Goal: Task Accomplishment & Management: Manage account settings

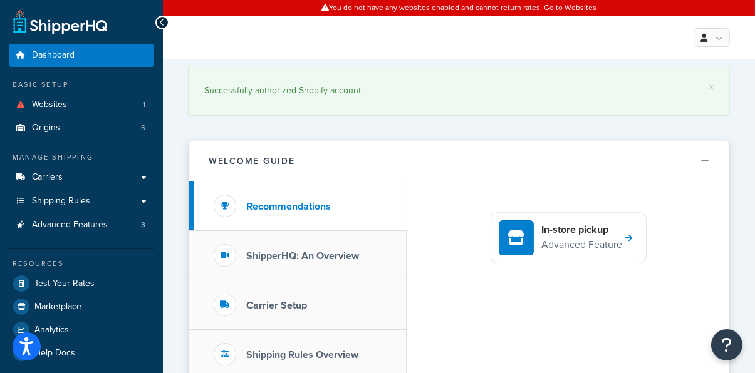
click at [451, 62] on div "× Successfully authorized Shopify account" at bounding box center [459, 93] width 542 height 69
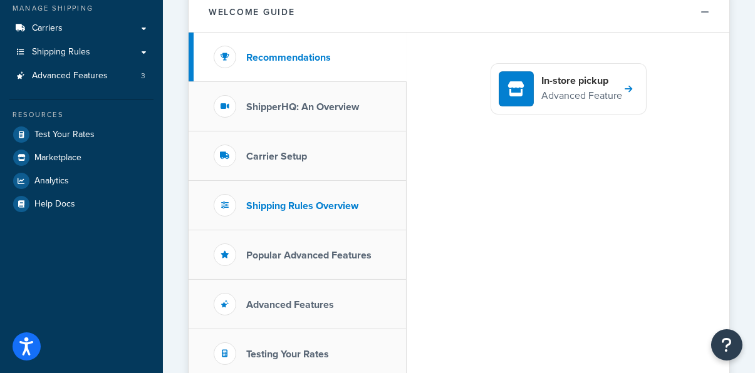
scroll to position [151, 0]
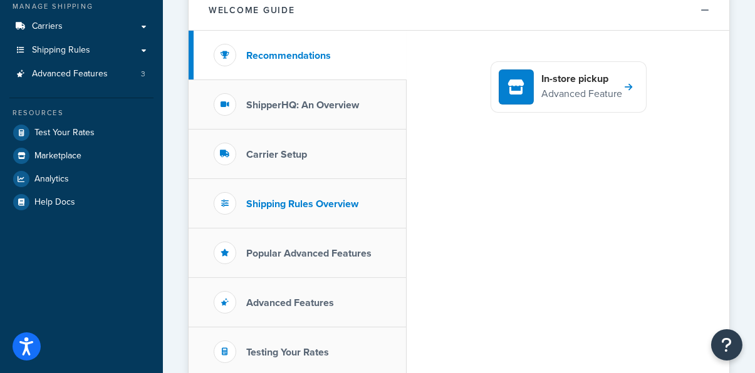
click at [304, 198] on h3 "Shipping Rules Overview" at bounding box center [302, 203] width 112 height 11
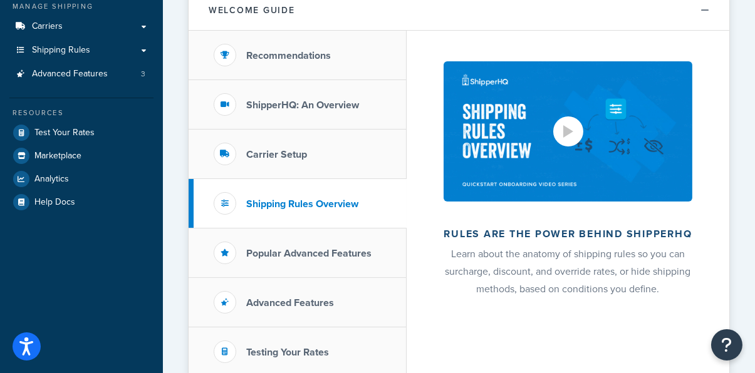
click at [567, 126] on div at bounding box center [568, 131] width 10 height 13
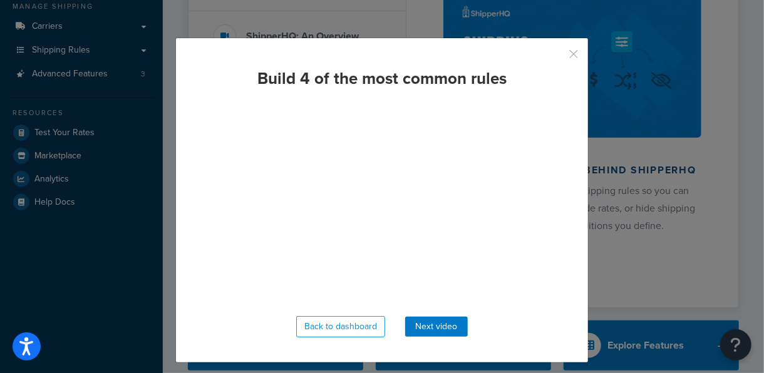
click at [557, 57] on button "button" at bounding box center [555, 58] width 3 height 3
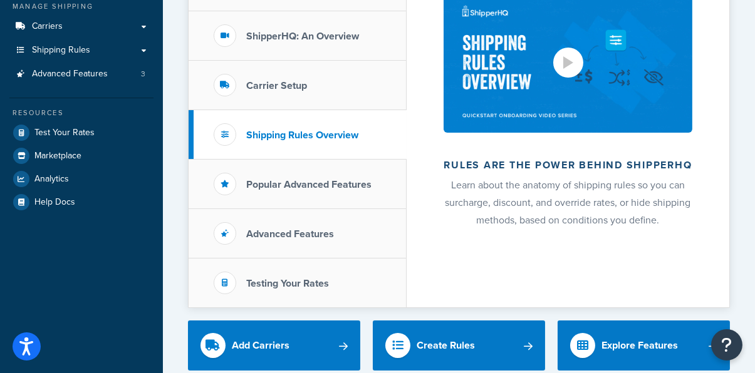
click at [569, 56] on div at bounding box center [568, 62] width 10 height 13
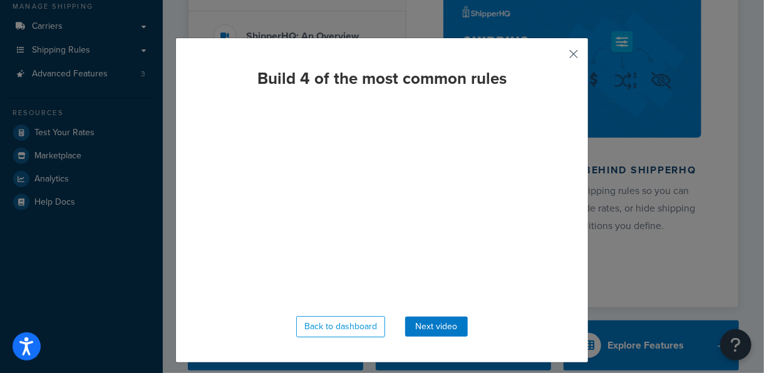
click at [557, 57] on button "button" at bounding box center [555, 58] width 3 height 3
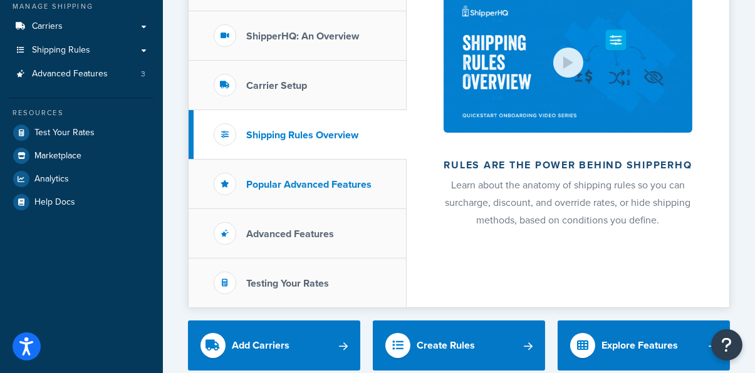
click at [344, 183] on h3 "Popular Advanced Features" at bounding box center [308, 184] width 125 height 11
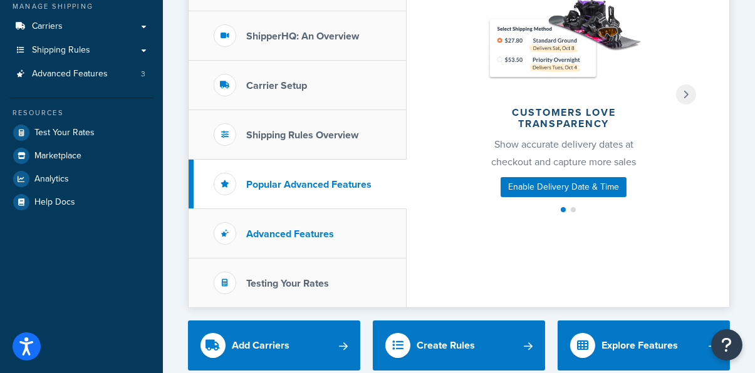
click at [329, 229] on h3 "Advanced Features" at bounding box center [290, 234] width 88 height 11
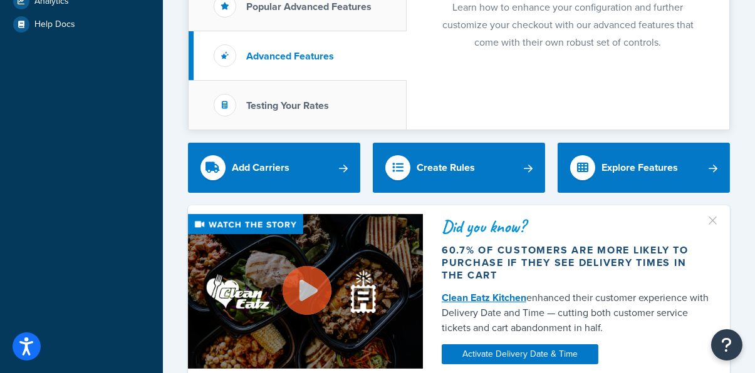
scroll to position [331, 0]
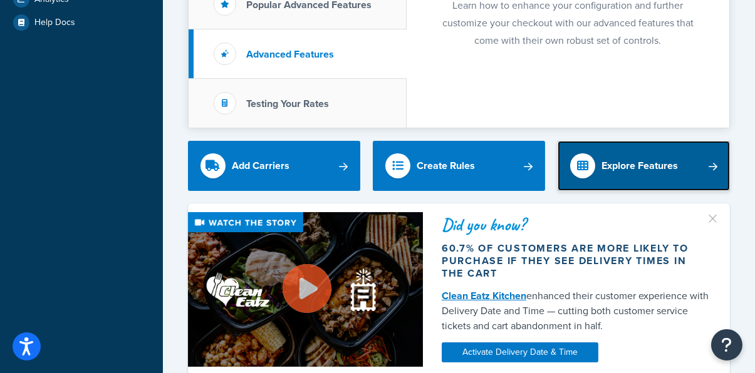
click at [614, 157] on div "Explore Features" at bounding box center [639, 166] width 76 height 18
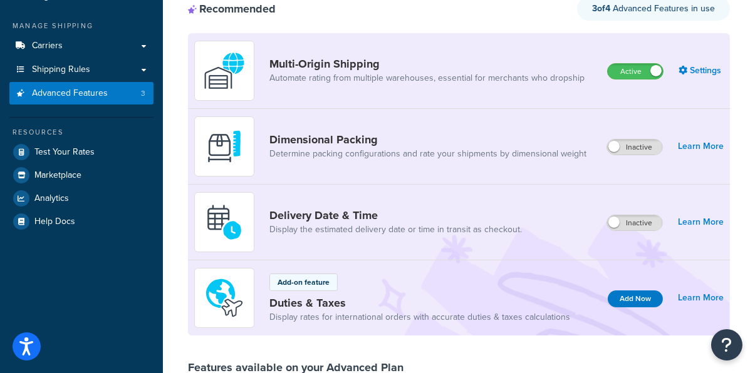
scroll to position [74, 0]
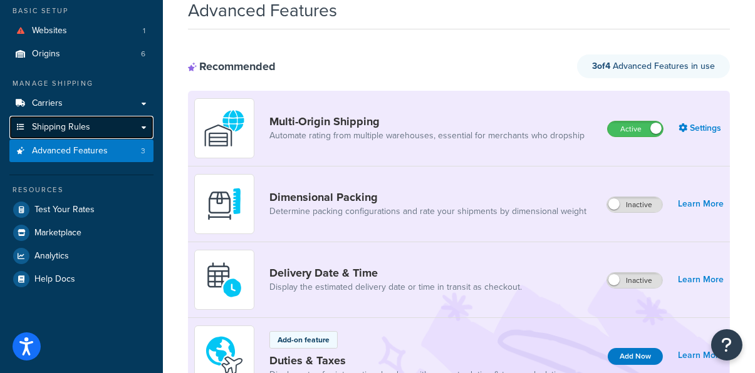
click at [93, 125] on link "Shipping Rules" at bounding box center [81, 127] width 144 height 23
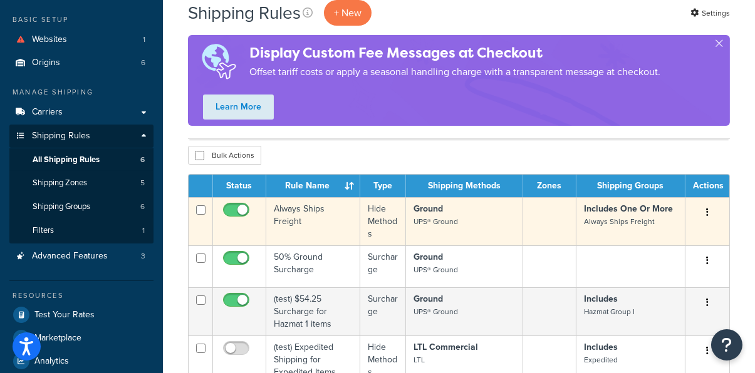
scroll to position [66, 0]
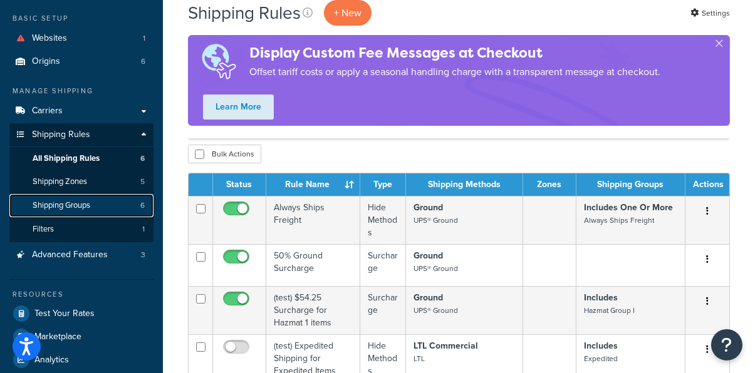
click at [103, 200] on link "Shipping Groups 6" at bounding box center [81, 205] width 144 height 23
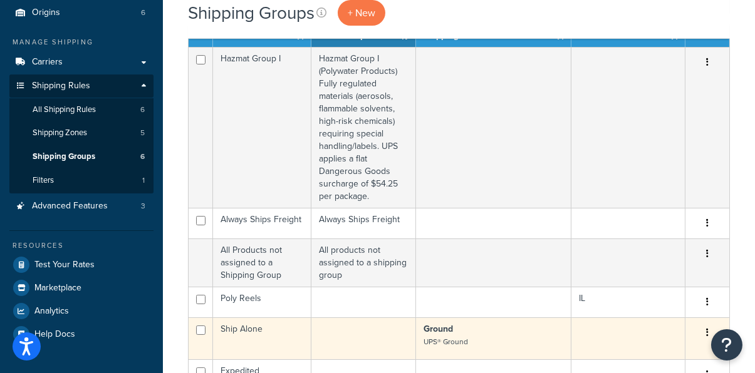
scroll to position [79, 0]
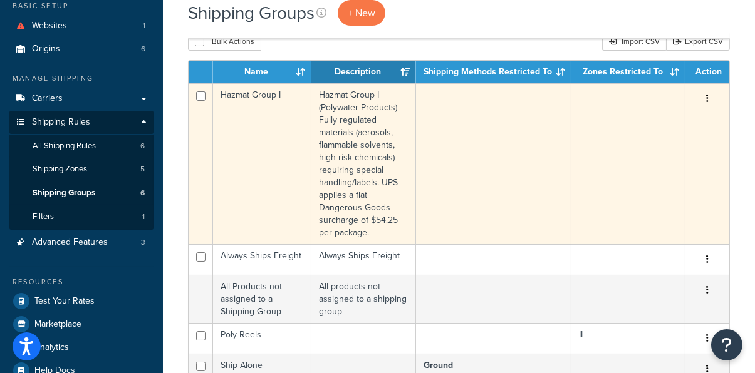
click at [704, 98] on button "button" at bounding box center [707, 99] width 18 height 20
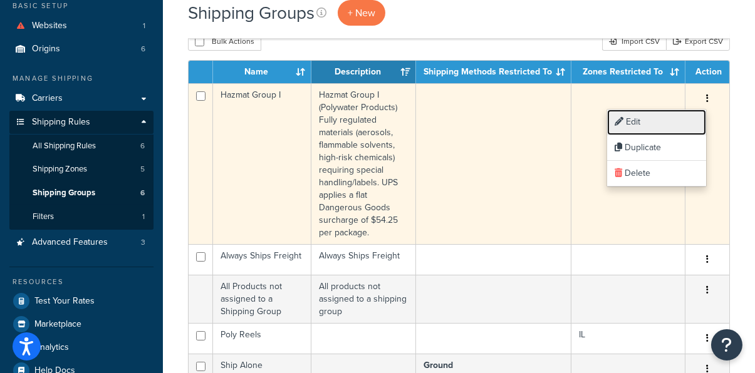
click at [671, 126] on link "Edit" at bounding box center [656, 123] width 99 height 26
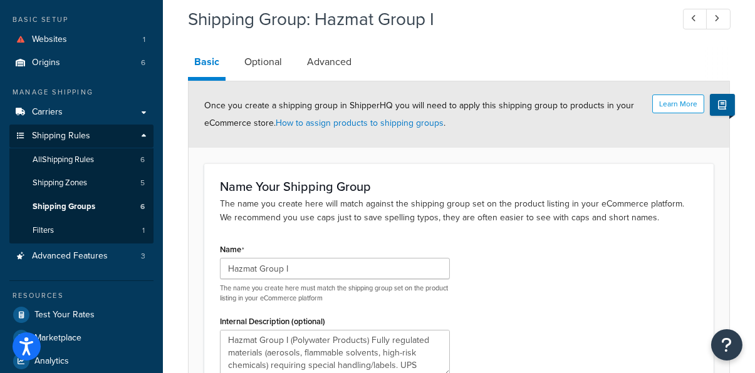
scroll to position [65, 0]
click at [267, 63] on link "Optional" at bounding box center [263, 62] width 50 height 30
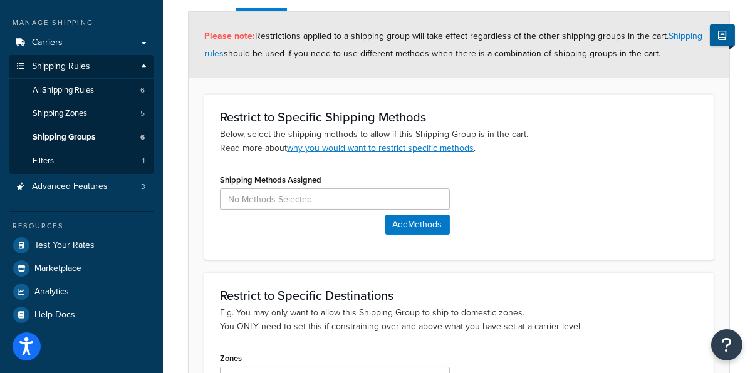
scroll to position [68, 0]
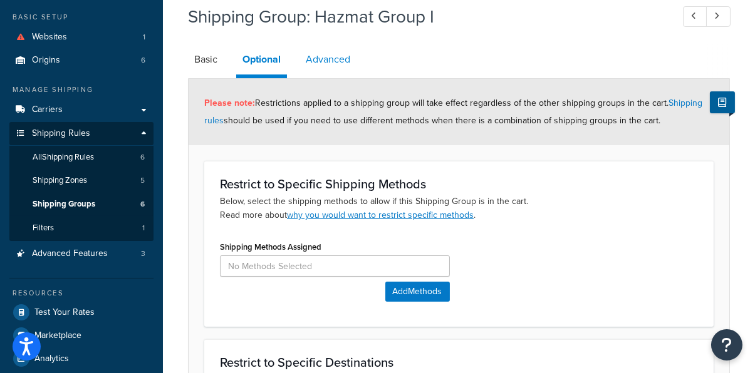
click at [331, 61] on link "Advanced" at bounding box center [327, 59] width 57 height 30
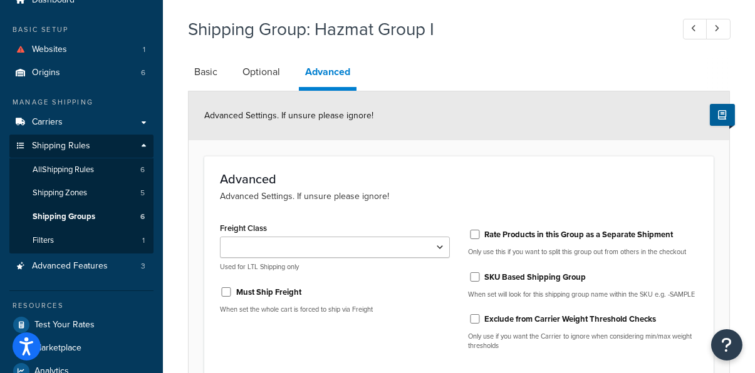
scroll to position [53, 0]
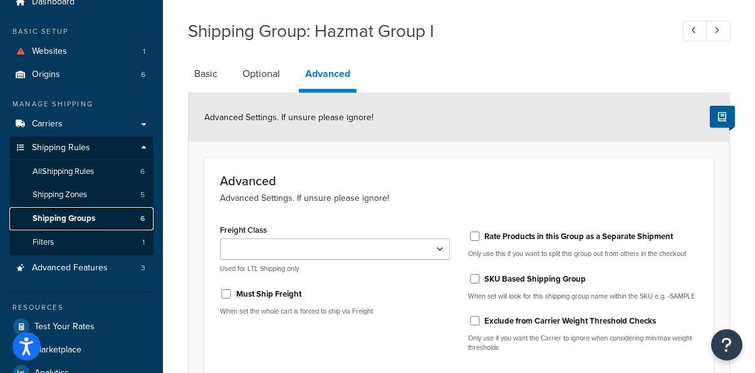
click at [96, 217] on link "Shipping Groups 6" at bounding box center [81, 218] width 144 height 23
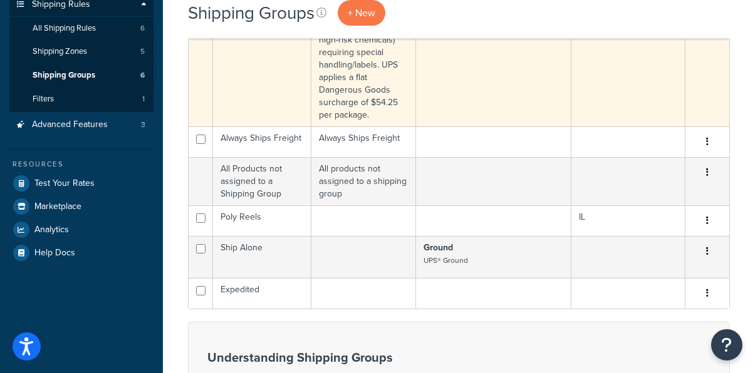
scroll to position [198, 0]
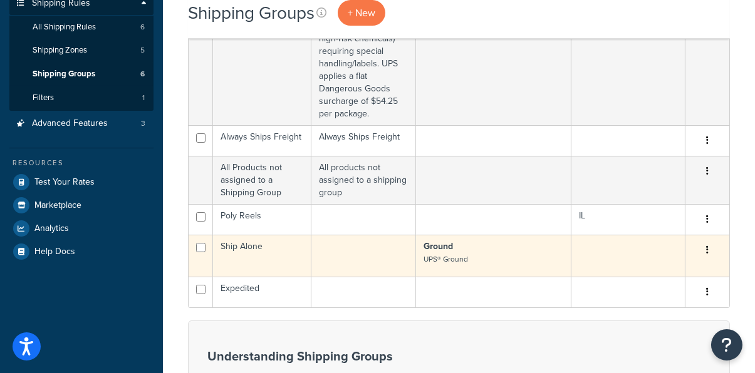
click at [706, 247] on icon "button" at bounding box center [707, 249] width 3 height 9
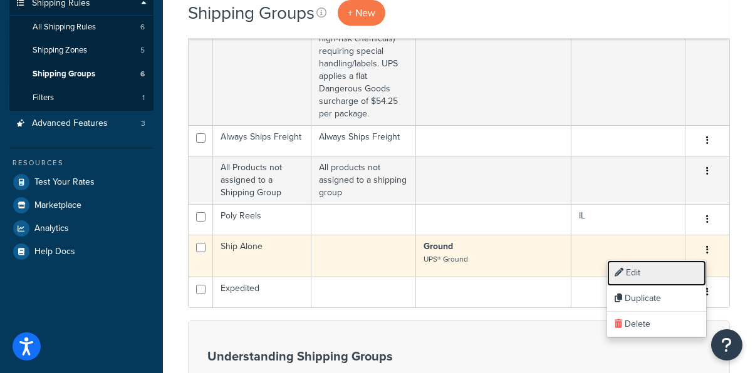
click at [644, 277] on link "Edit" at bounding box center [656, 273] width 99 height 26
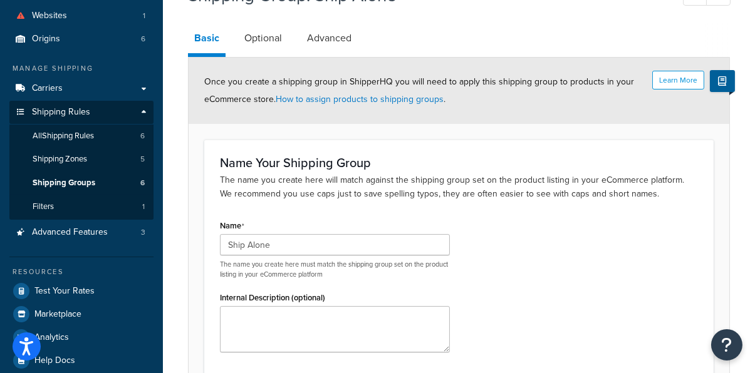
scroll to position [85, 0]
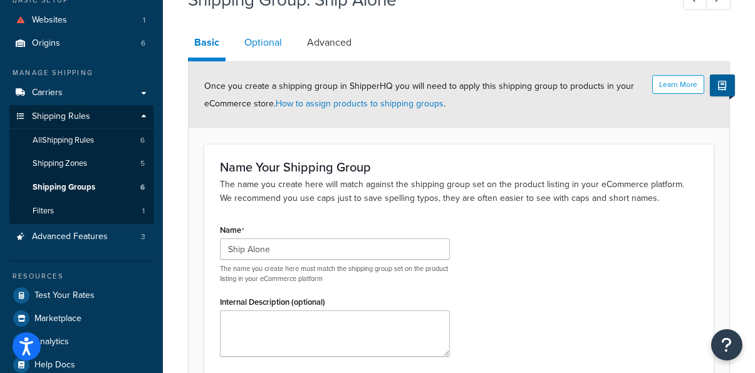
click at [265, 36] on link "Optional" at bounding box center [263, 43] width 50 height 30
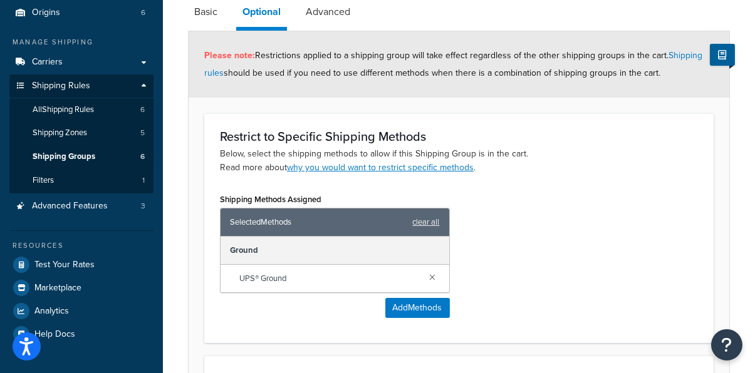
scroll to position [76, 0]
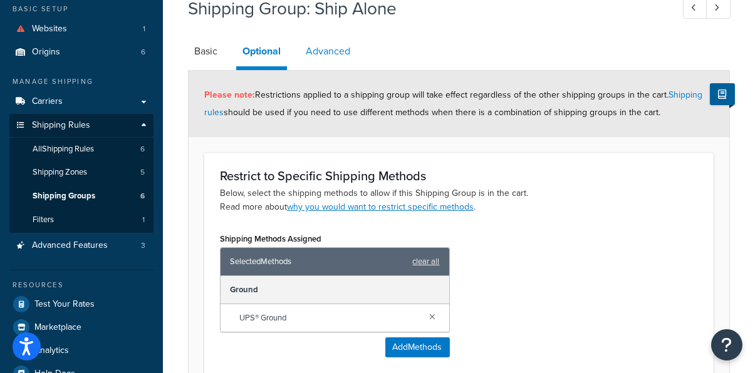
click at [338, 51] on link "Advanced" at bounding box center [327, 51] width 57 height 30
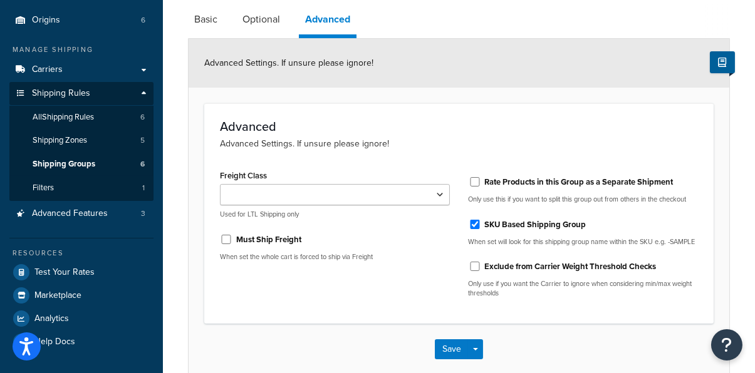
scroll to position [124, 0]
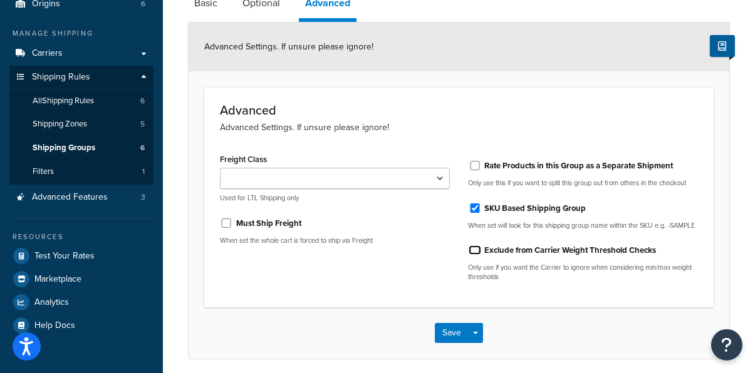
click at [473, 255] on input "Exclude from Carrier Weight Threshold Checks" at bounding box center [474, 249] width 13 height 9
checkbox input "true"
click at [450, 340] on button "Save" at bounding box center [452, 333] width 34 height 20
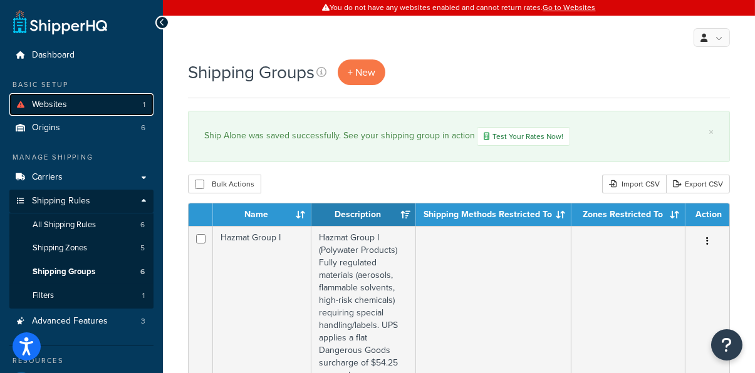
click at [109, 106] on link "Websites 1" at bounding box center [81, 104] width 144 height 23
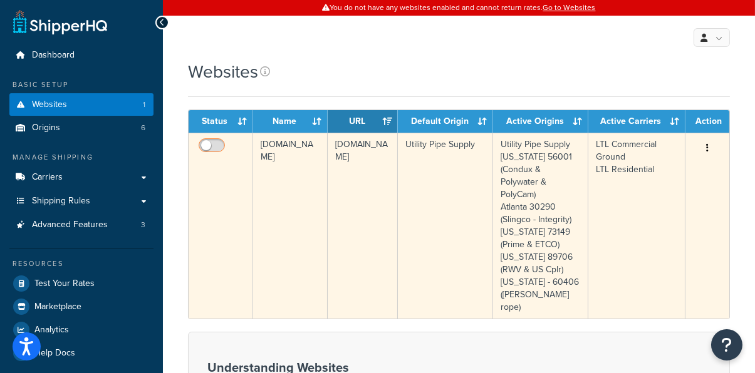
click at [214, 144] on input "checkbox" at bounding box center [213, 149] width 34 height 16
checkbox input "true"
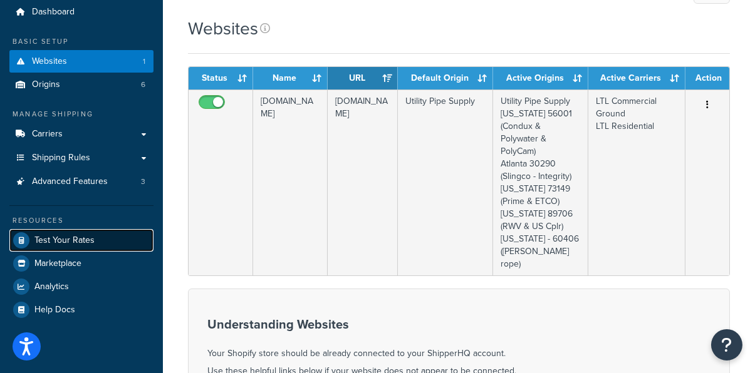
click at [85, 235] on span "Test Your Rates" at bounding box center [64, 240] width 60 height 11
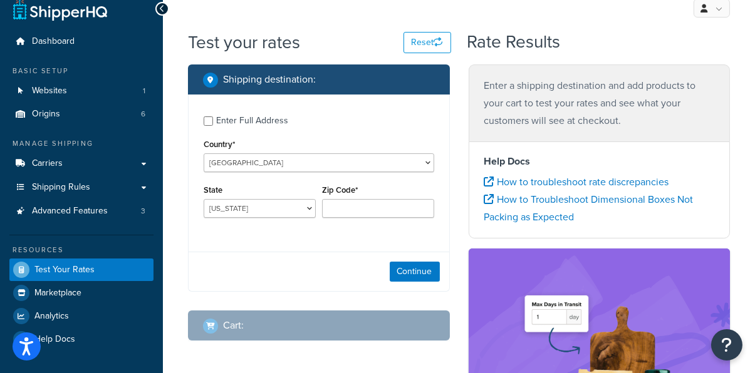
scroll to position [16, 0]
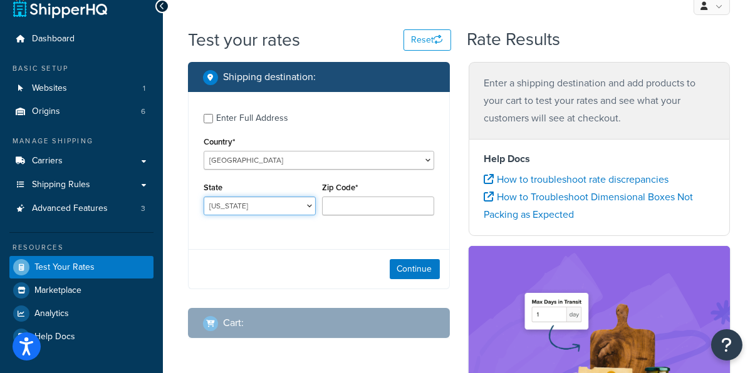
click at [287, 206] on select "[US_STATE] [US_STATE] [US_STATE] [US_STATE] [US_STATE] Armed Forces Americas Ar…" at bounding box center [260, 206] width 112 height 19
select select "CA"
click at [204, 197] on select "[US_STATE] [US_STATE] [US_STATE] [US_STATE] [US_STATE] Armed Forces Americas Ar…" at bounding box center [260, 206] width 112 height 19
click at [350, 204] on input "Zip Code*" at bounding box center [378, 206] width 112 height 19
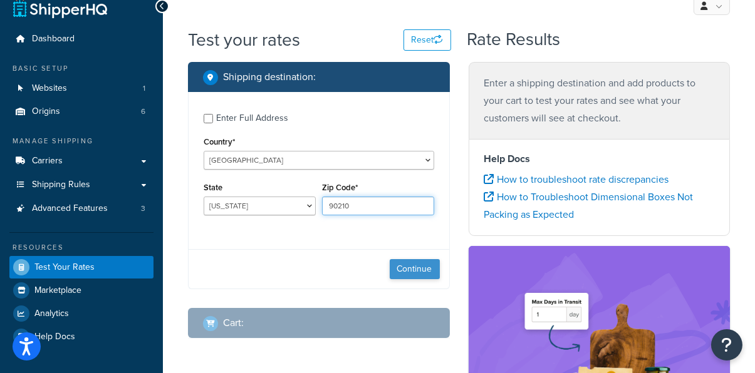
type input "90210"
click at [423, 270] on button "Continue" at bounding box center [414, 269] width 50 height 20
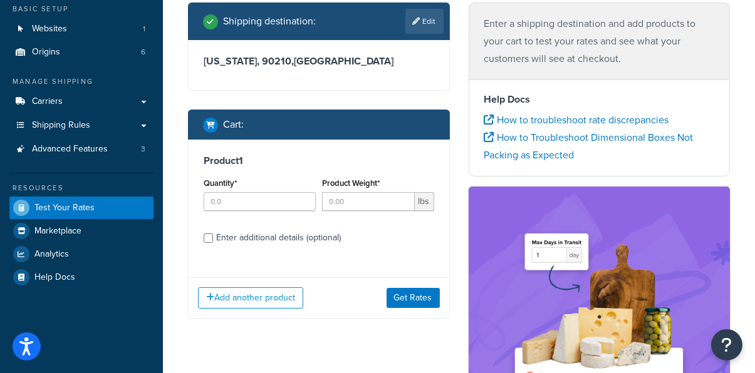
scroll to position [77, 0]
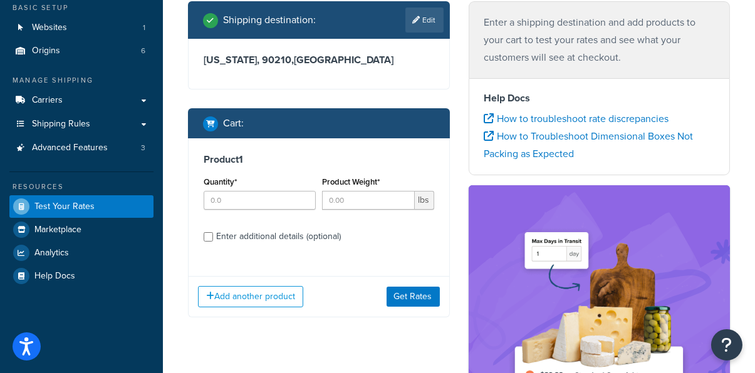
click at [313, 233] on div "Enter additional details (optional)" at bounding box center [278, 237] width 125 height 18
click at [213, 233] on input "Enter additional details (optional)" at bounding box center [208, 236] width 9 height 9
checkbox input "true"
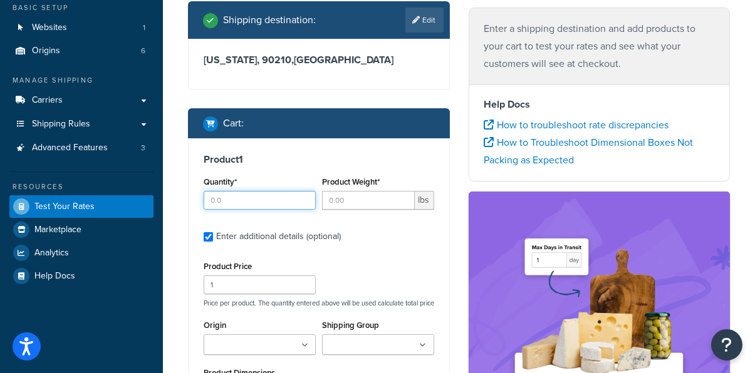
click at [264, 193] on input "Quantity*" at bounding box center [260, 200] width 112 height 19
type input "1"
click at [346, 202] on input "Product Weight*" at bounding box center [368, 200] width 93 height 19
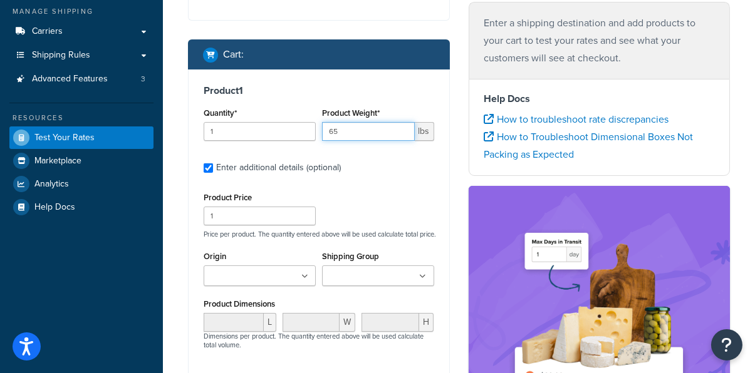
scroll to position [147, 0]
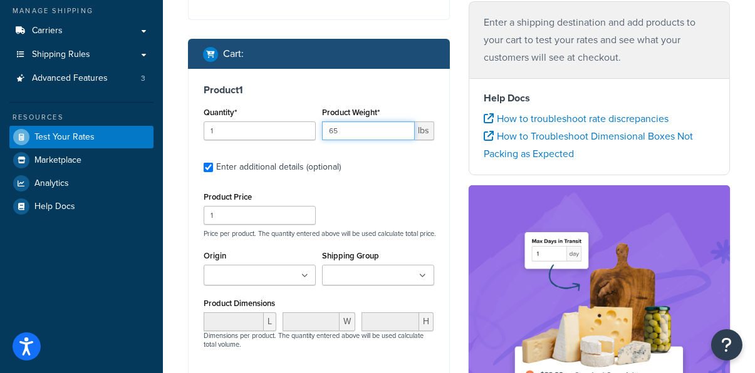
type input "65"
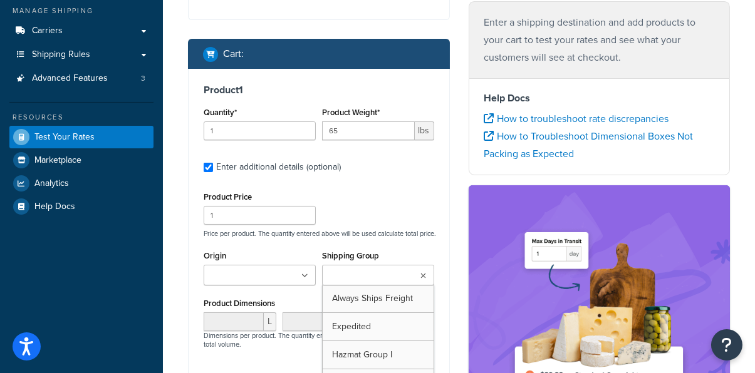
click at [347, 282] on input "Shipping Group" at bounding box center [381, 276] width 111 height 14
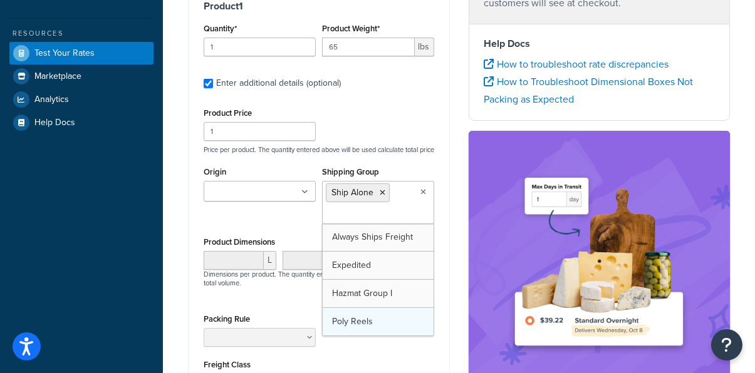
scroll to position [0, 0]
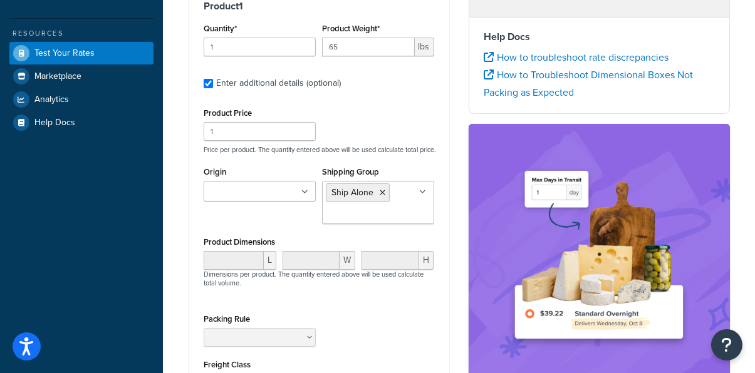
click at [292, 301] on div "L W H Dimensions per product. The quantity entered above will be used calculate…" at bounding box center [318, 276] width 237 height 50
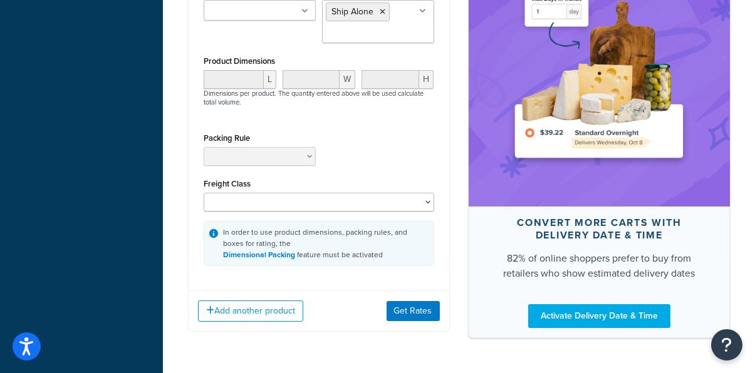
scroll to position [413, 0]
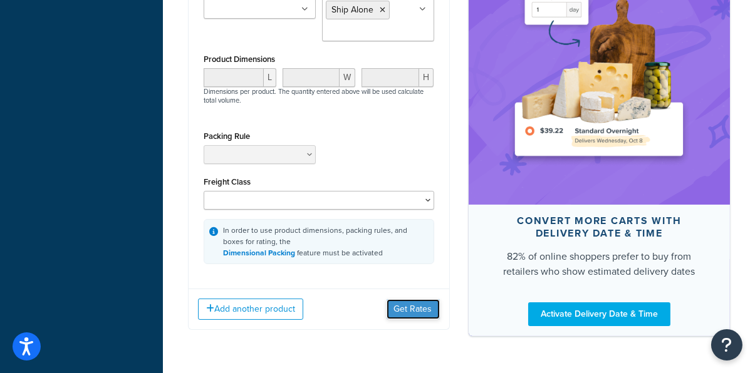
click at [406, 314] on button "Get Rates" at bounding box center [412, 309] width 53 height 20
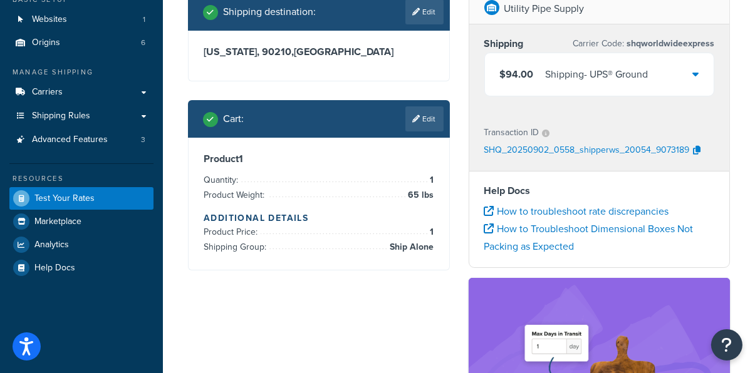
scroll to position [67, 0]
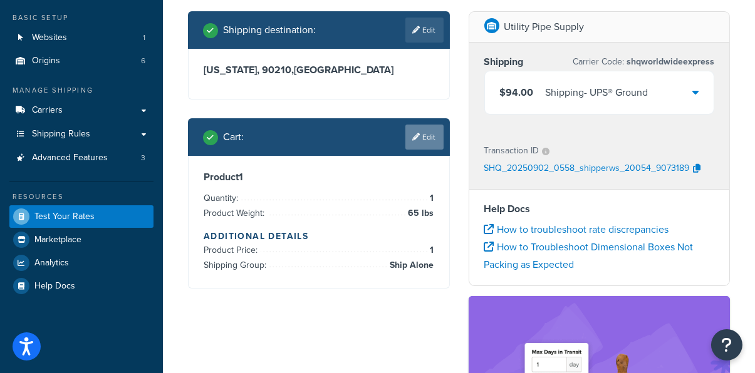
click at [421, 142] on link "Edit" at bounding box center [424, 137] width 38 height 25
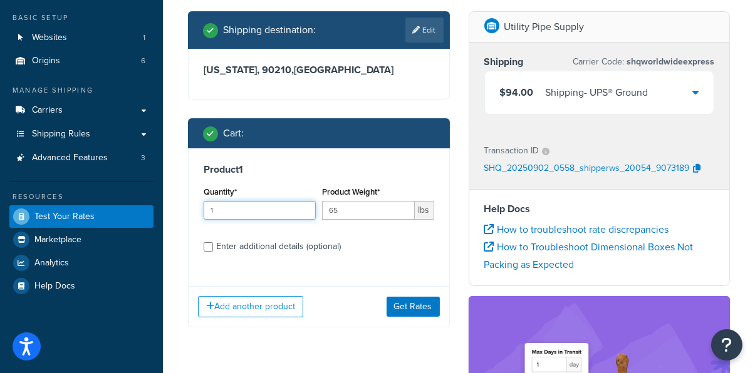
click at [271, 212] on input "1" at bounding box center [260, 210] width 112 height 19
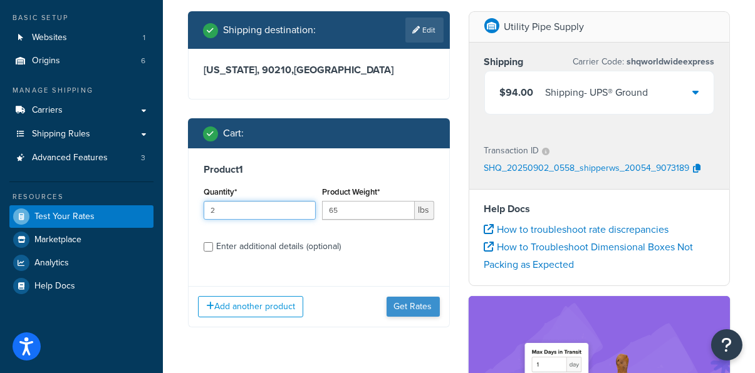
type input "2"
click at [404, 306] on button "Get Rates" at bounding box center [412, 307] width 53 height 20
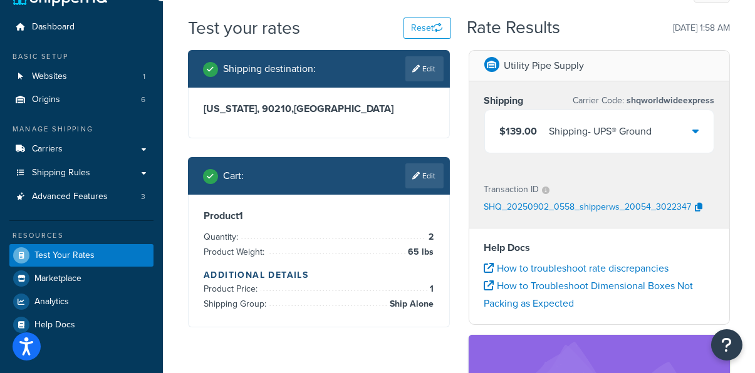
scroll to position [26, 0]
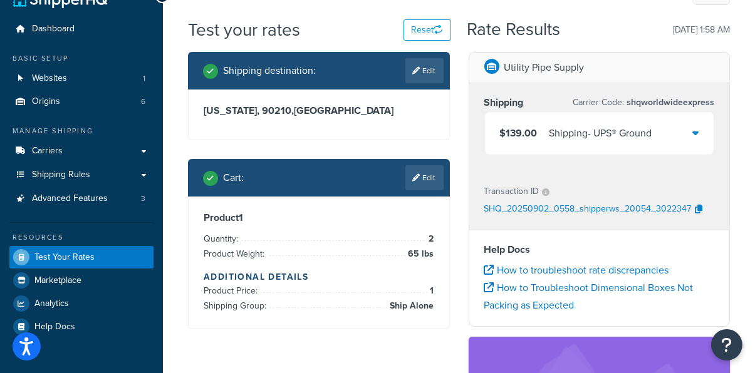
click at [684, 133] on div "$139.00 Shipping - UPS® Ground" at bounding box center [599, 133] width 229 height 43
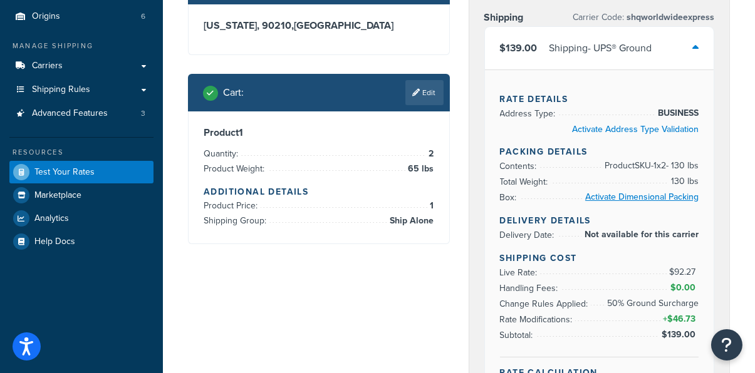
scroll to position [111, 0]
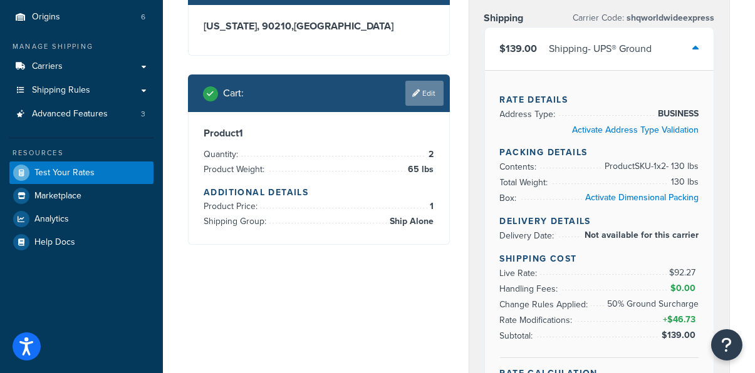
click at [429, 90] on link "Edit" at bounding box center [424, 93] width 38 height 25
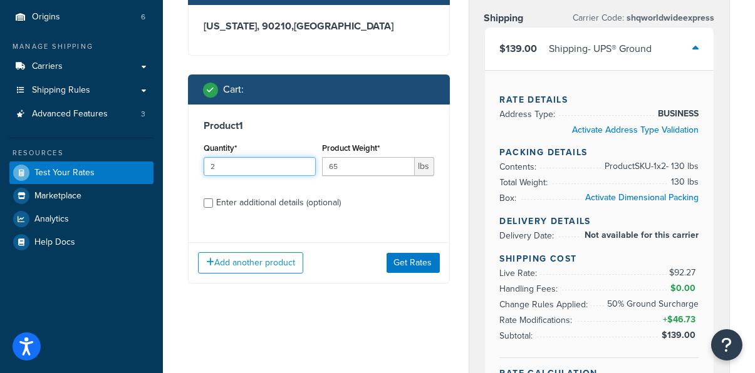
click at [261, 172] on input "2" at bounding box center [260, 166] width 112 height 19
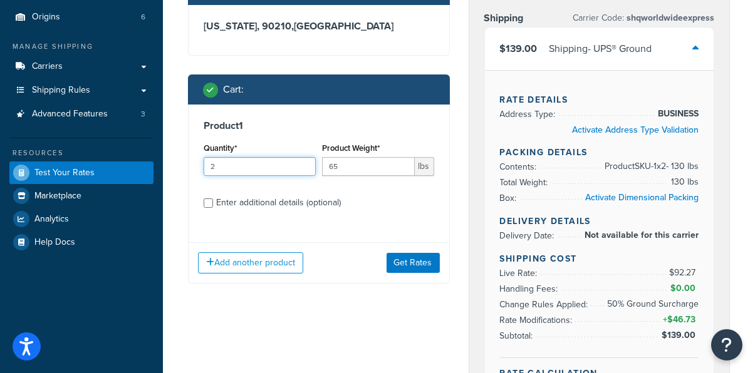
click at [261, 172] on input "2" at bounding box center [260, 166] width 112 height 19
type input "3"
click at [413, 262] on button "Get Rates" at bounding box center [412, 263] width 53 height 20
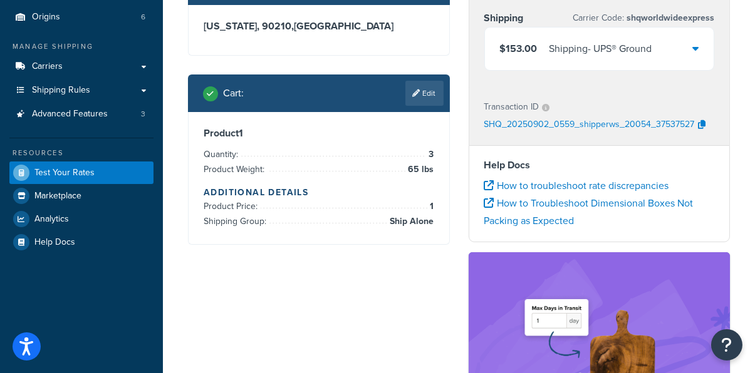
click at [562, 63] on div "$153.00 Shipping - UPS® Ground" at bounding box center [599, 49] width 229 height 43
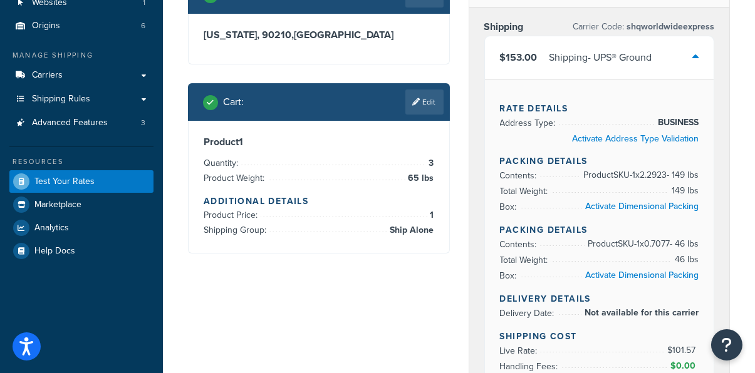
scroll to position [66, 0]
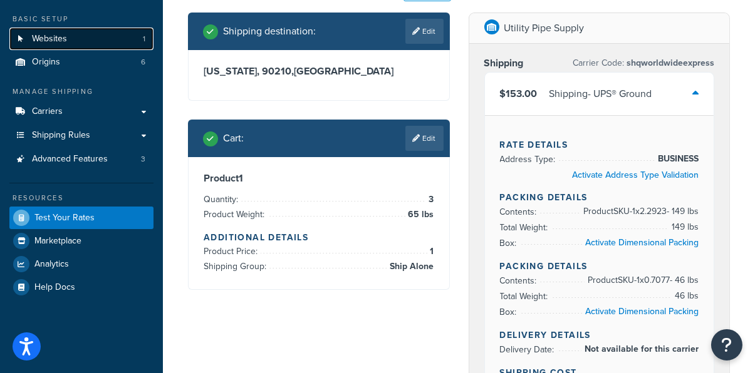
click at [110, 37] on link "Websites 1" at bounding box center [81, 39] width 144 height 23
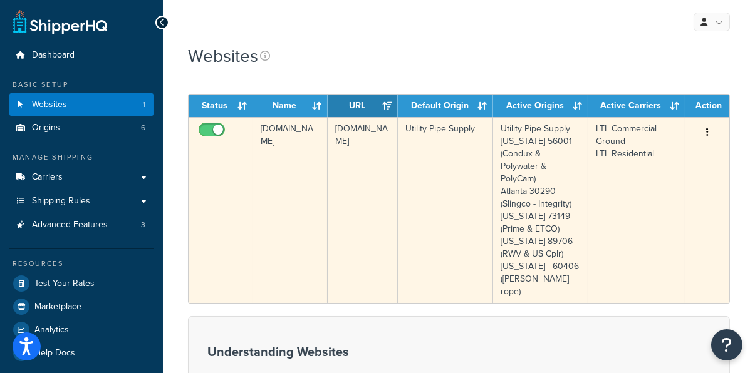
click at [209, 130] on input "checkbox" at bounding box center [213, 133] width 34 height 16
checkbox input "false"
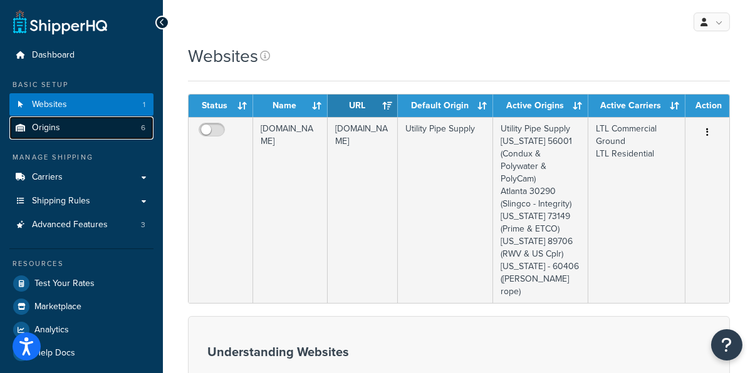
click at [107, 126] on link "Origins 6" at bounding box center [81, 127] width 144 height 23
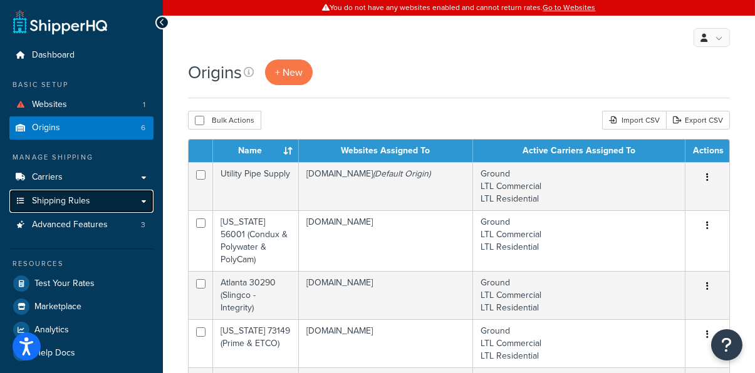
click at [95, 198] on link "Shipping Rules" at bounding box center [81, 201] width 144 height 23
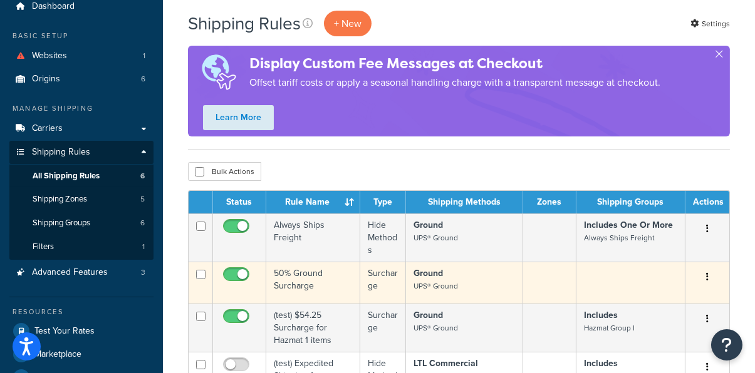
scroll to position [48, 0]
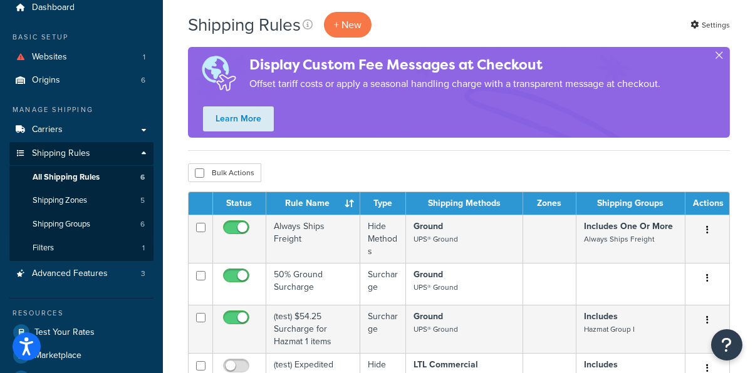
click at [719, 56] on button "button" at bounding box center [718, 57] width 3 height 3
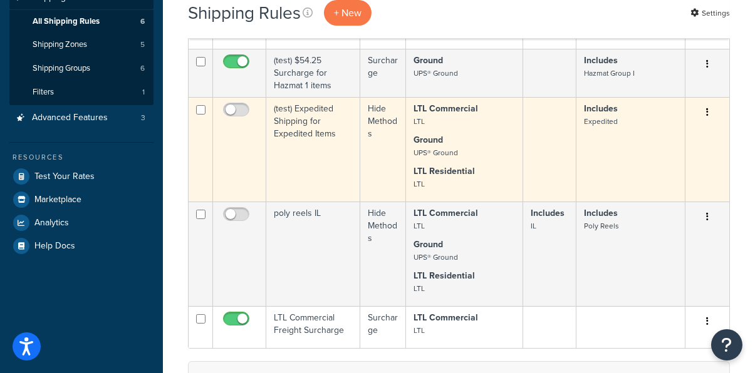
scroll to position [204, 0]
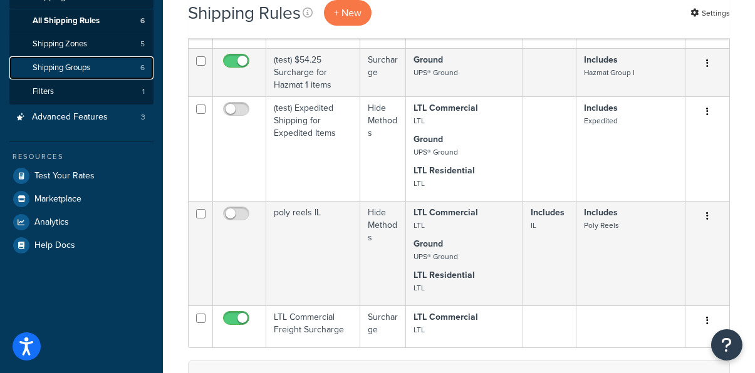
click at [93, 66] on link "Shipping Groups 6" at bounding box center [81, 67] width 144 height 23
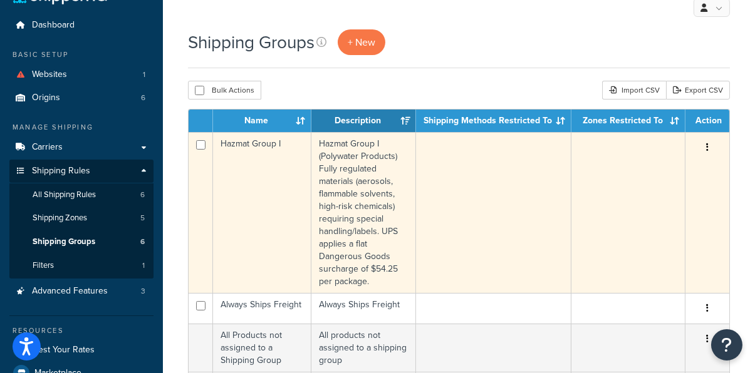
scroll to position [56, 0]
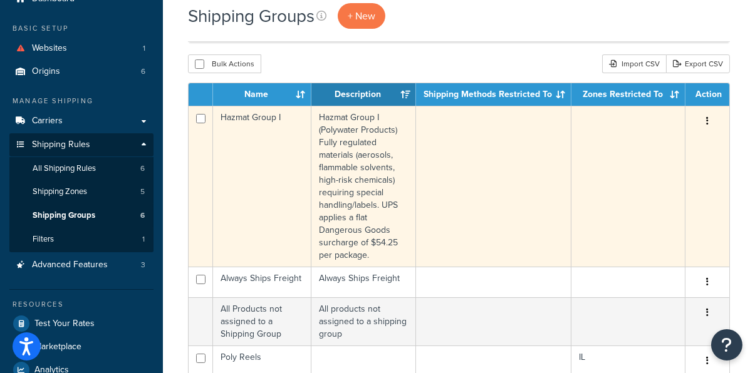
click at [708, 117] on icon "button" at bounding box center [707, 120] width 3 height 9
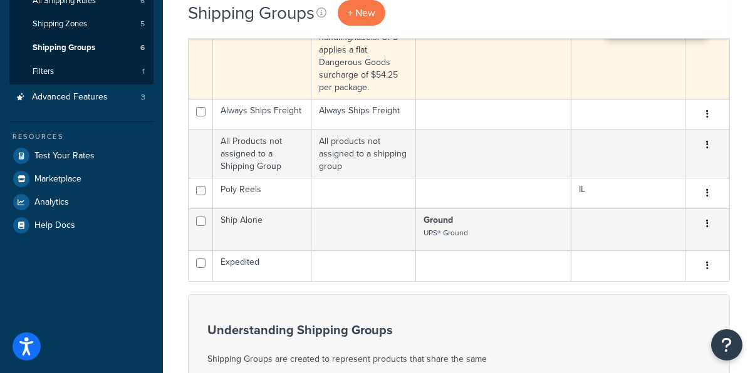
scroll to position [229, 0]
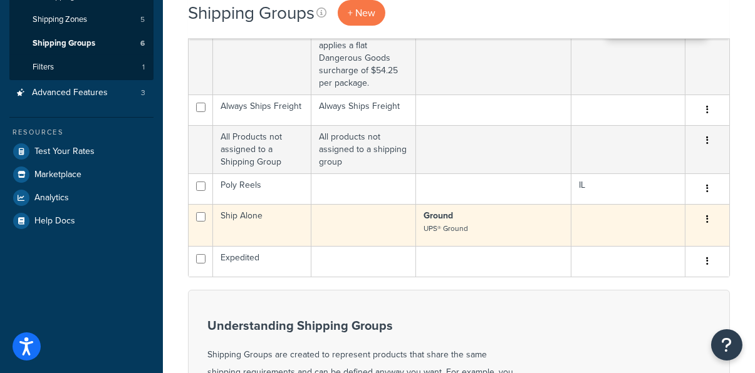
click at [708, 216] on icon "button" at bounding box center [707, 219] width 3 height 9
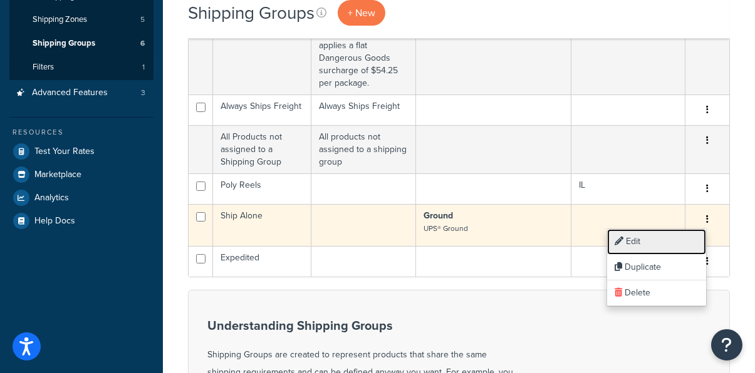
click at [671, 242] on link "Edit" at bounding box center [656, 242] width 99 height 26
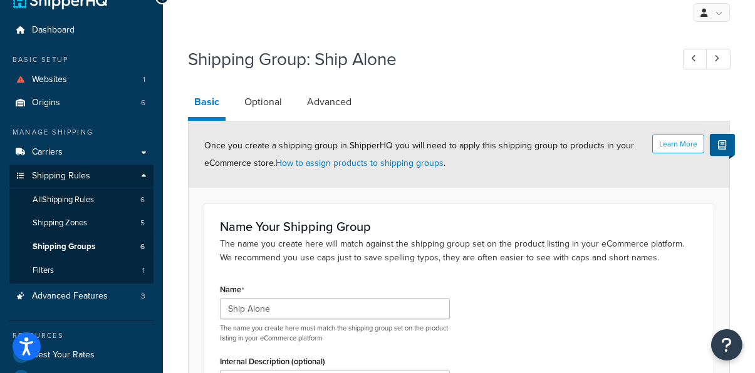
scroll to position [23, 0]
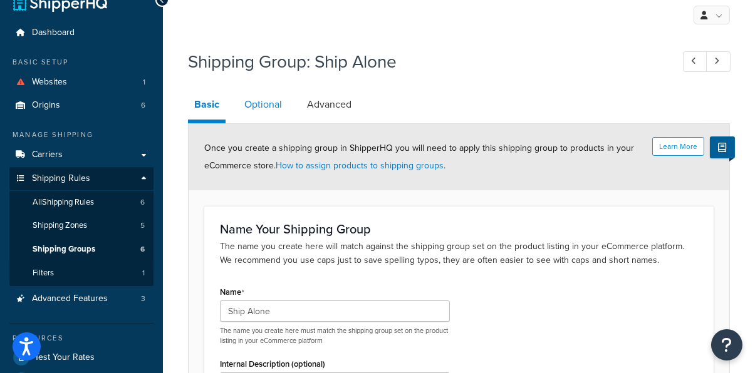
click at [257, 106] on link "Optional" at bounding box center [263, 105] width 50 height 30
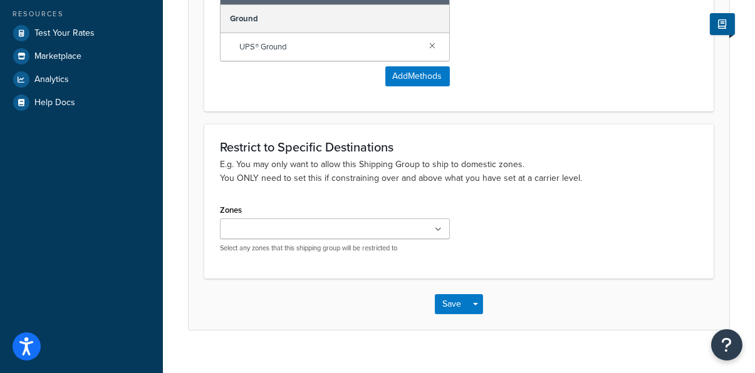
scroll to position [348, 0]
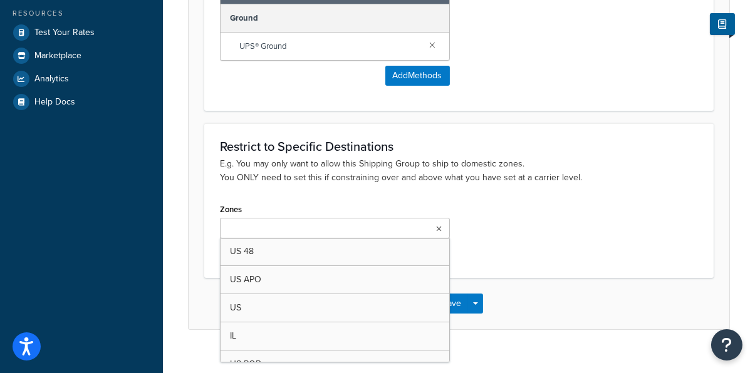
click at [433, 227] on ul at bounding box center [335, 228] width 230 height 21
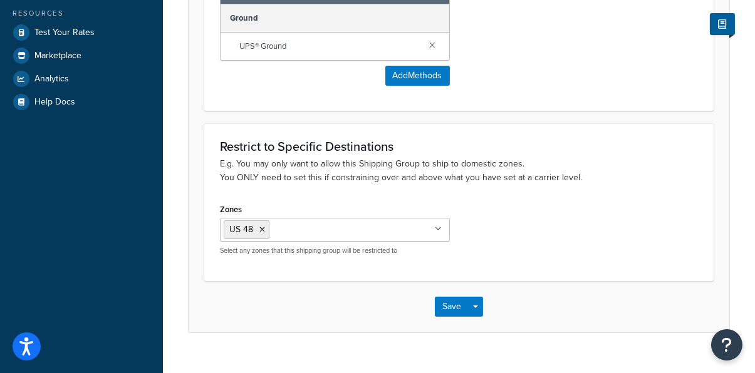
click at [509, 247] on div "Zones US 48 US APO US IL US POBox Select any zones that this shipping group wil…" at bounding box center [458, 232] width 497 height 64
click at [456, 307] on button "Save" at bounding box center [452, 307] width 34 height 20
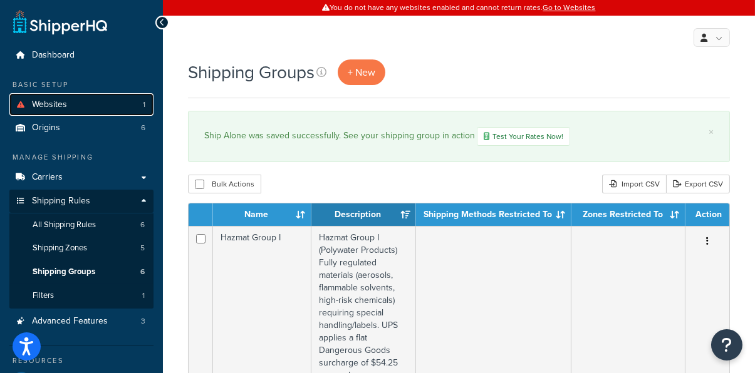
click at [121, 107] on link "Websites 1" at bounding box center [81, 104] width 144 height 23
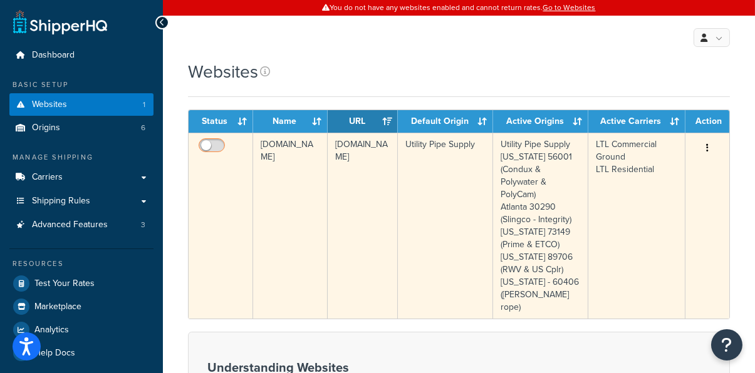
click at [215, 143] on input "checkbox" at bounding box center [213, 149] width 34 height 16
checkbox input "true"
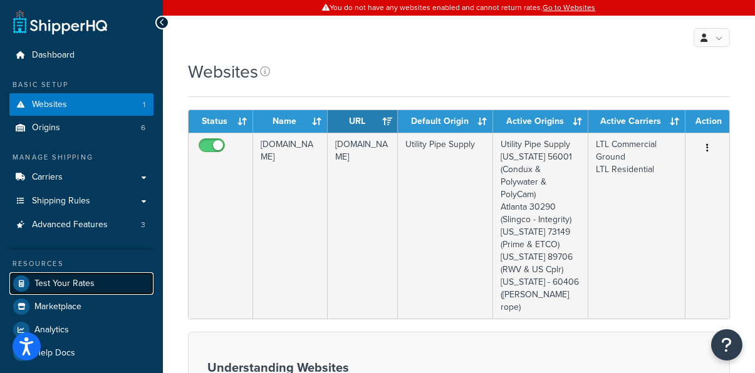
click at [88, 279] on span "Test Your Rates" at bounding box center [64, 284] width 60 height 11
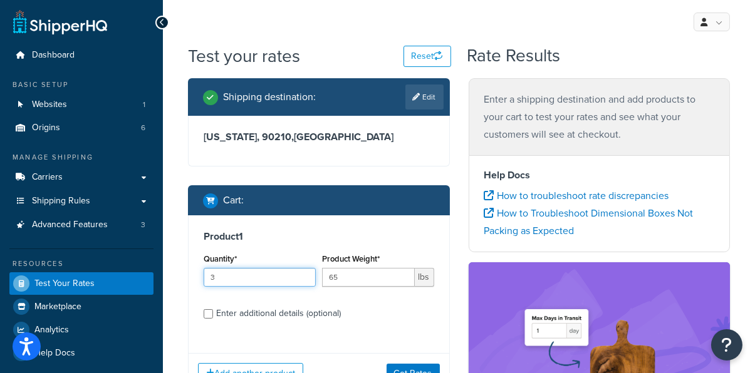
click at [269, 276] on input "3" at bounding box center [260, 277] width 112 height 19
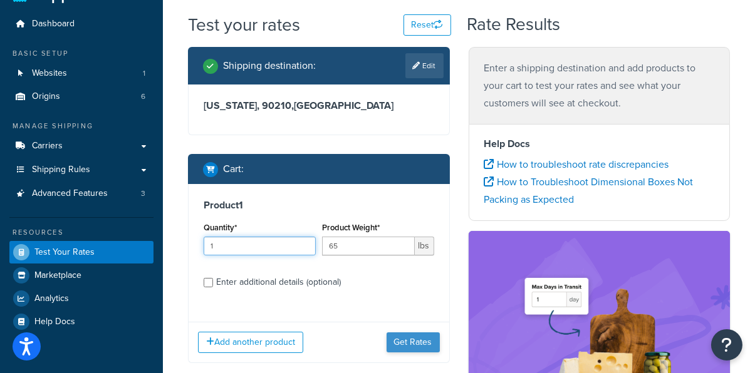
type input "1"
click at [406, 339] on button "Get Rates" at bounding box center [412, 342] width 53 height 20
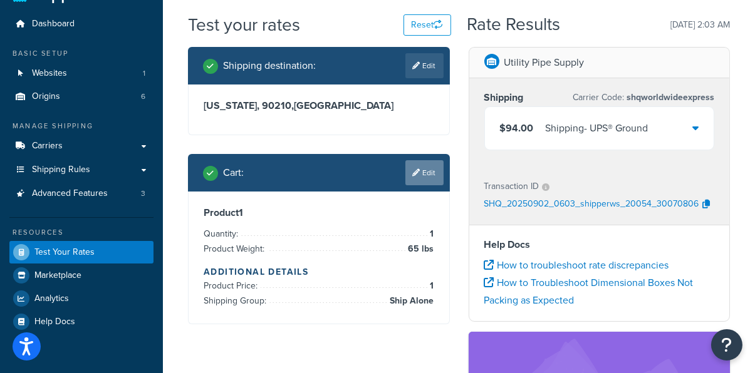
click at [424, 169] on link "Edit" at bounding box center [424, 172] width 38 height 25
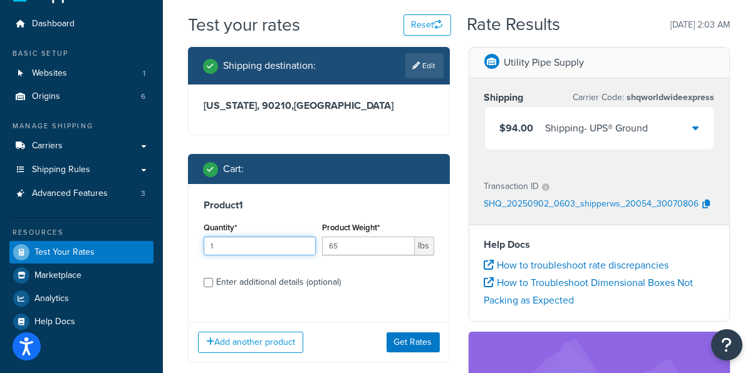
click at [247, 247] on input "1" at bounding box center [260, 246] width 112 height 19
type input "2"
click at [400, 337] on button "Get Rates" at bounding box center [412, 342] width 53 height 20
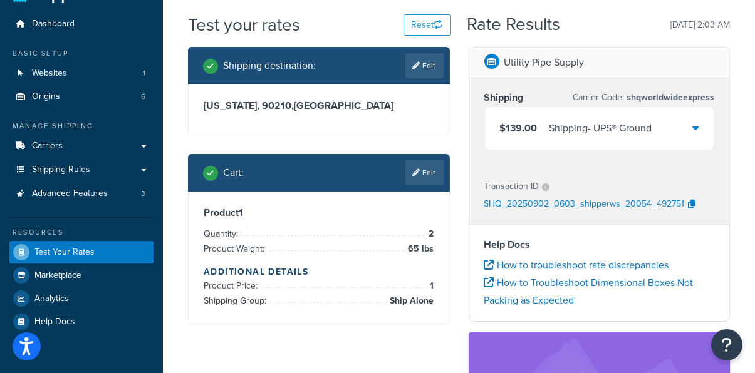
click at [565, 135] on div "Shipping - UPS® Ground" at bounding box center [600, 129] width 103 height 18
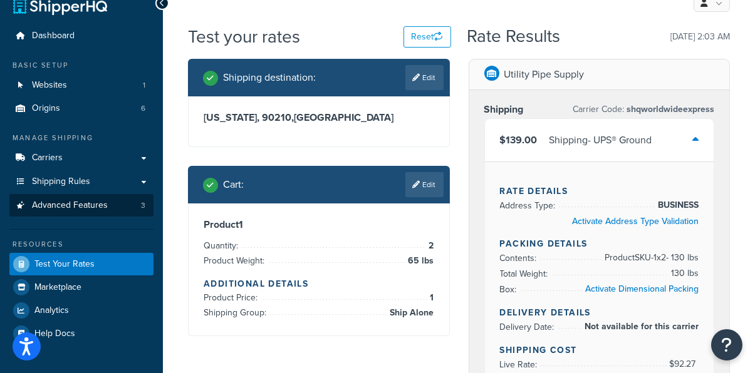
scroll to position [9, 0]
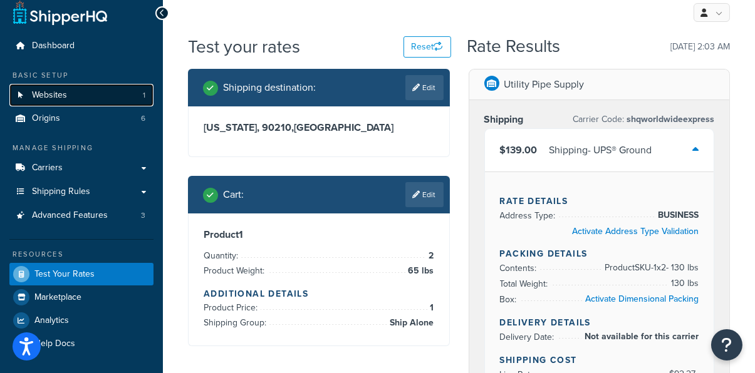
click at [102, 95] on link "Websites 1" at bounding box center [81, 95] width 144 height 23
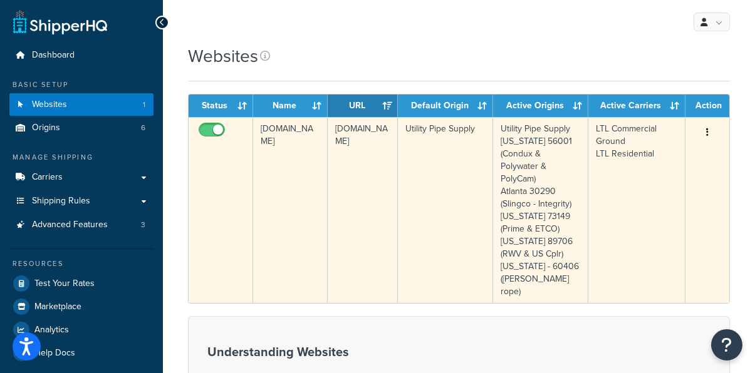
click at [210, 128] on input "checkbox" at bounding box center [213, 133] width 34 height 16
checkbox input "false"
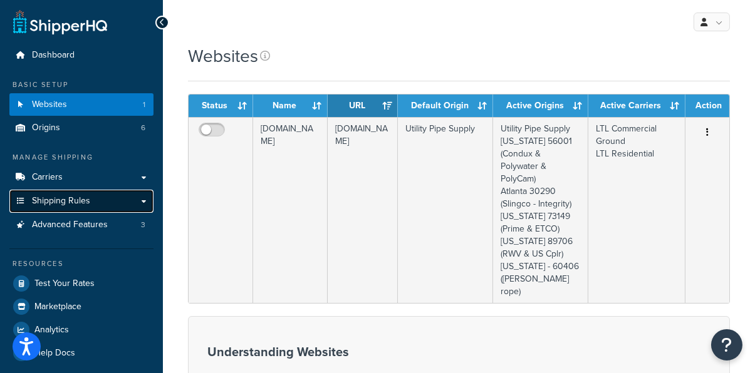
click at [88, 200] on span "Shipping Rules" at bounding box center [61, 201] width 58 height 11
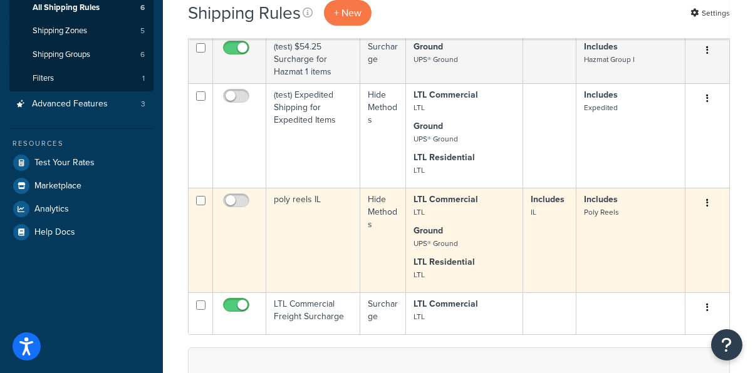
scroll to position [214, 0]
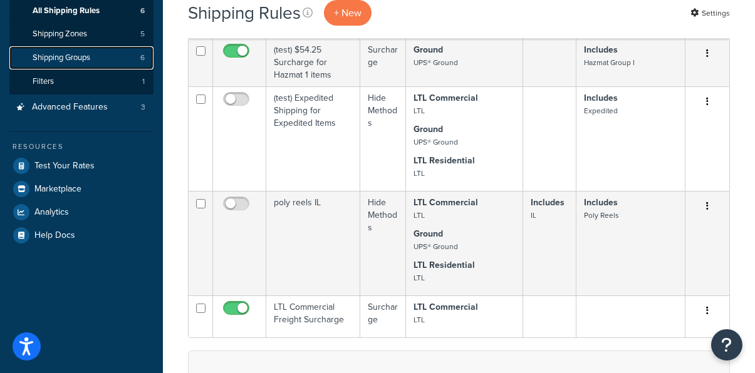
click at [87, 54] on span "Shipping Groups" at bounding box center [62, 58] width 58 height 11
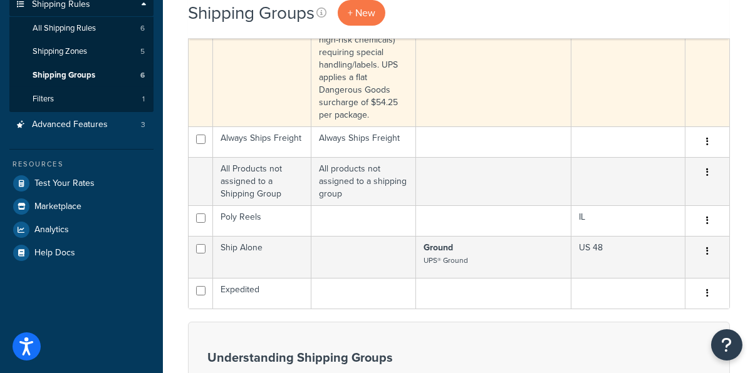
scroll to position [197, 0]
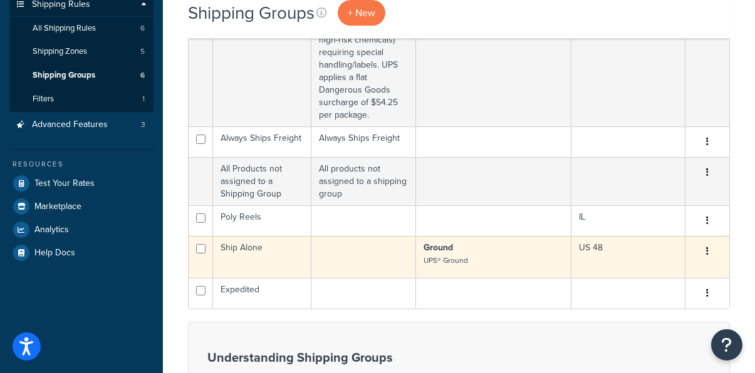
click at [711, 250] on button "button" at bounding box center [707, 252] width 18 height 20
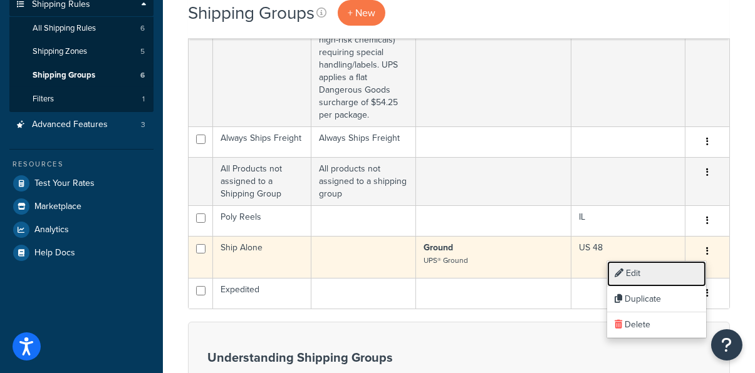
click at [666, 280] on link "Edit" at bounding box center [656, 274] width 99 height 26
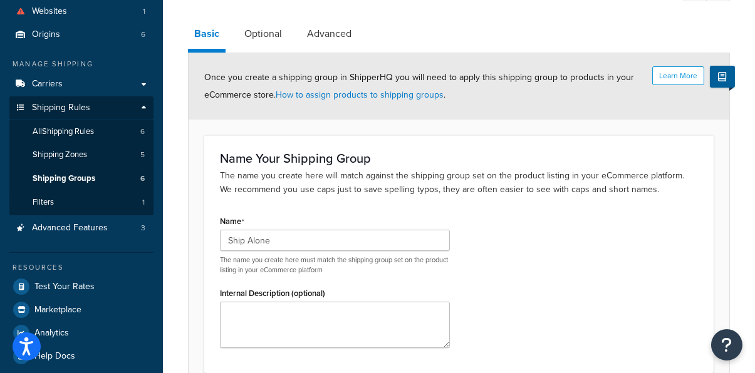
scroll to position [92, 0]
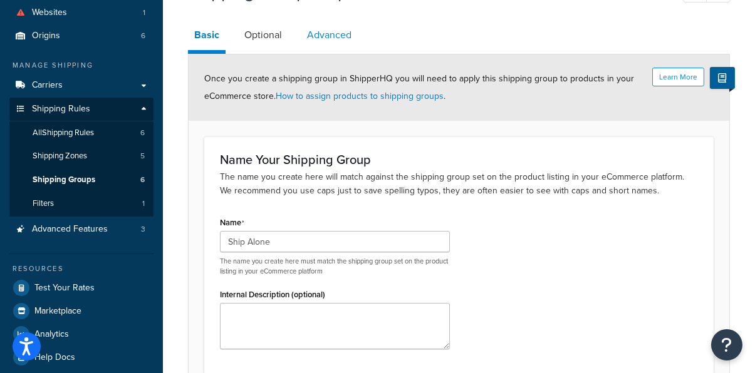
click at [327, 33] on link "Advanced" at bounding box center [329, 35] width 57 height 30
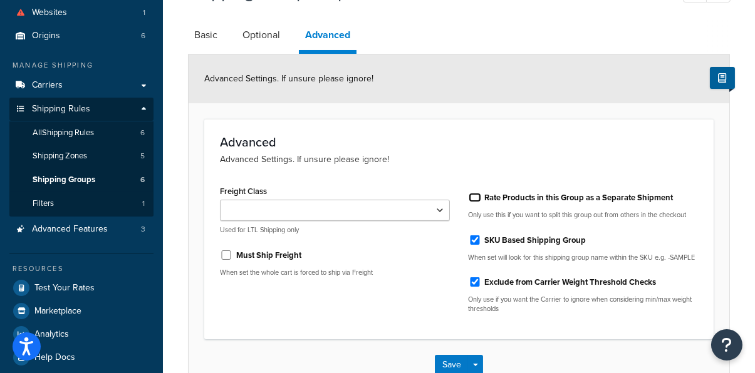
click at [476, 198] on input "Rate Products in this Group as a Separate Shipment" at bounding box center [474, 197] width 13 height 9
checkbox input "true"
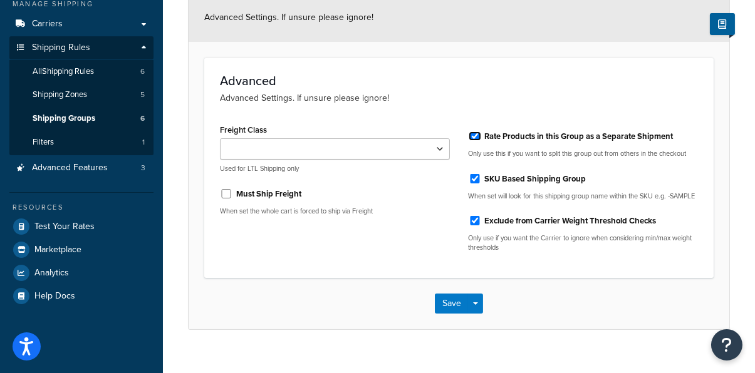
scroll to position [154, 0]
click at [455, 309] on button "Save" at bounding box center [452, 303] width 34 height 20
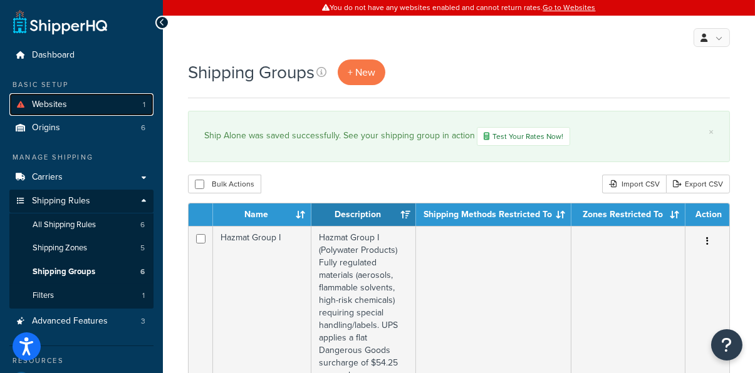
click at [95, 105] on link "Websites 1" at bounding box center [81, 104] width 144 height 23
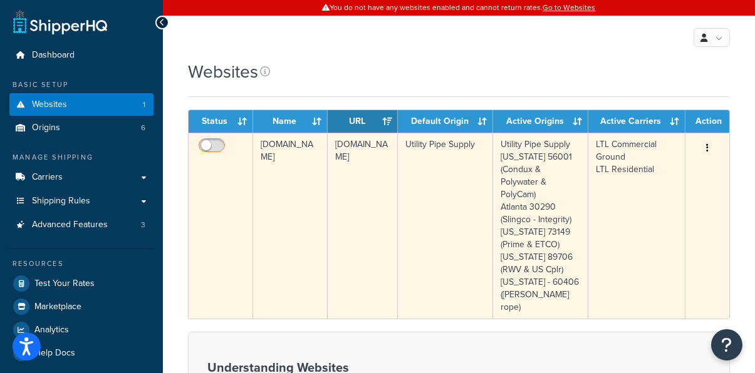
click at [215, 145] on input "checkbox" at bounding box center [213, 149] width 34 height 16
checkbox input "true"
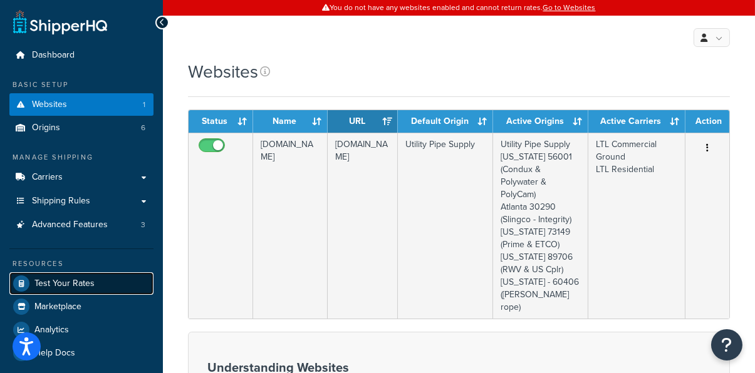
click at [86, 279] on span "Test Your Rates" at bounding box center [64, 284] width 60 height 11
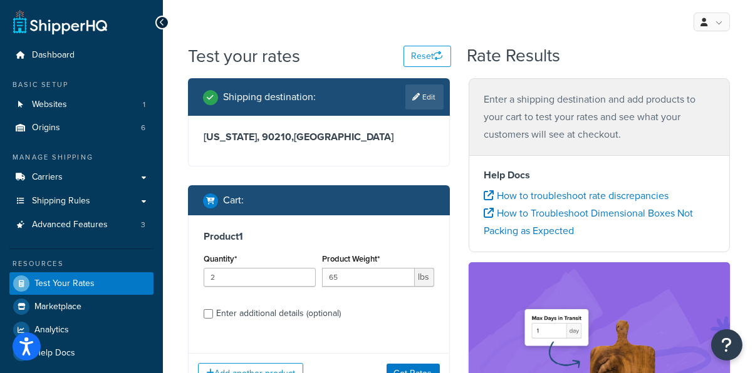
scroll to position [52, 0]
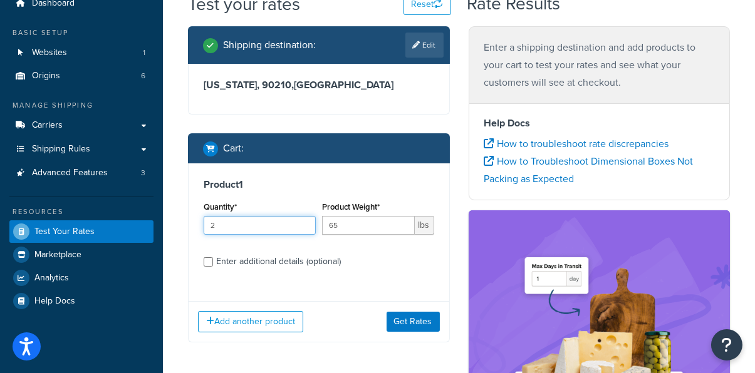
click at [259, 226] on input "2" at bounding box center [260, 225] width 112 height 19
type input "1"
click at [412, 321] on button "Get Rates" at bounding box center [412, 322] width 53 height 20
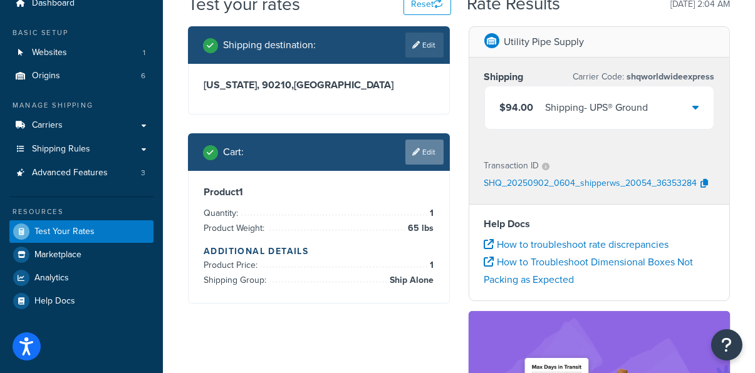
click at [424, 156] on link "Edit" at bounding box center [424, 152] width 38 height 25
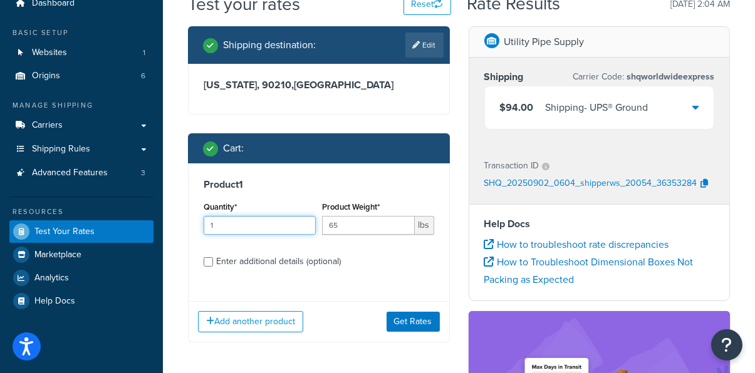
click at [278, 224] on input "1" at bounding box center [260, 225] width 112 height 19
type input "2"
click at [410, 316] on button "Get Rates" at bounding box center [412, 322] width 53 height 20
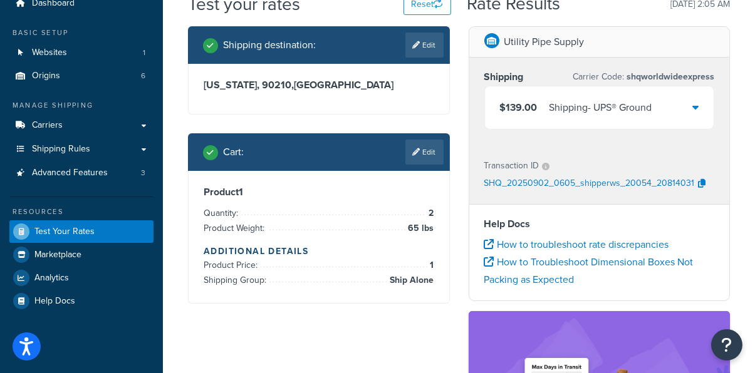
click at [568, 112] on div "Shipping - UPS® Ground" at bounding box center [600, 108] width 103 height 18
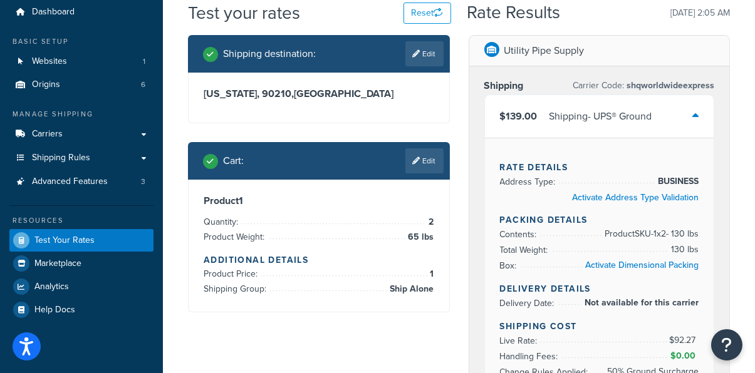
scroll to position [15, 0]
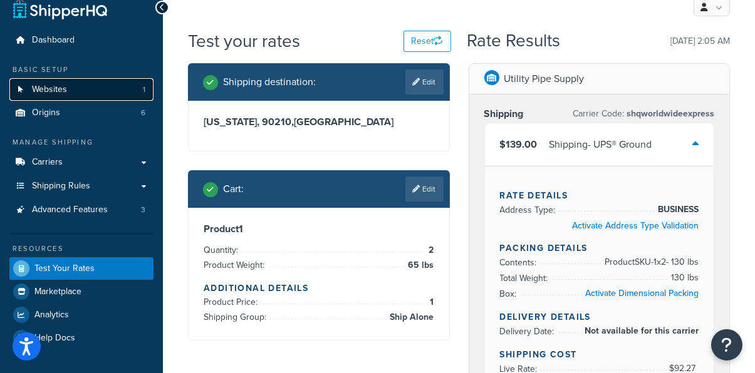
click at [123, 87] on link "Websites 1" at bounding box center [81, 89] width 144 height 23
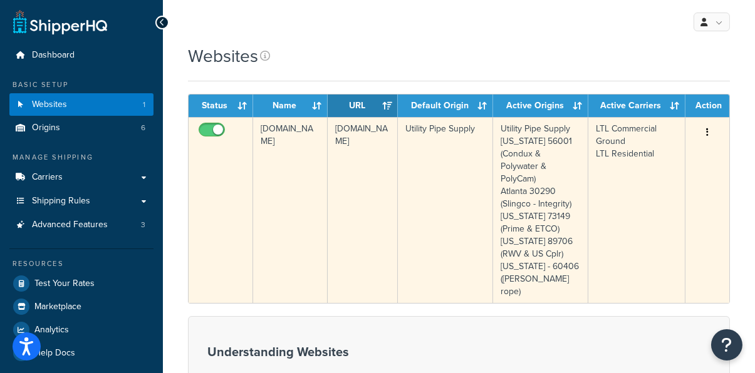
click at [210, 128] on input "checkbox" at bounding box center [213, 133] width 34 height 16
checkbox input "false"
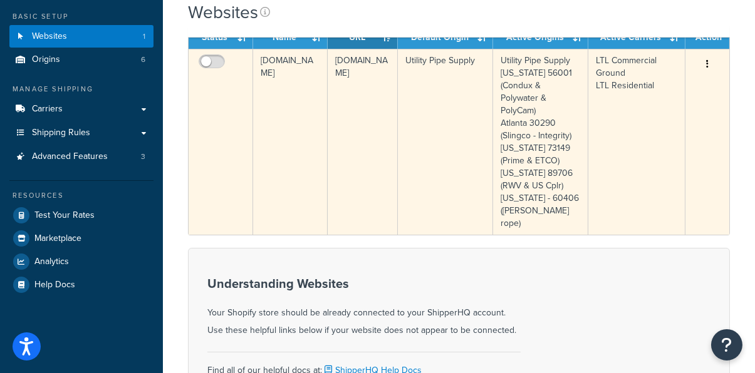
scroll to position [76, 0]
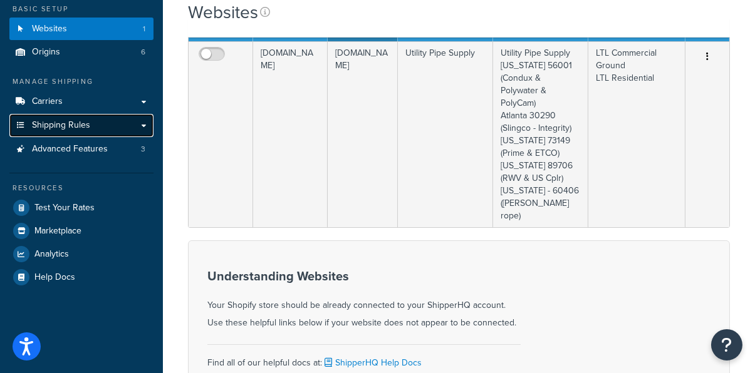
click at [83, 128] on span "Shipping Rules" at bounding box center [61, 125] width 58 height 11
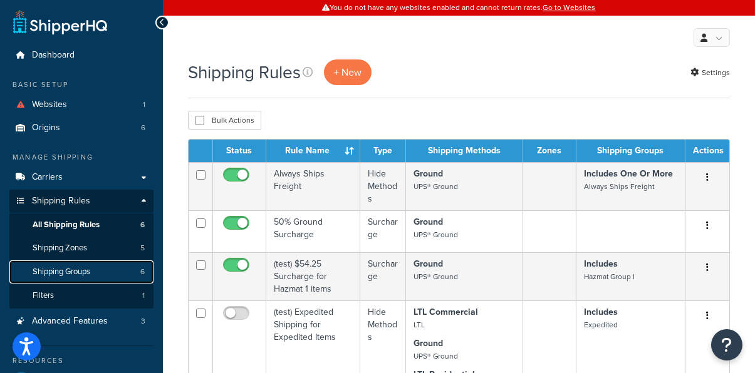
click at [83, 271] on span "Shipping Groups" at bounding box center [62, 272] width 58 height 11
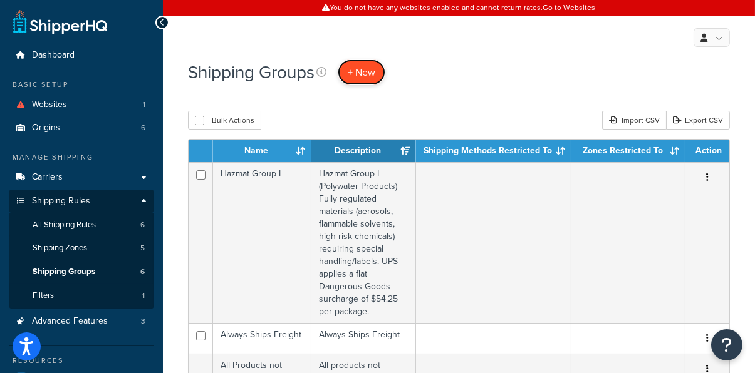
click at [369, 69] on span "+ New" at bounding box center [362, 72] width 28 height 14
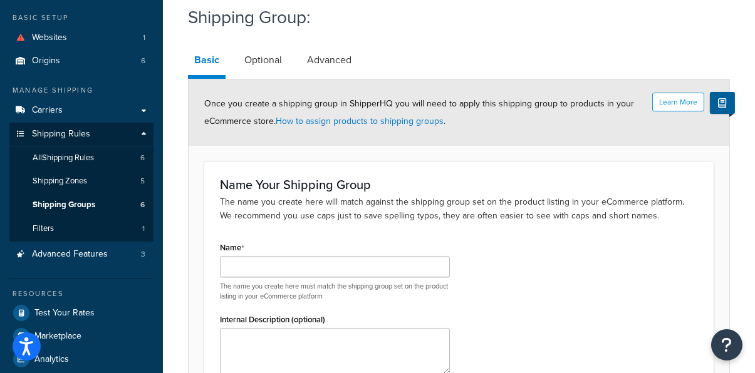
scroll to position [63, 0]
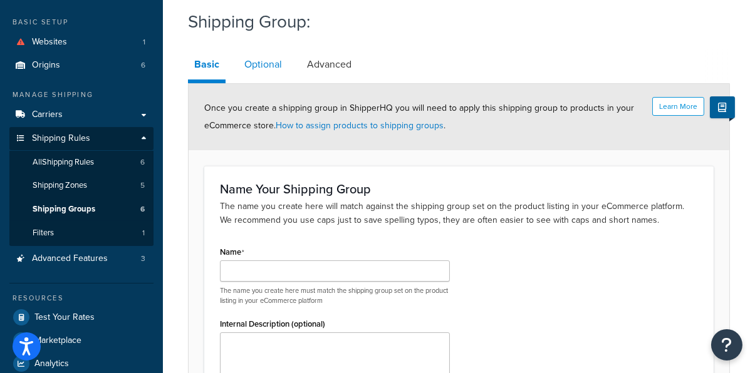
click at [260, 66] on link "Optional" at bounding box center [263, 64] width 50 height 30
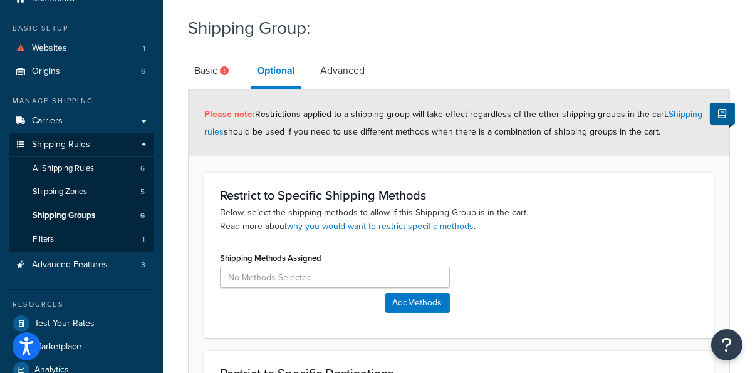
scroll to position [55, 0]
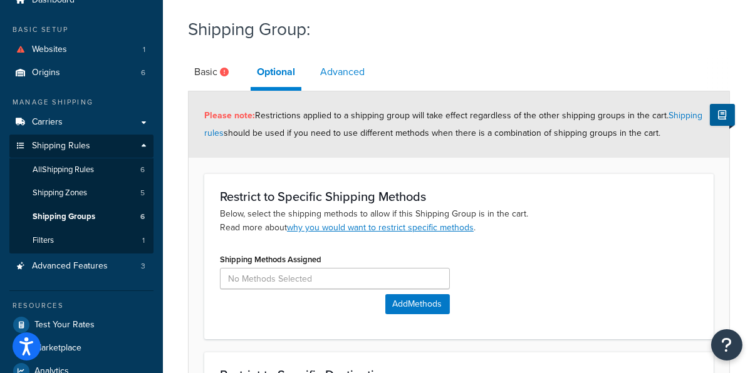
click at [345, 71] on link "Advanced" at bounding box center [342, 72] width 57 height 30
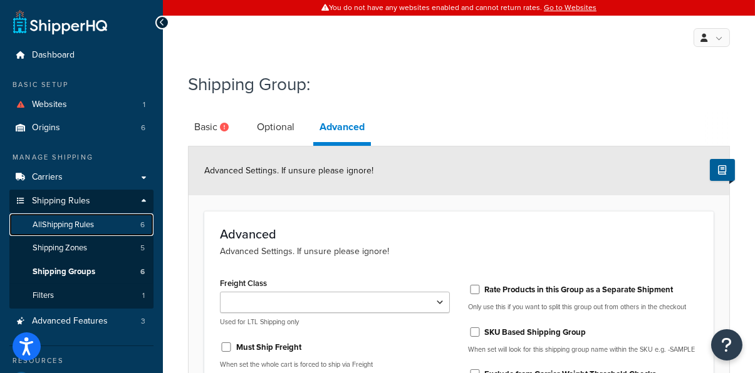
click at [83, 222] on span "All Shipping Rules" at bounding box center [63, 225] width 61 height 11
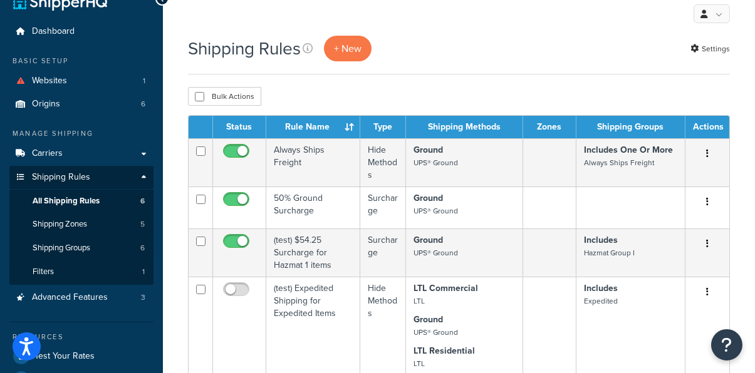
scroll to position [8, 0]
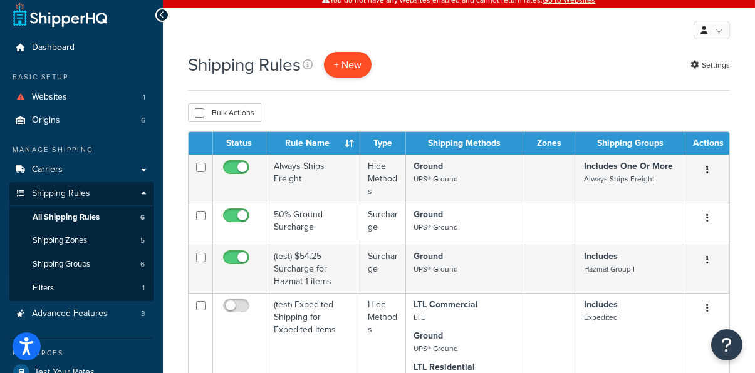
click at [354, 66] on p "+ New" at bounding box center [348, 65] width 48 height 26
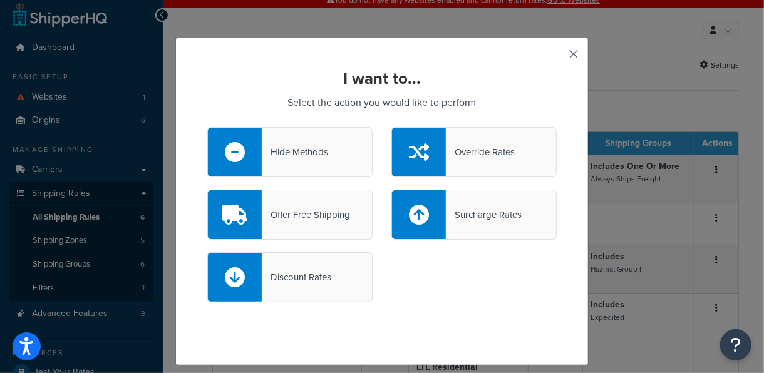
click at [557, 57] on button "button" at bounding box center [555, 58] width 3 height 3
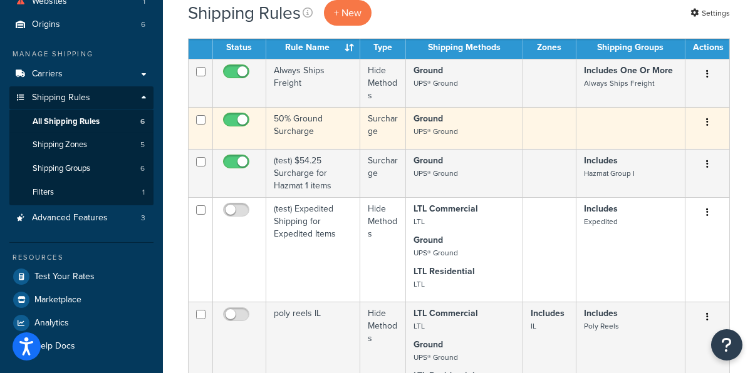
scroll to position [102, 0]
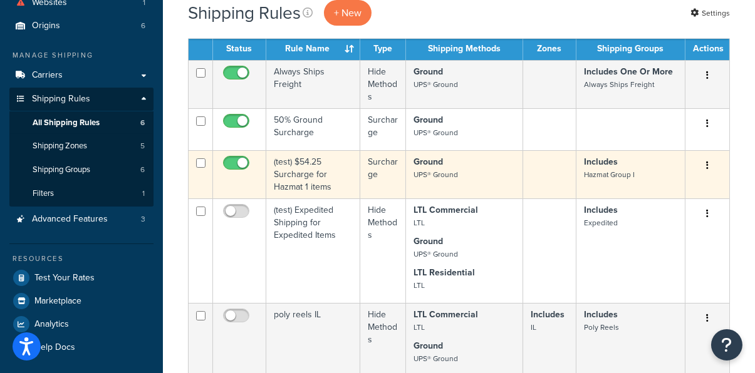
click at [709, 162] on button "button" at bounding box center [707, 166] width 18 height 20
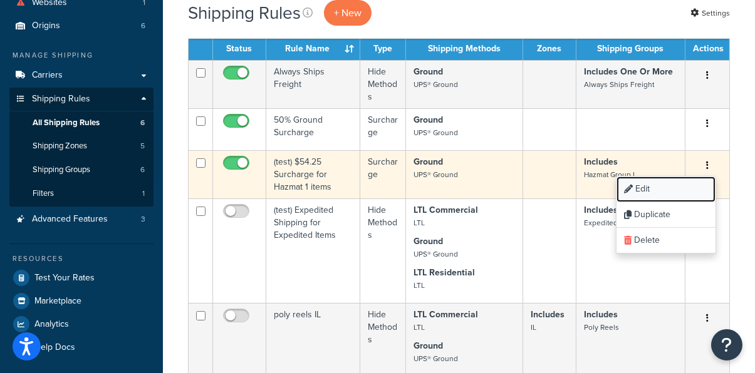
click at [678, 190] on link "Edit" at bounding box center [665, 190] width 99 height 26
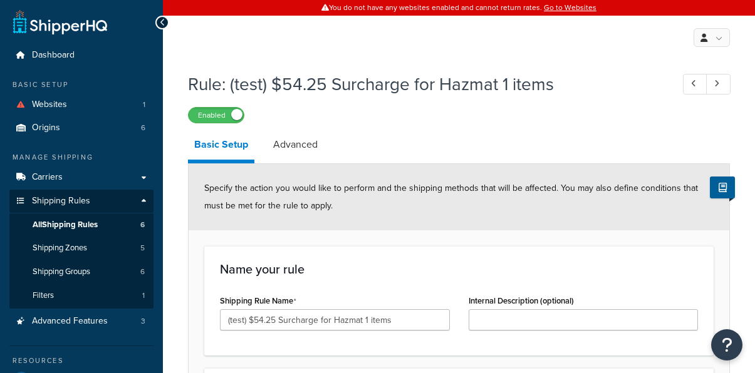
select select "CART"
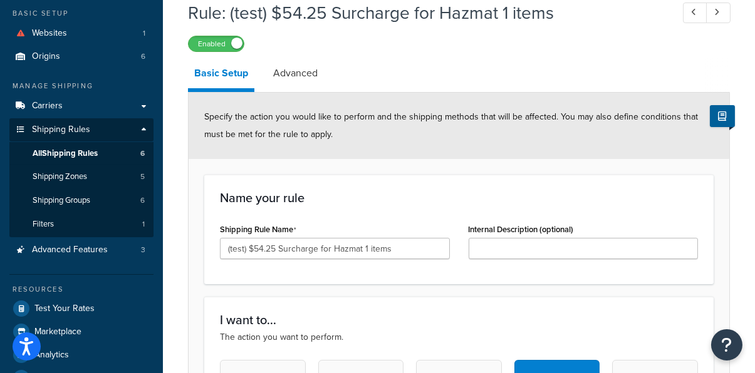
scroll to position [71, 0]
click at [301, 72] on link "Advanced" at bounding box center [295, 74] width 57 height 30
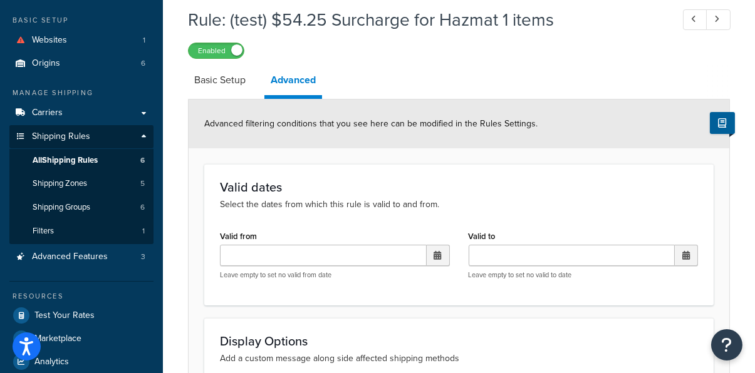
scroll to position [62, 0]
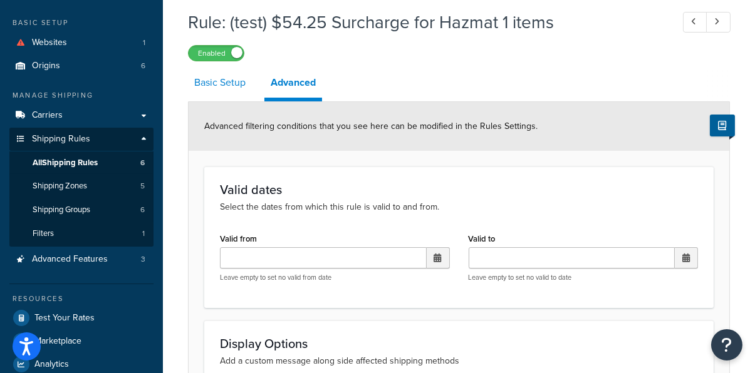
click at [229, 79] on link "Basic Setup" at bounding box center [220, 83] width 64 height 30
select select "CART"
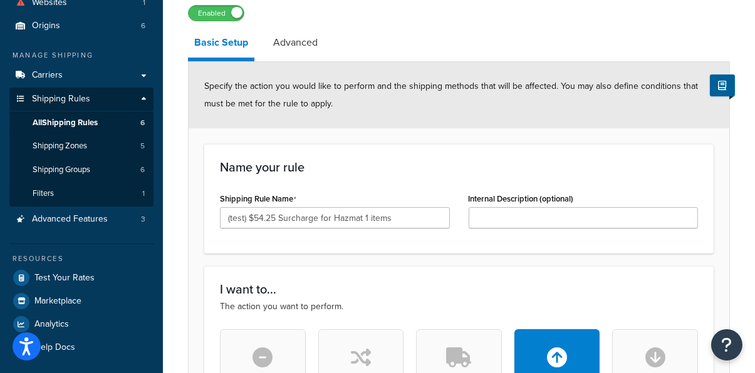
scroll to position [101, 0]
click at [295, 45] on link "Advanced" at bounding box center [295, 43] width 57 height 30
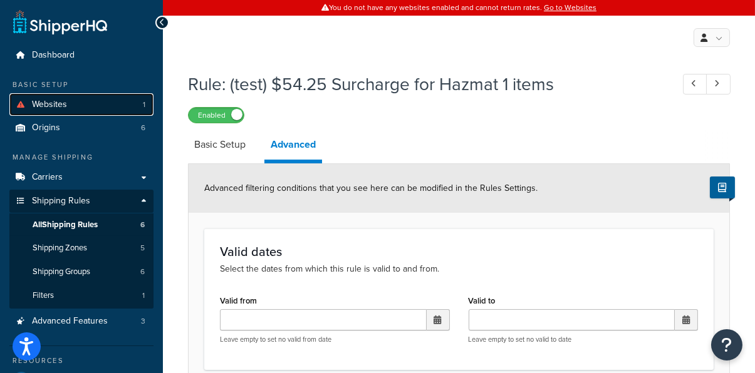
click at [110, 106] on link "Websites 1" at bounding box center [81, 104] width 144 height 23
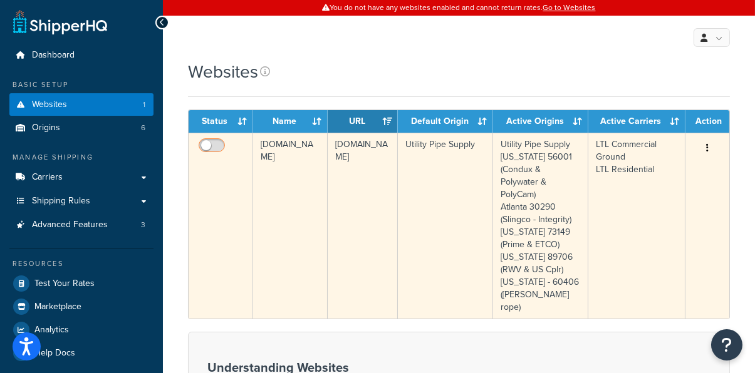
click at [210, 145] on input "checkbox" at bounding box center [213, 149] width 34 height 16
checkbox input "true"
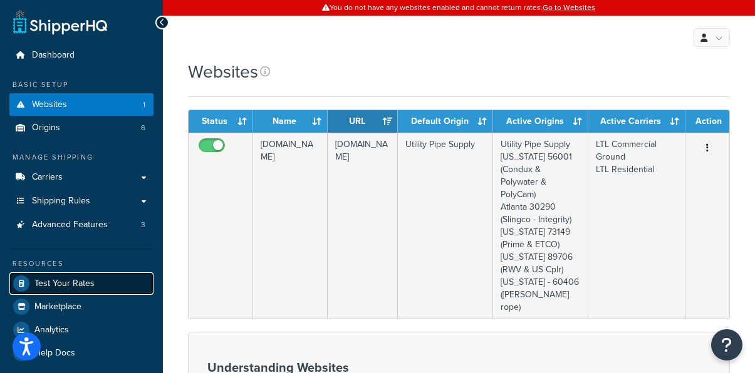
click at [83, 279] on span "Test Your Rates" at bounding box center [64, 284] width 60 height 11
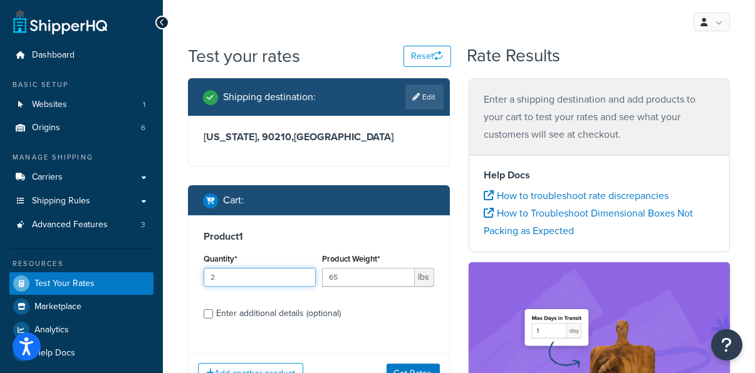
click at [306, 282] on input "2" at bounding box center [260, 277] width 112 height 19
click at [304, 315] on div "Enter additional details (optional)" at bounding box center [278, 314] width 125 height 18
click at [213, 315] on input "Enter additional details (optional)" at bounding box center [208, 313] width 9 height 9
checkbox input "true"
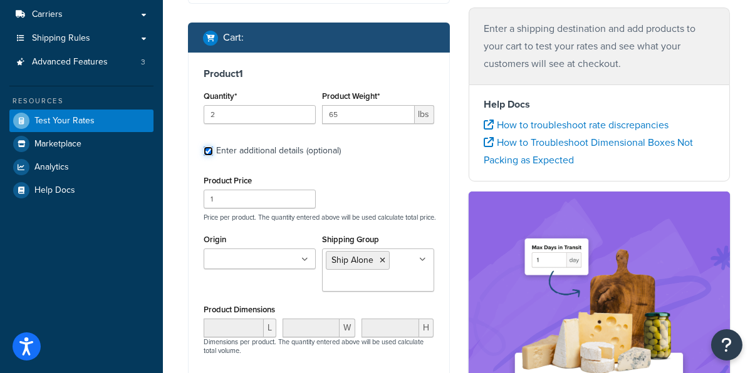
scroll to position [167, 0]
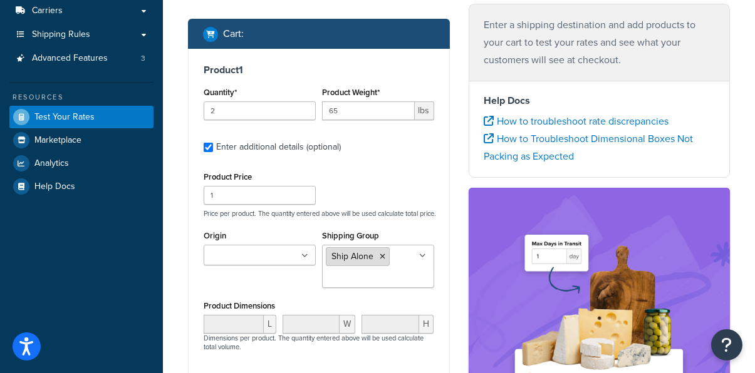
click at [383, 260] on icon at bounding box center [382, 257] width 6 height 8
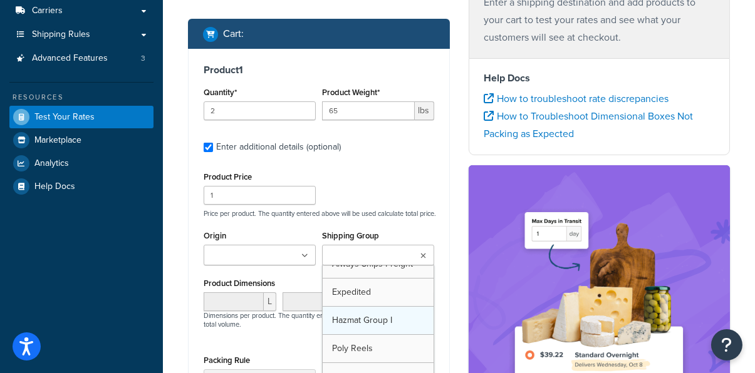
scroll to position [0, 0]
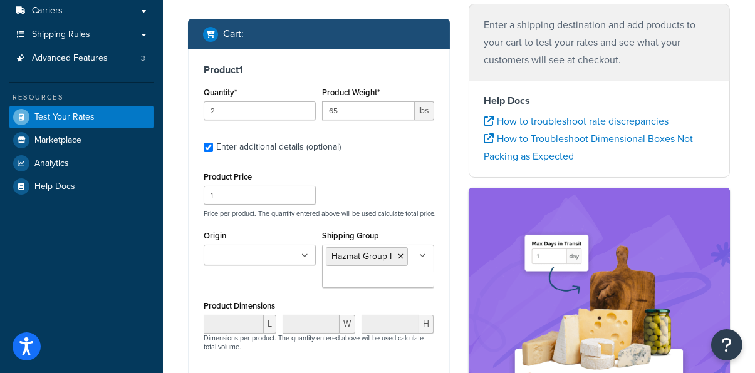
click at [295, 292] on div "Origin Atlanta 30290 (Slingco - Integrity) Illinois - 60406 (Huskie Erin rope) …" at bounding box center [318, 262] width 237 height 70
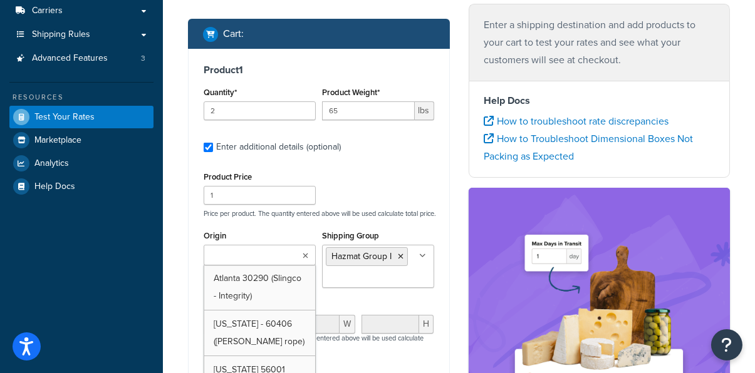
click at [299, 263] on input "Origin" at bounding box center [262, 256] width 111 height 14
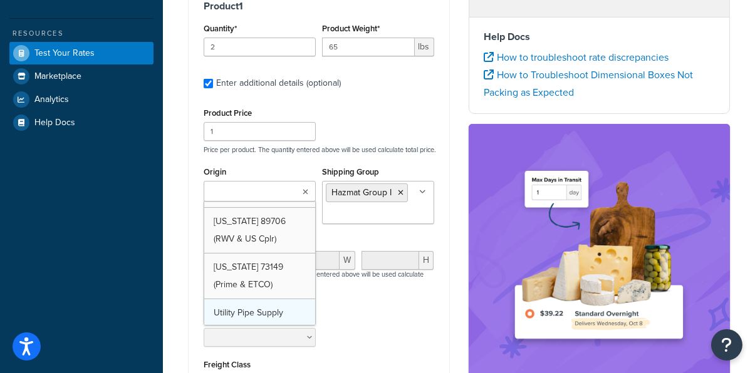
scroll to position [120, 0]
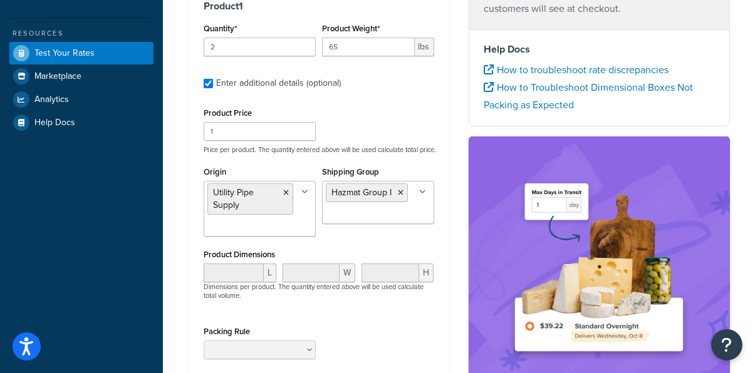
click at [376, 331] on div "Packing Rule" at bounding box center [318, 346] width 237 height 46
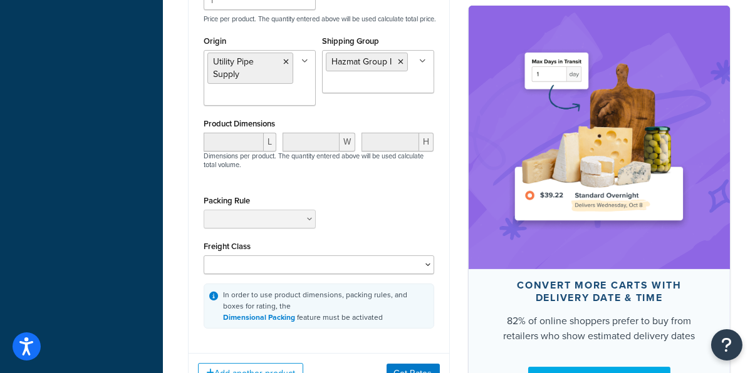
scroll to position [389, 0]
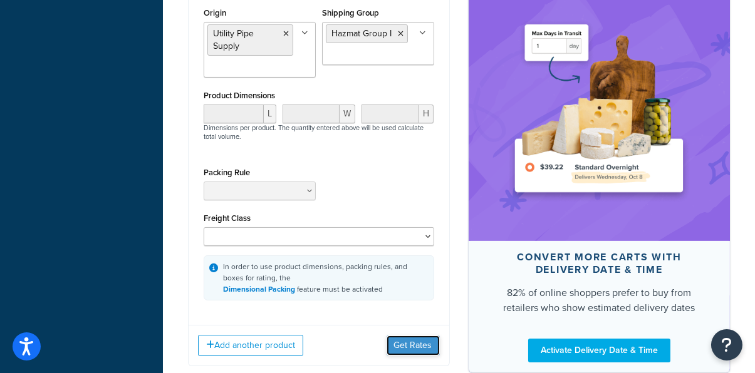
click at [416, 349] on button "Get Rates" at bounding box center [412, 346] width 53 height 20
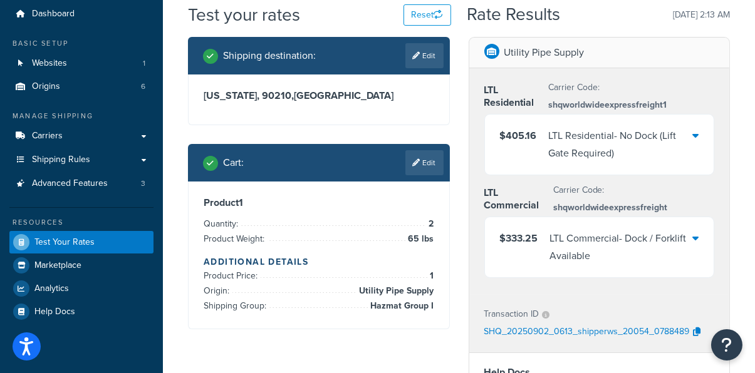
scroll to position [39, 0]
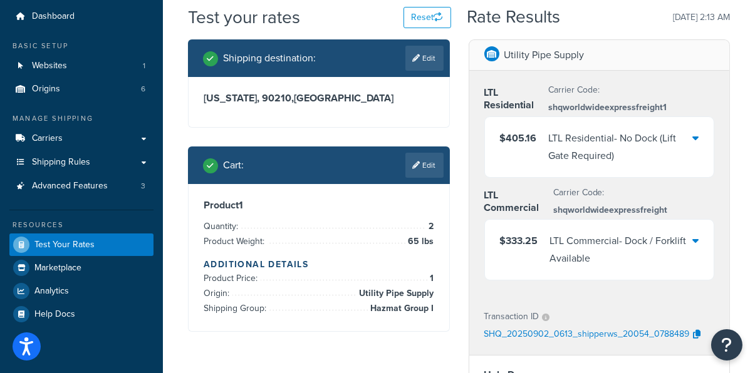
drag, startPoint x: 415, startPoint y: 240, endPoint x: 388, endPoint y: 206, distance: 43.7
click at [388, 206] on h3 "Product 1" at bounding box center [319, 205] width 230 height 13
click at [430, 165] on link "Edit" at bounding box center [424, 165] width 38 height 25
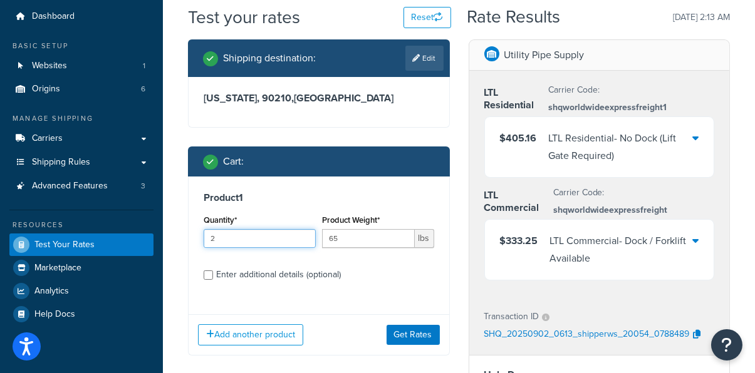
click at [261, 237] on input "2" at bounding box center [260, 238] width 112 height 19
type input "1"
click at [304, 241] on input "1" at bounding box center [260, 238] width 112 height 19
click at [401, 326] on button "Get Rates" at bounding box center [412, 335] width 53 height 20
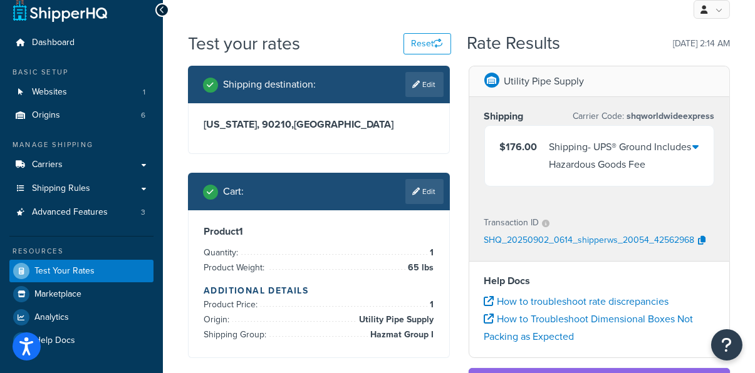
scroll to position [0, 0]
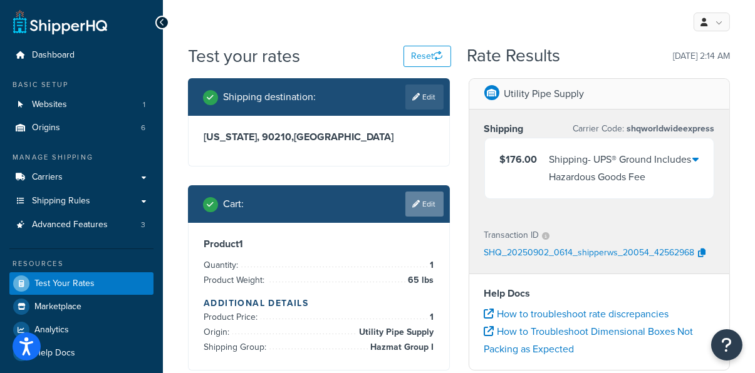
click at [422, 206] on link "Edit" at bounding box center [424, 204] width 38 height 25
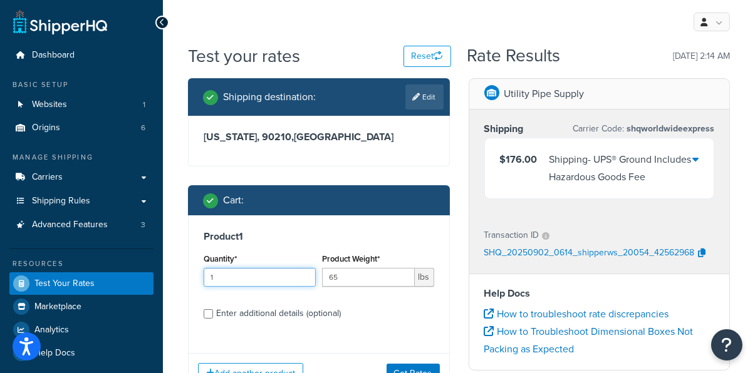
click at [304, 271] on input "1" at bounding box center [260, 277] width 112 height 19
type input "2"
click at [304, 272] on input "2" at bounding box center [260, 277] width 112 height 19
click at [405, 364] on button "Get Rates" at bounding box center [412, 374] width 53 height 20
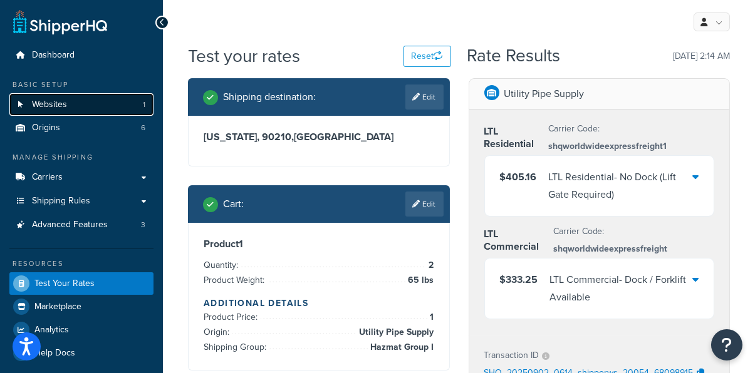
click at [96, 107] on link "Websites 1" at bounding box center [81, 104] width 144 height 23
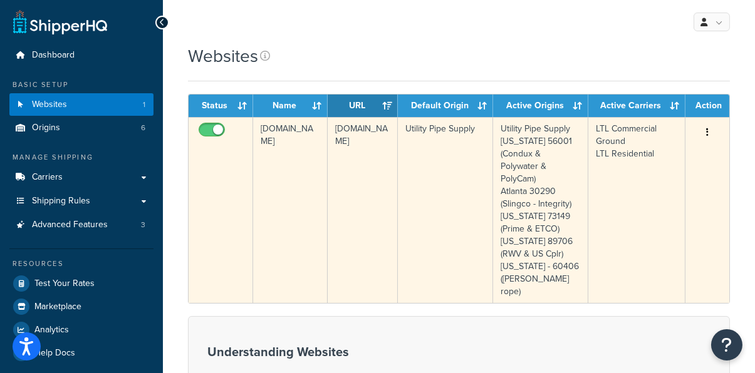
click at [208, 128] on input "checkbox" at bounding box center [213, 133] width 34 height 16
checkbox input "false"
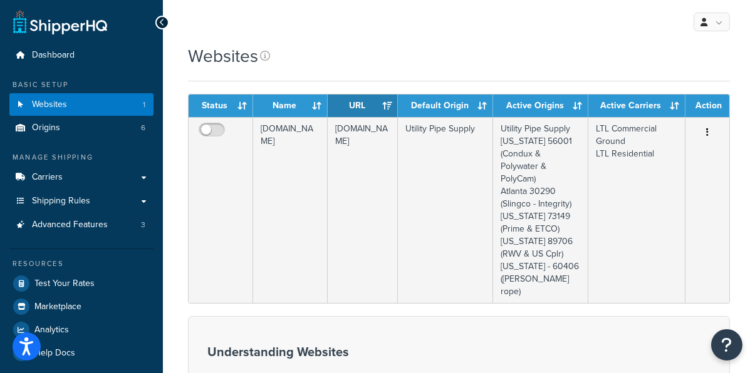
click at [314, 61] on div "Websites" at bounding box center [459, 56] width 542 height 24
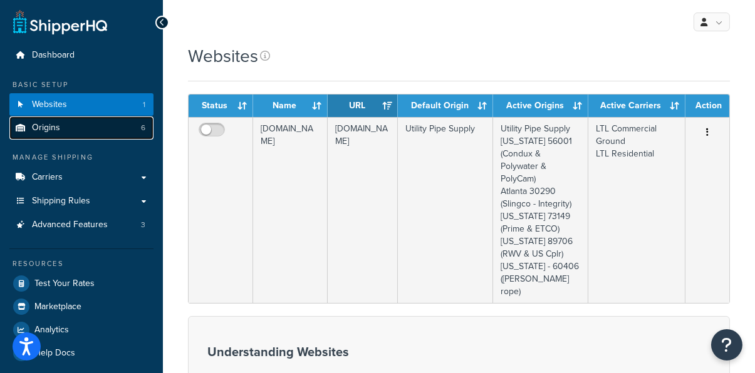
click at [94, 127] on link "Origins 6" at bounding box center [81, 127] width 144 height 23
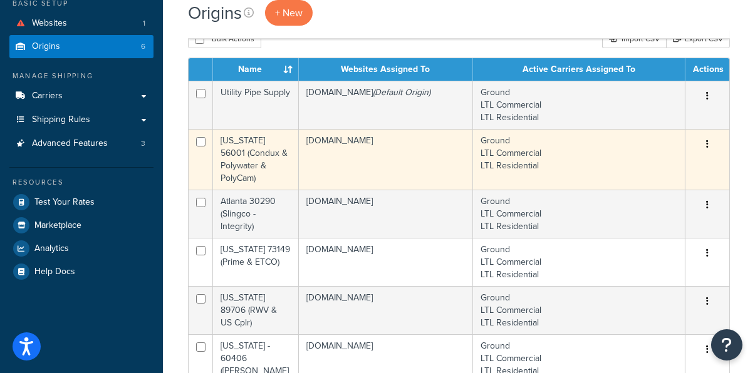
scroll to position [83, 0]
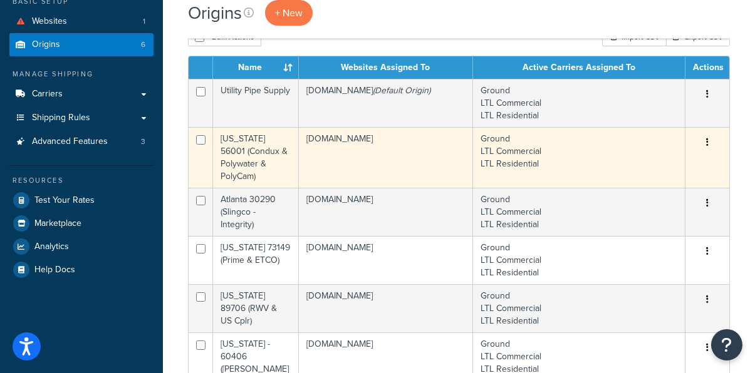
click at [707, 145] on button "button" at bounding box center [707, 143] width 18 height 20
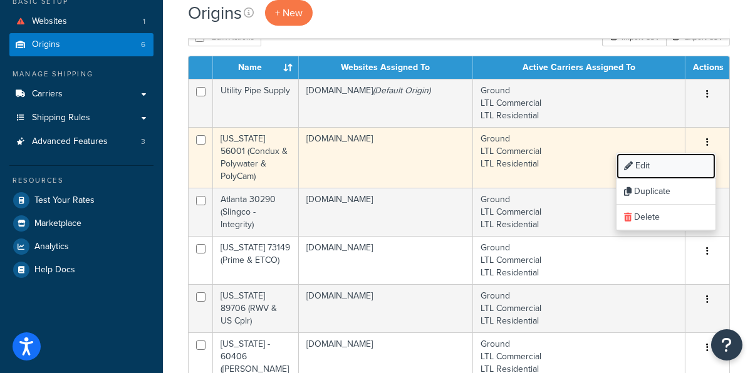
click at [675, 165] on link "Edit" at bounding box center [665, 166] width 99 height 26
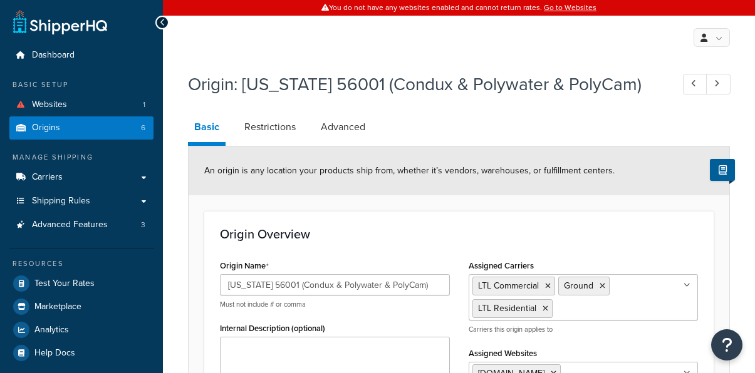
select select "23"
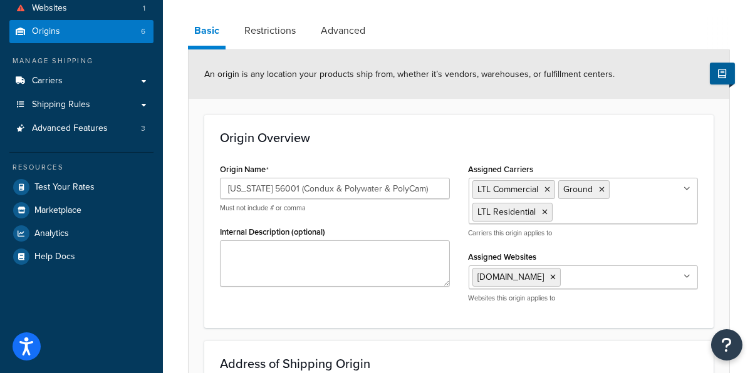
scroll to position [98, 0]
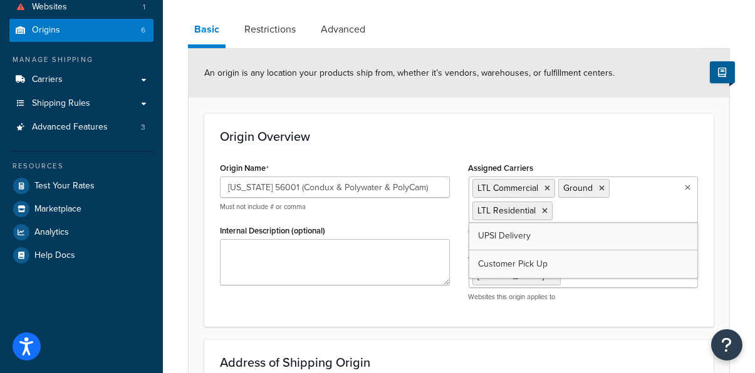
click at [595, 210] on input "Assigned Carriers" at bounding box center [610, 211] width 111 height 14
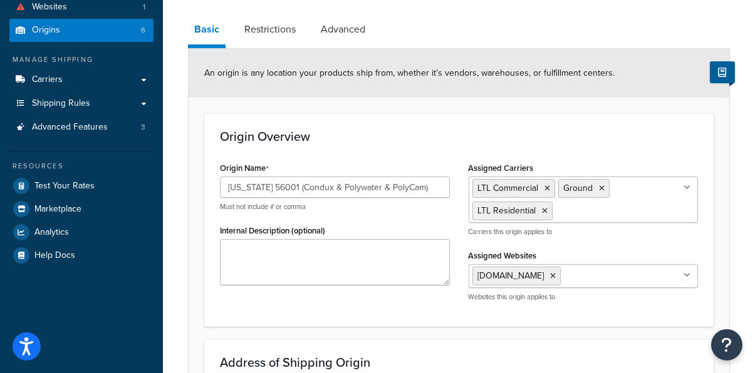
click at [488, 134] on h3 "Origin Overview" at bounding box center [459, 137] width 478 height 14
click at [273, 28] on link "Restrictions" at bounding box center [270, 29] width 64 height 30
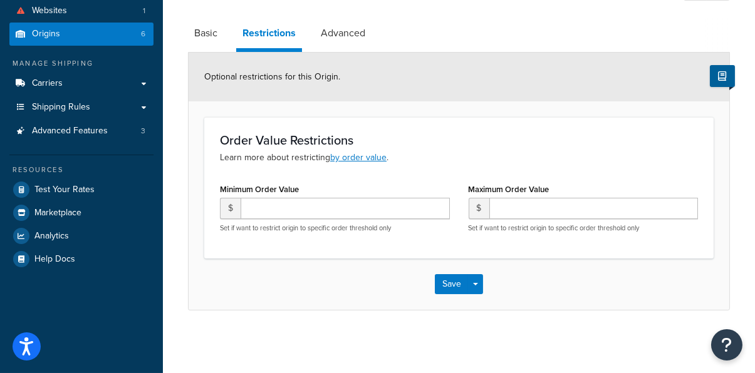
scroll to position [92, 0]
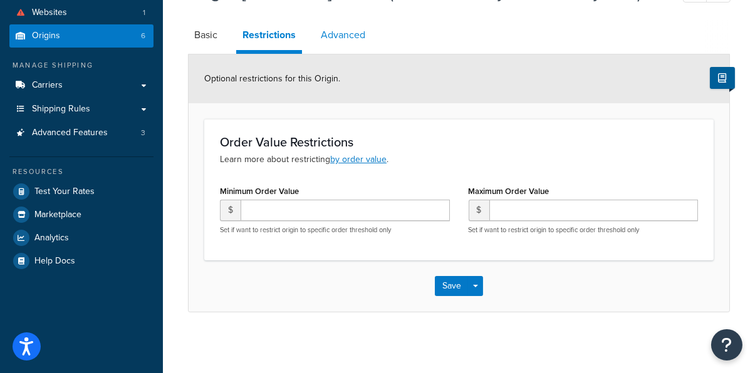
click at [337, 32] on link "Advanced" at bounding box center [342, 35] width 57 height 30
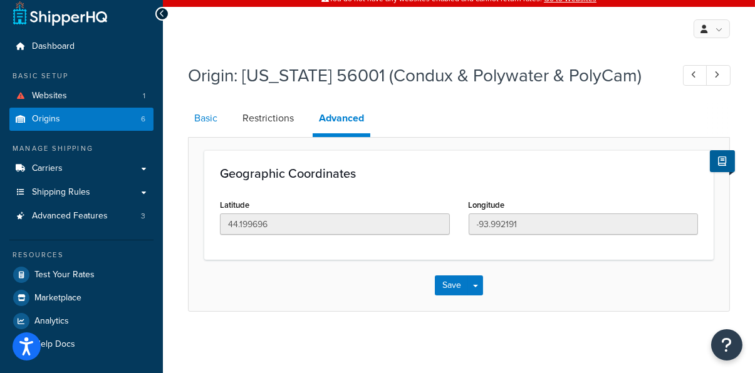
click at [209, 118] on link "Basic" at bounding box center [206, 118] width 36 height 30
select select "23"
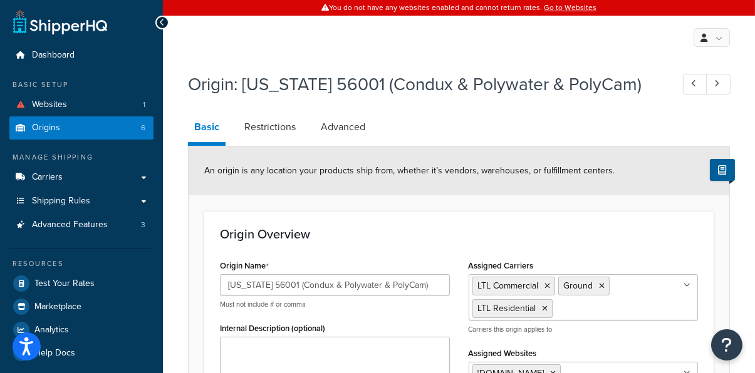
scroll to position [71, 0]
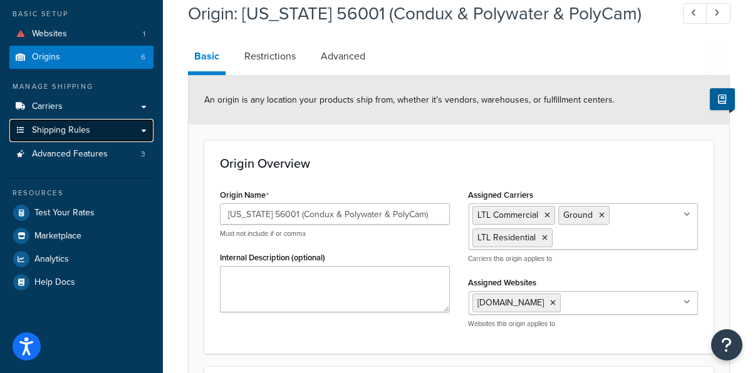
click at [97, 131] on link "Shipping Rules" at bounding box center [81, 130] width 144 height 23
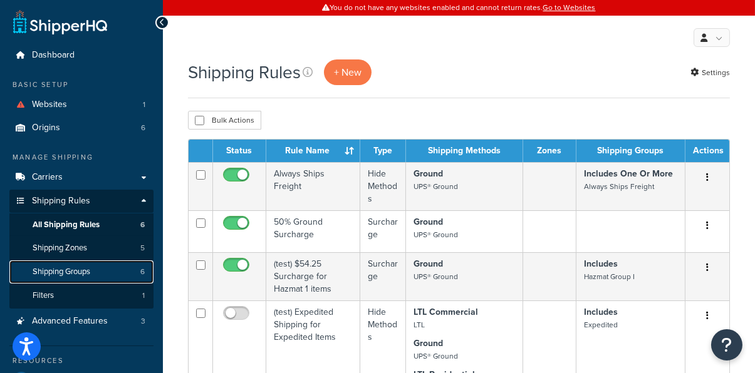
click at [89, 272] on span "Shipping Groups" at bounding box center [62, 272] width 58 height 11
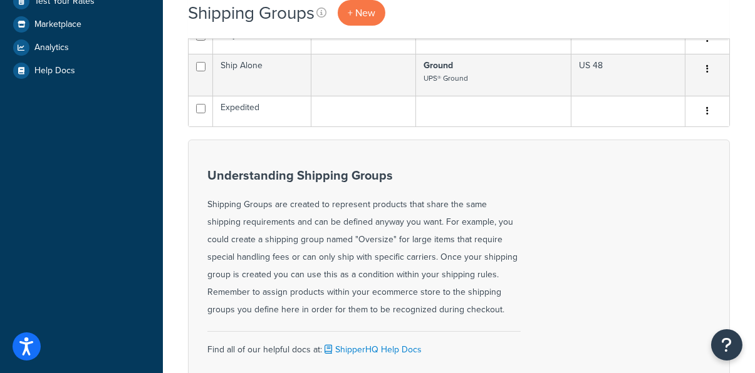
scroll to position [381, 0]
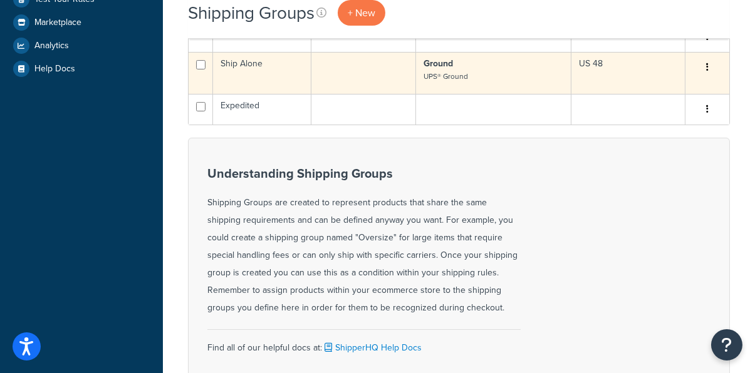
click at [709, 63] on button "button" at bounding box center [707, 68] width 18 height 20
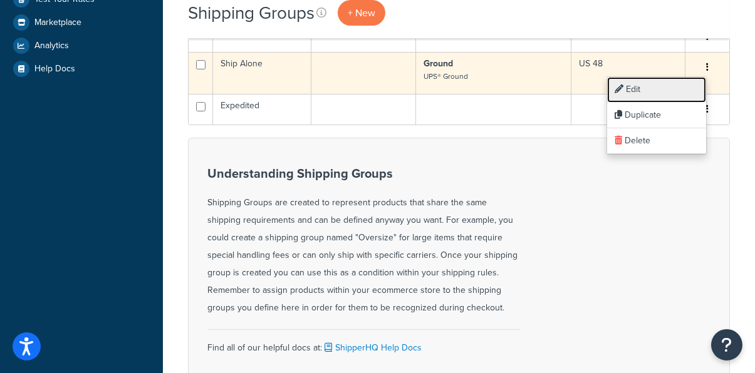
click at [675, 86] on link "Edit" at bounding box center [656, 90] width 99 height 26
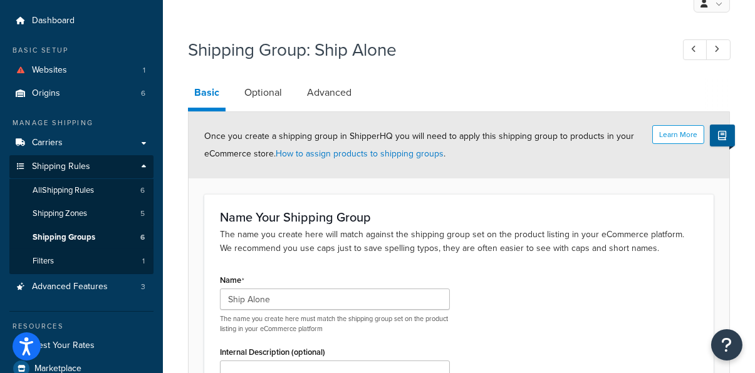
scroll to position [25, 0]
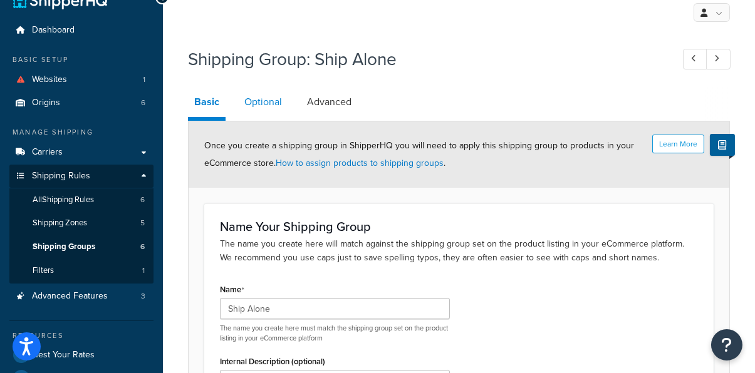
click at [262, 102] on link "Optional" at bounding box center [263, 102] width 50 height 30
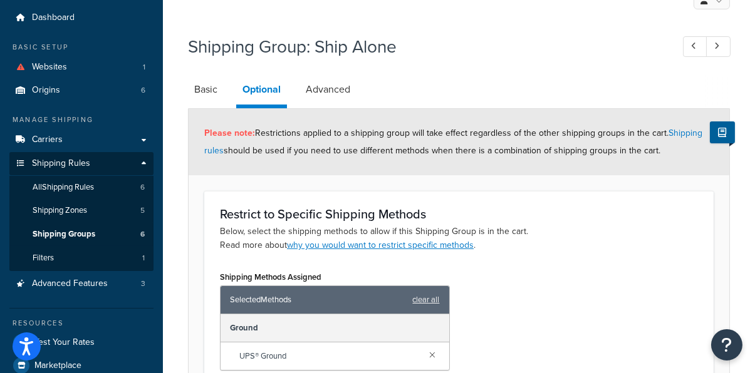
scroll to position [37, 0]
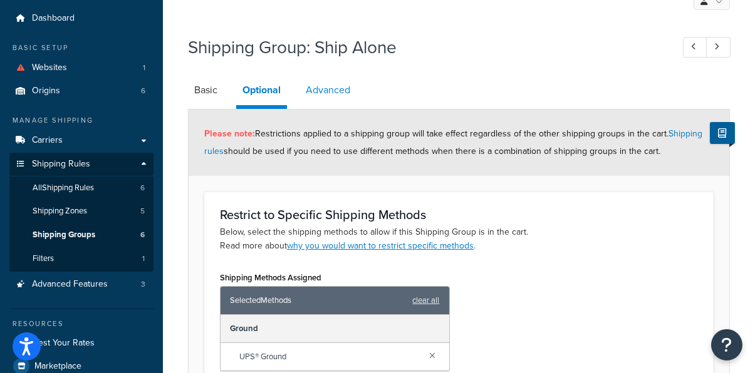
click at [316, 87] on link "Advanced" at bounding box center [327, 90] width 57 height 30
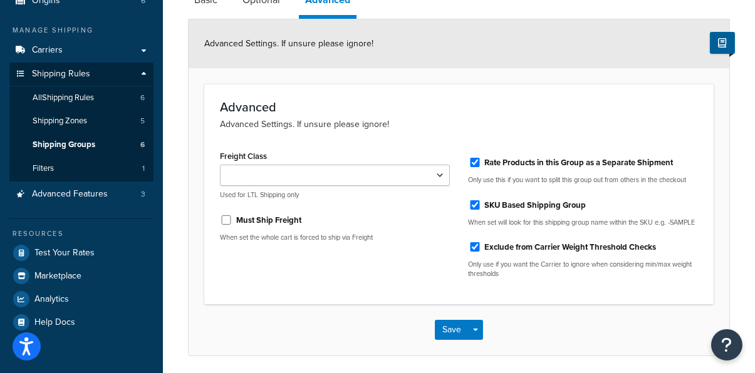
scroll to position [155, 0]
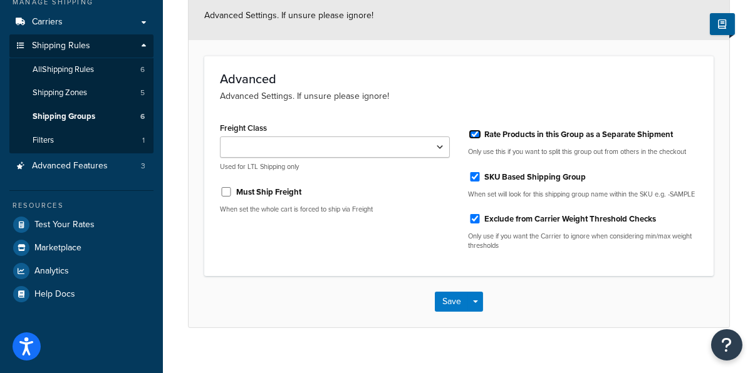
click at [475, 134] on input "Rate Products in this Group as a Separate Shipment" at bounding box center [474, 134] width 13 height 9
checkbox input "false"
click at [476, 175] on input "SKU Based Shipping Group" at bounding box center [474, 176] width 13 height 9
checkbox input "false"
click at [475, 224] on input "Exclude from Carrier Weight Threshold Checks" at bounding box center [474, 218] width 13 height 9
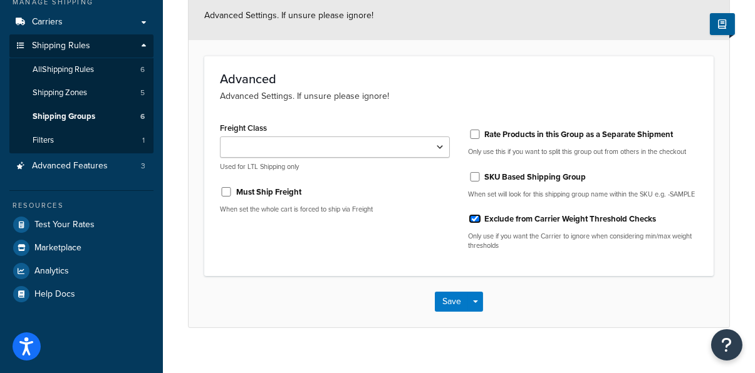
checkbox input "false"
click at [451, 310] on button "Save" at bounding box center [452, 302] width 34 height 20
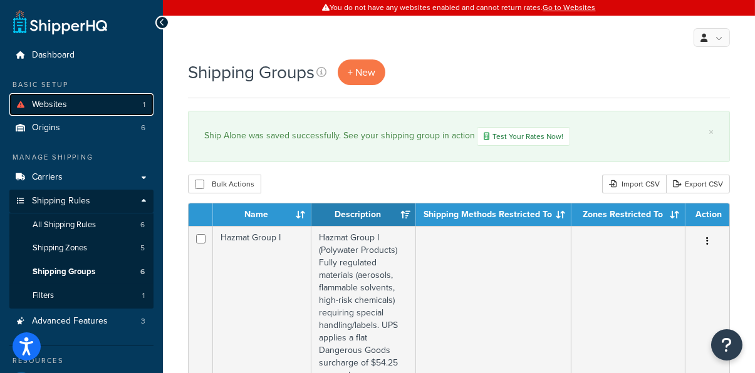
click at [123, 100] on link "Websites 1" at bounding box center [81, 104] width 144 height 23
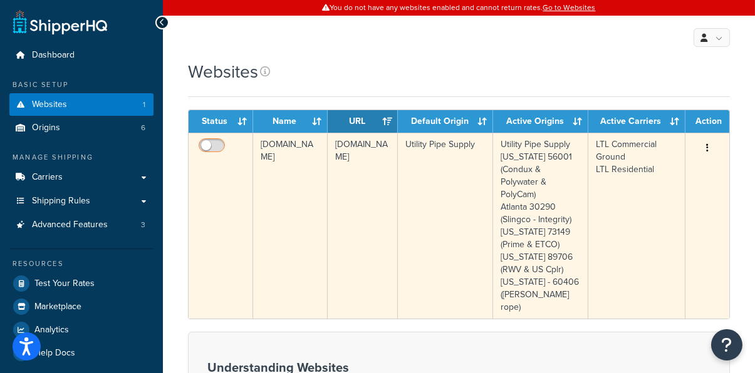
click at [218, 141] on input "checkbox" at bounding box center [213, 149] width 34 height 16
checkbox input "true"
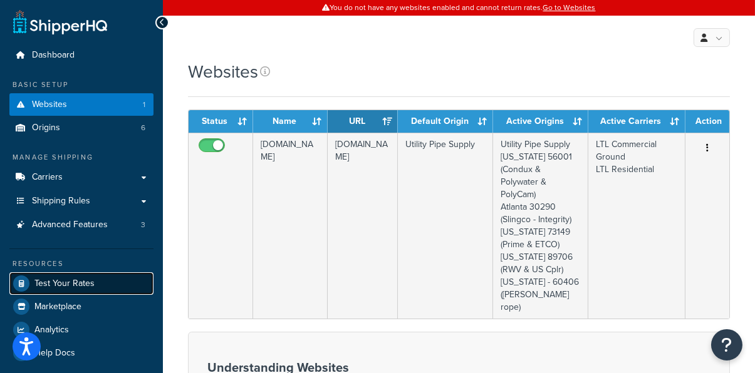
click at [87, 283] on span "Test Your Rates" at bounding box center [64, 284] width 60 height 11
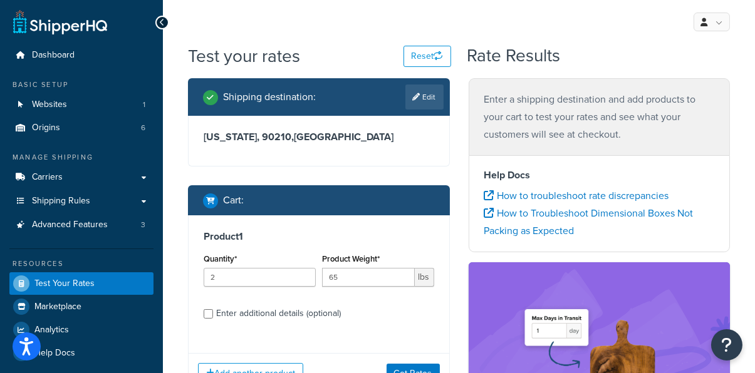
scroll to position [39, 0]
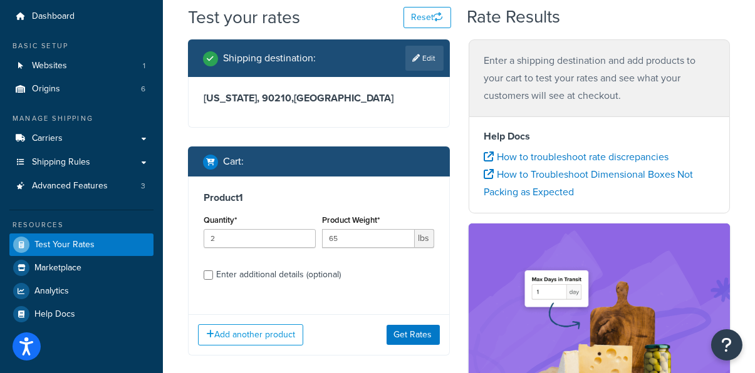
click at [331, 276] on div "Enter additional details (optional)" at bounding box center [278, 275] width 125 height 18
click at [213, 276] on input "Enter additional details (optional)" at bounding box center [208, 275] width 9 height 9
checkbox input "true"
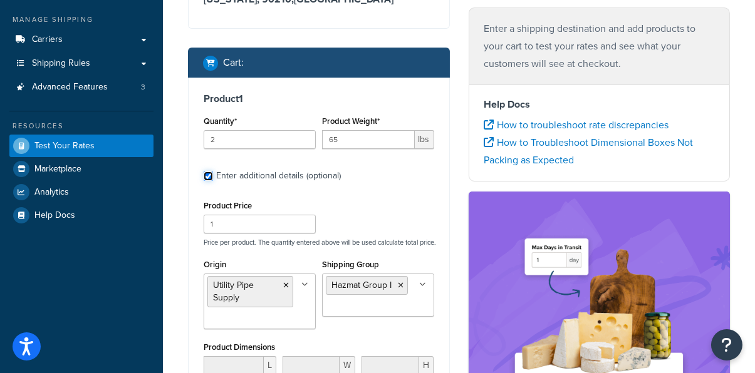
scroll to position [142, 0]
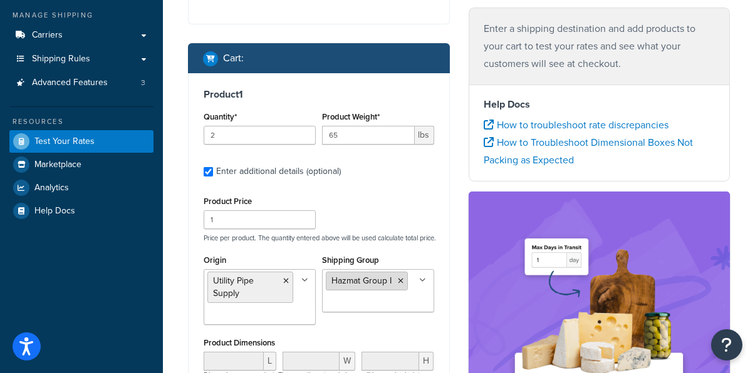
click at [401, 285] on icon at bounding box center [401, 281] width 6 height 8
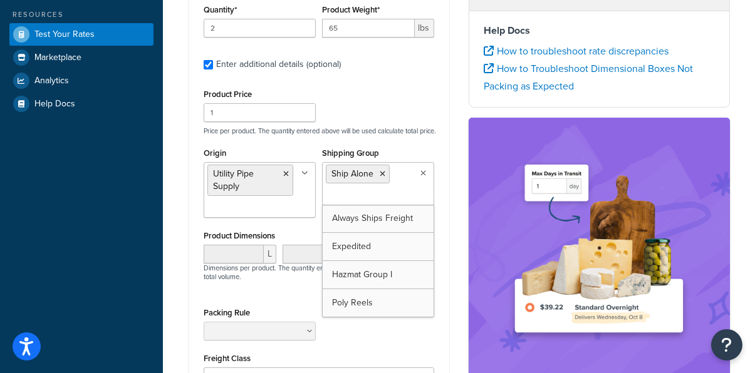
scroll to position [0, 0]
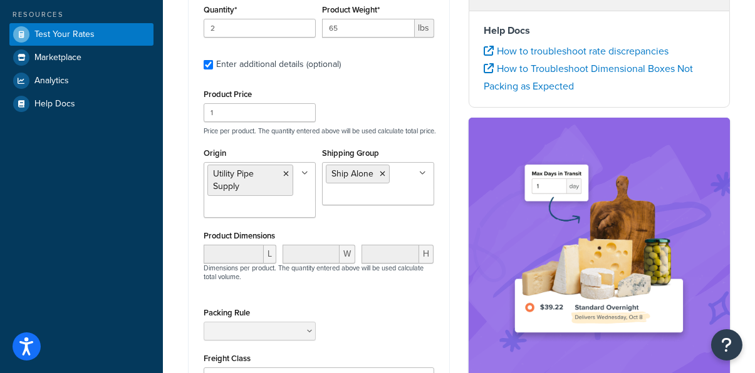
click at [459, 227] on div "Enter a shipping destination and add products to your cart to test your rates a…" at bounding box center [599, 230] width 281 height 592
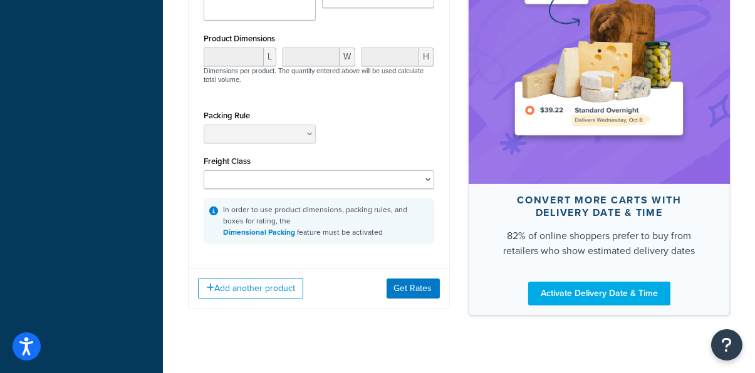
scroll to position [450, 0]
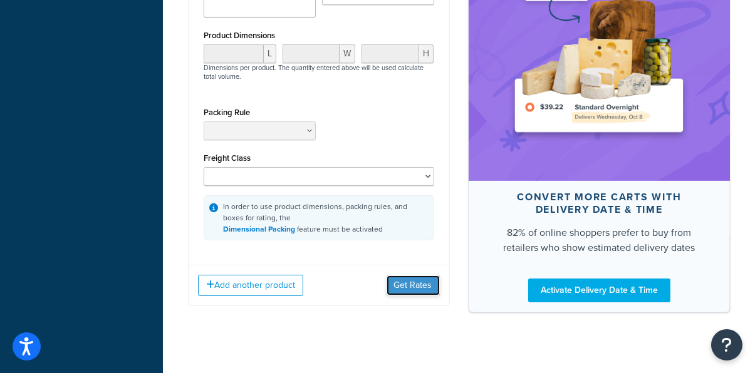
click at [424, 290] on button "Get Rates" at bounding box center [412, 286] width 53 height 20
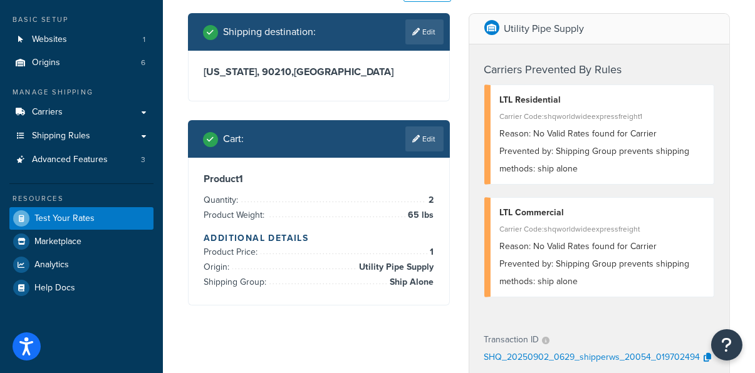
scroll to position [65, 0]
click at [431, 142] on link "Edit" at bounding box center [424, 138] width 38 height 25
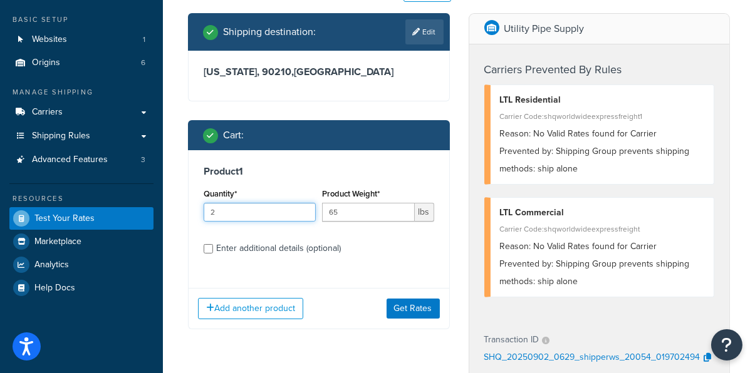
click at [294, 215] on input "2" at bounding box center [260, 212] width 112 height 19
type input "1"
click at [304, 215] on input "1" at bounding box center [260, 212] width 112 height 19
click at [406, 306] on button "Get Rates" at bounding box center [412, 309] width 53 height 20
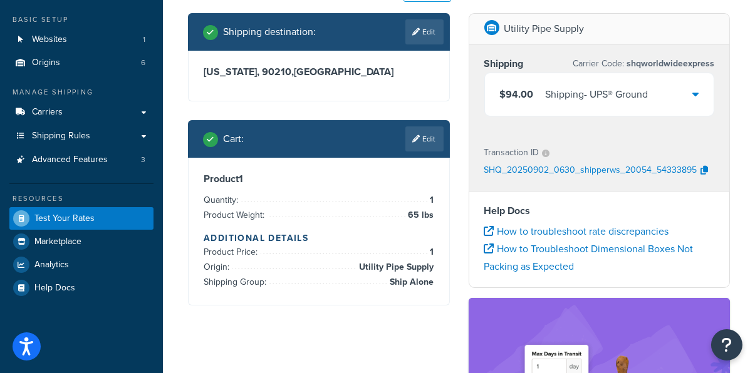
click at [592, 90] on div "Shipping - UPS® Ground" at bounding box center [596, 95] width 103 height 18
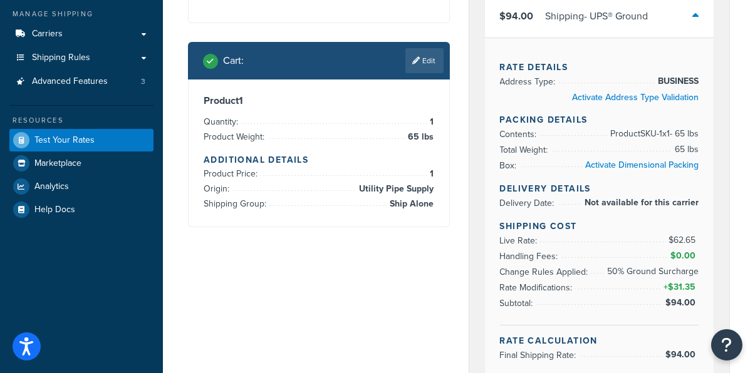
scroll to position [145, 0]
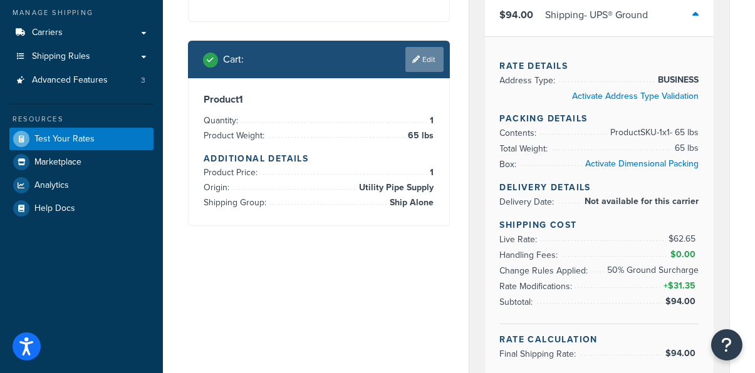
click at [423, 61] on link "Edit" at bounding box center [424, 59] width 38 height 25
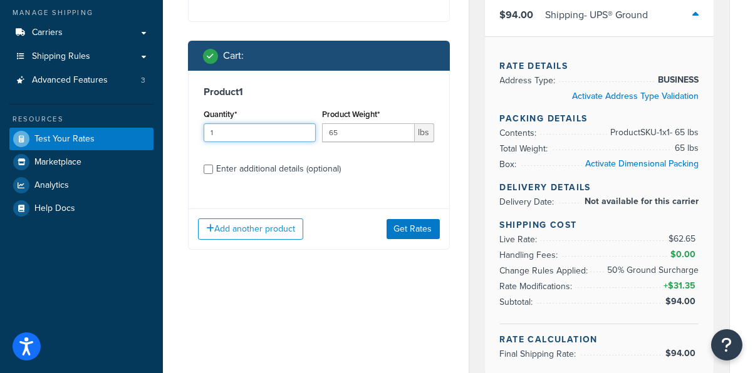
click at [290, 132] on input "1" at bounding box center [260, 132] width 112 height 19
type input "2"
click at [307, 126] on input "2" at bounding box center [260, 132] width 112 height 19
click at [397, 222] on button "Get Rates" at bounding box center [412, 229] width 53 height 20
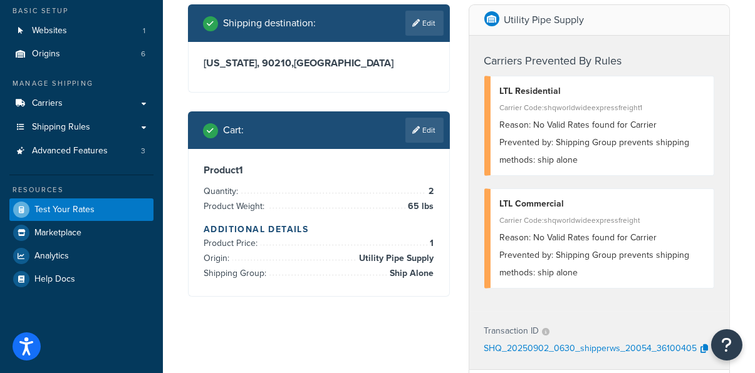
scroll to position [58, 0]
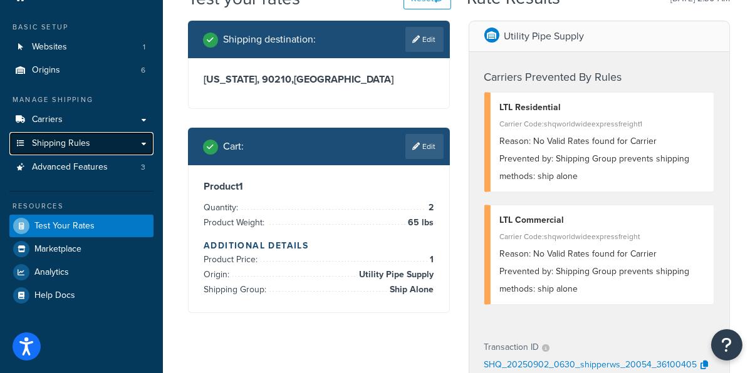
click at [77, 142] on span "Shipping Rules" at bounding box center [61, 143] width 58 height 11
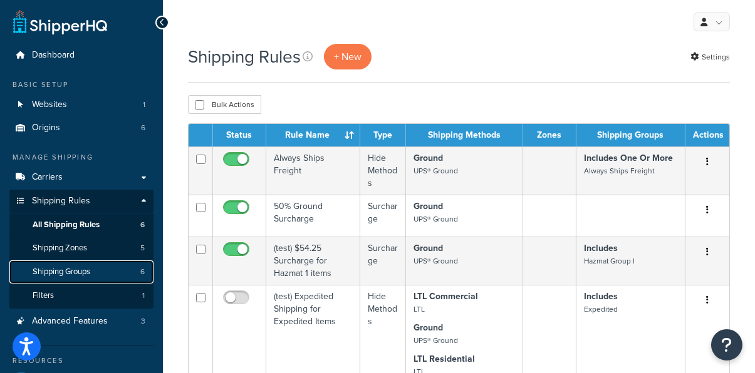
click at [97, 274] on link "Shipping Groups 6" at bounding box center [81, 271] width 144 height 23
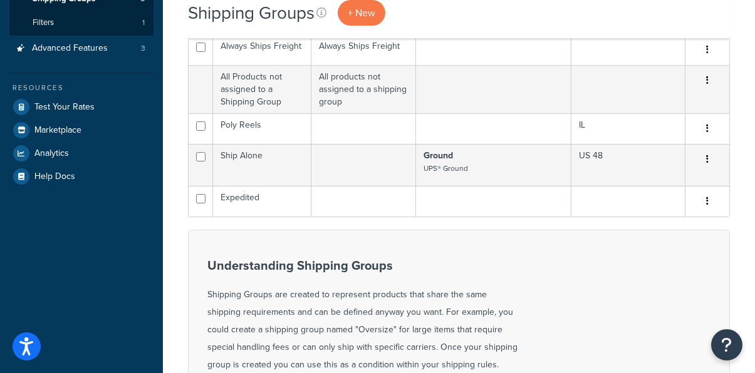
scroll to position [274, 0]
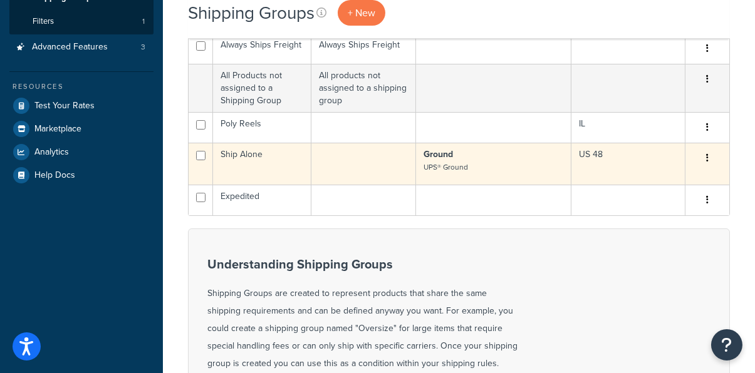
click at [712, 158] on button "button" at bounding box center [707, 158] width 18 height 20
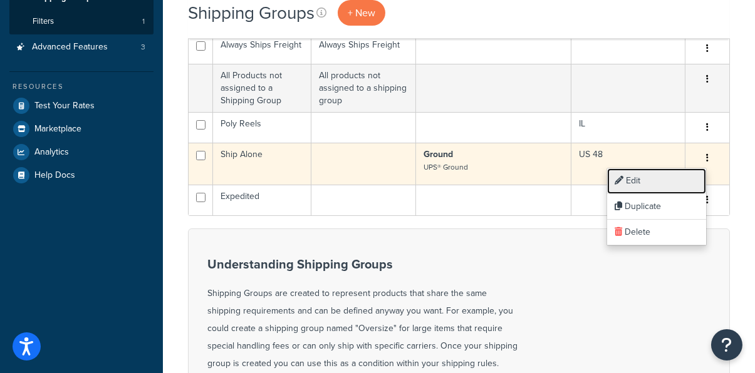
click at [675, 183] on link "Edit" at bounding box center [656, 181] width 99 height 26
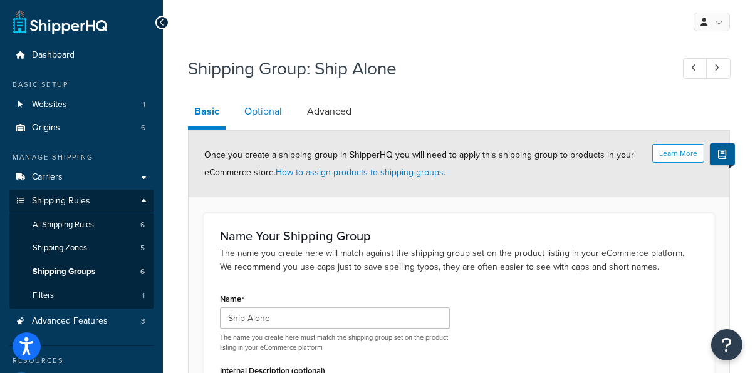
click at [268, 113] on link "Optional" at bounding box center [263, 111] width 50 height 30
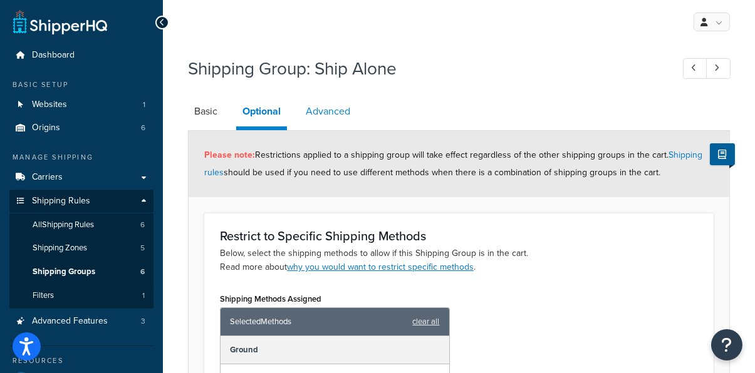
click at [331, 110] on link "Advanced" at bounding box center [327, 111] width 57 height 30
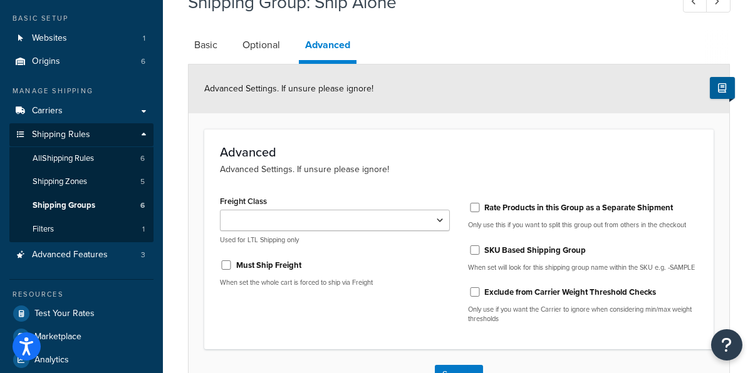
scroll to position [99, 0]
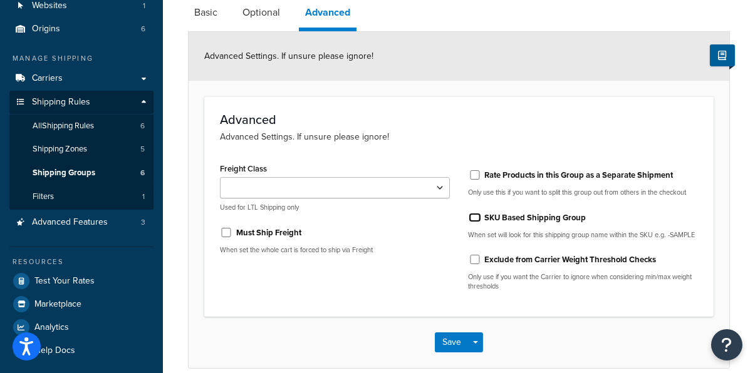
click at [476, 218] on input "SKU Based Shipping Group" at bounding box center [474, 217] width 13 height 9
checkbox input "true"
click at [451, 350] on button "Save" at bounding box center [452, 342] width 34 height 20
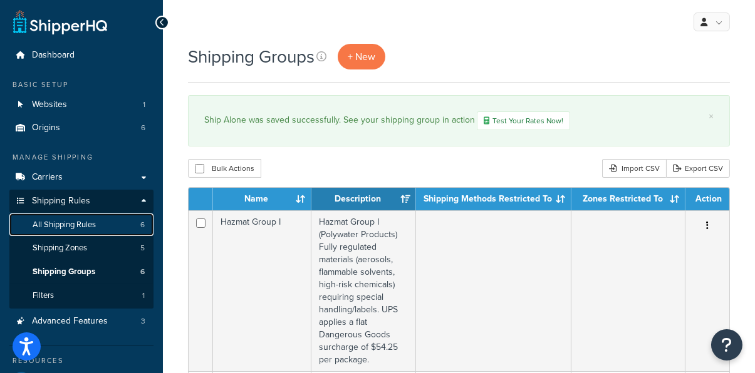
click at [91, 225] on span "All Shipping Rules" at bounding box center [64, 225] width 63 height 11
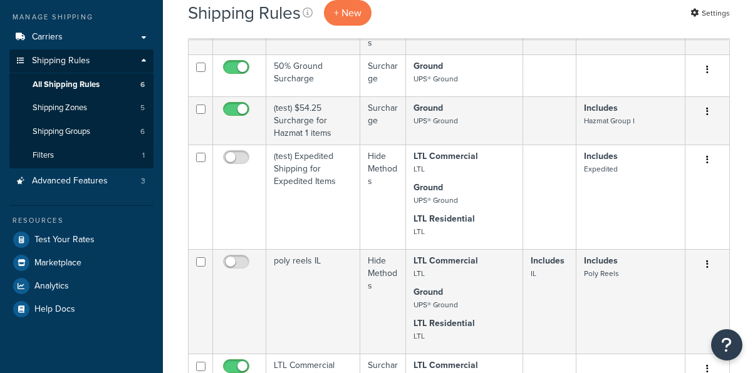
scroll to position [140, 0]
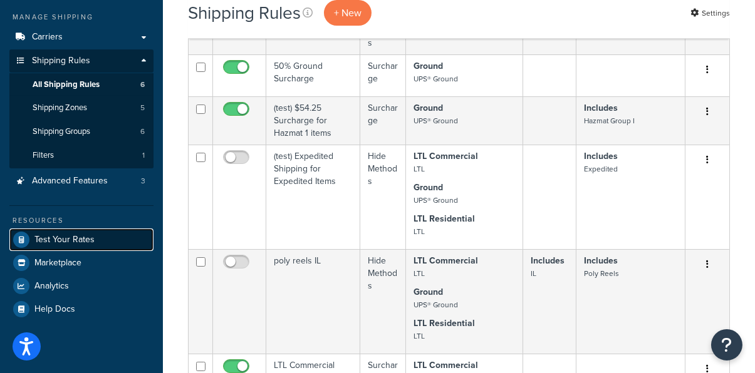
click at [78, 236] on span "Test Your Rates" at bounding box center [64, 240] width 60 height 11
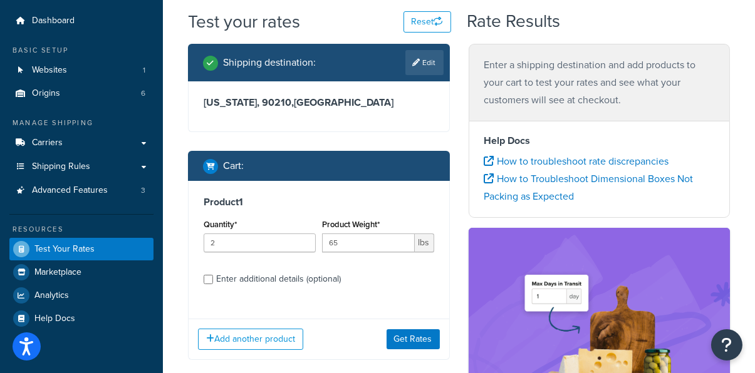
scroll to position [29, 0]
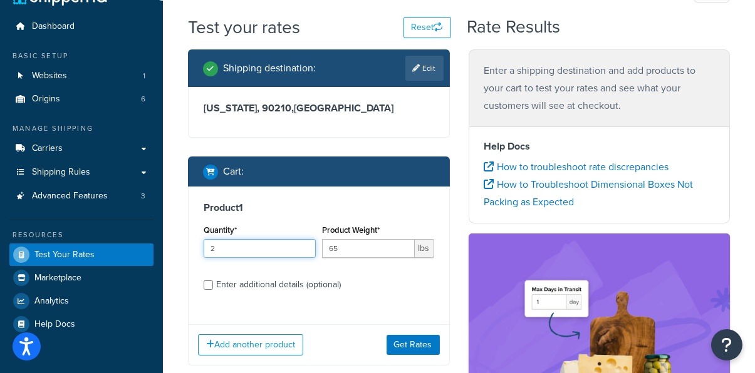
click at [271, 249] on input "2" at bounding box center [260, 248] width 112 height 19
type input "1"
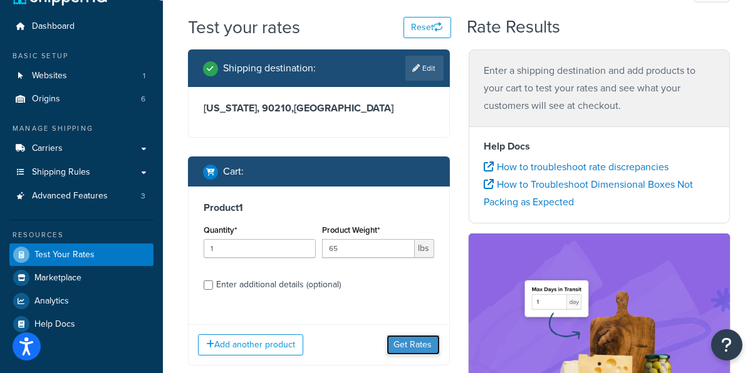
click at [406, 348] on button "Get Rates" at bounding box center [412, 345] width 53 height 20
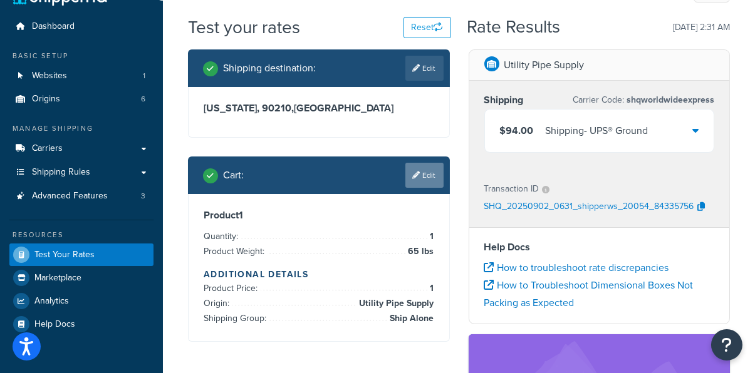
click at [434, 177] on link "Edit" at bounding box center [424, 175] width 38 height 25
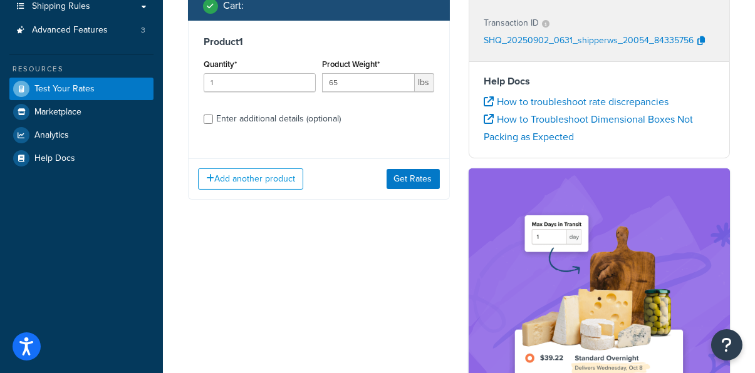
scroll to position [196, 0]
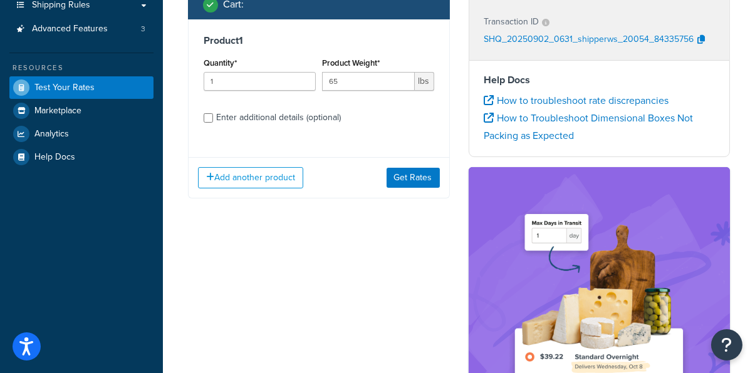
click at [284, 118] on div "Enter additional details (optional)" at bounding box center [278, 118] width 125 height 18
click at [213, 118] on input "Enter additional details (optional)" at bounding box center [208, 117] width 9 height 9
checkbox input "true"
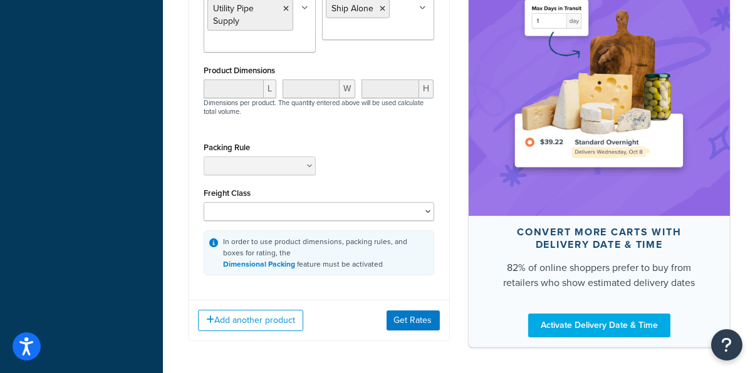
scroll to position [415, 0]
click at [326, 239] on div "In order to use product dimensions, packing rules, and boxes for rating, the Di…" at bounding box center [319, 252] width 230 height 45
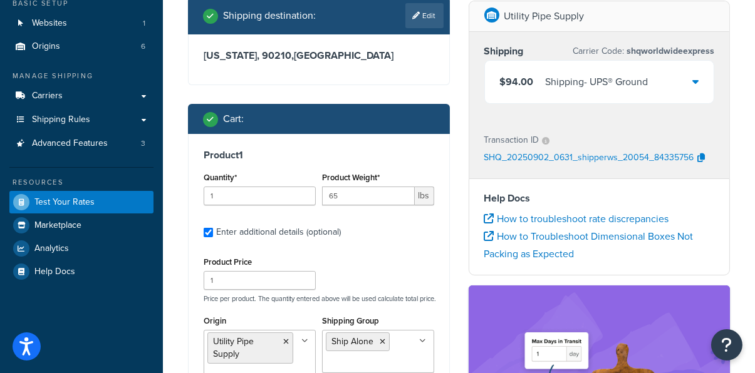
scroll to position [55, 0]
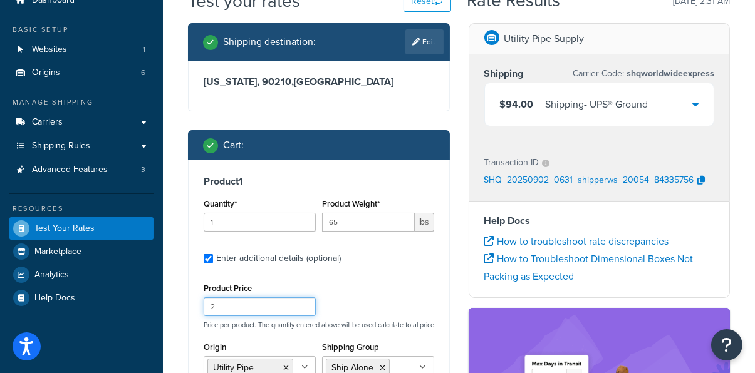
click at [307, 301] on input "2" at bounding box center [260, 306] width 112 height 19
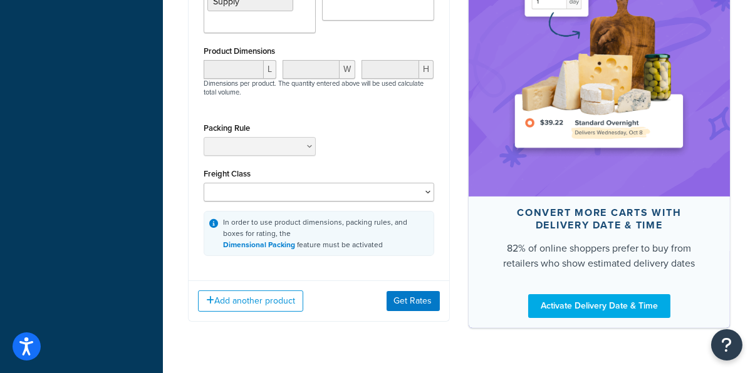
scroll to position [436, 0]
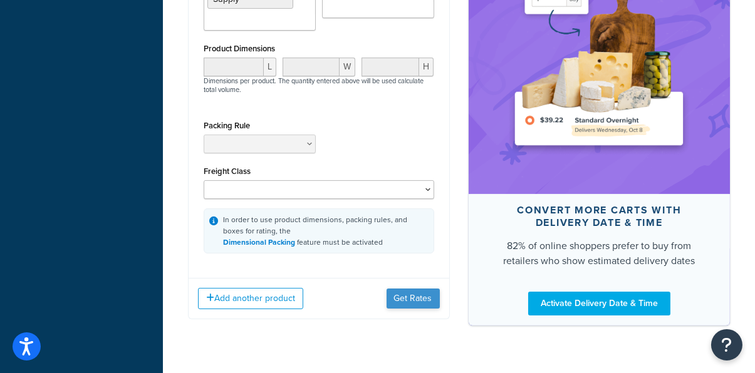
type input "1"
click at [411, 304] on button "Get Rates" at bounding box center [412, 299] width 53 height 20
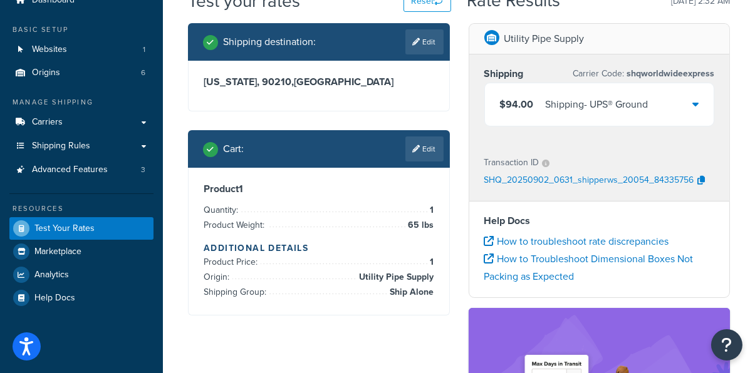
scroll to position [51, 0]
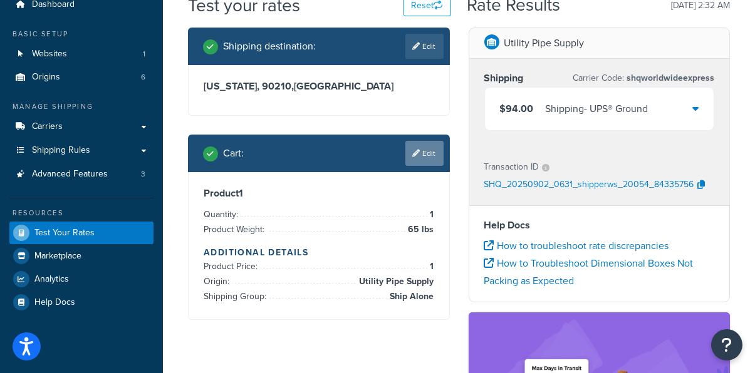
click at [420, 157] on link "Edit" at bounding box center [424, 153] width 38 height 25
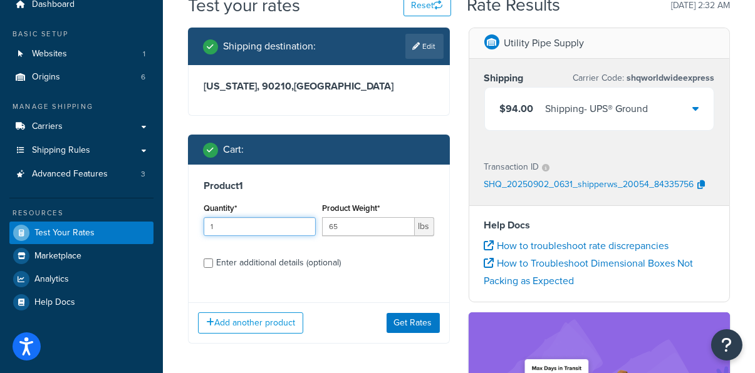
click at [282, 231] on input "1" at bounding box center [260, 226] width 112 height 19
type input "2"
click at [305, 225] on input "2" at bounding box center [260, 226] width 112 height 19
click at [404, 322] on button "Get Rates" at bounding box center [412, 323] width 53 height 20
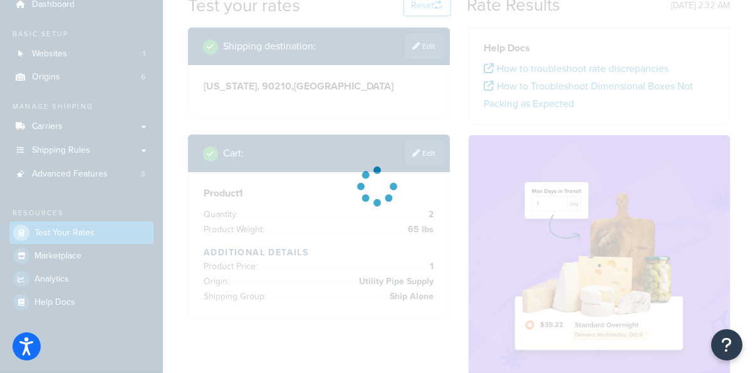
scroll to position [0, 0]
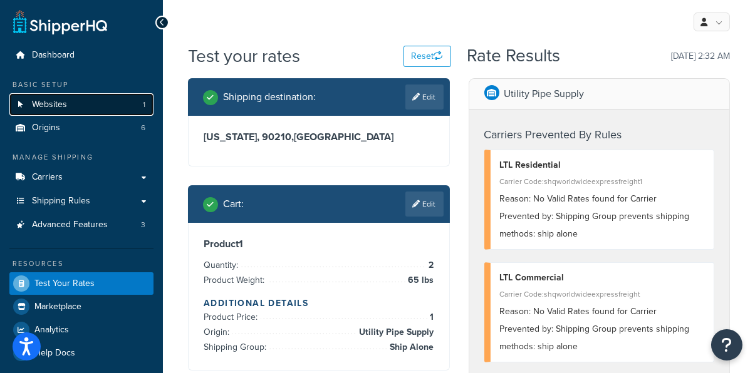
click at [81, 107] on link "Websites 1" at bounding box center [81, 104] width 144 height 23
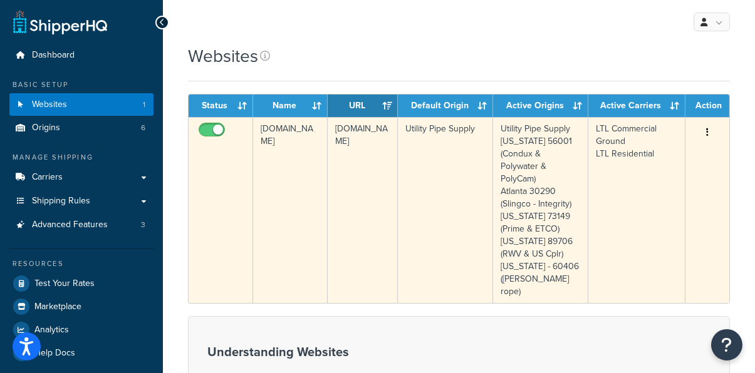
click at [210, 128] on input "checkbox" at bounding box center [213, 133] width 34 height 16
checkbox input "false"
